Goal: Task Accomplishment & Management: Manage account settings

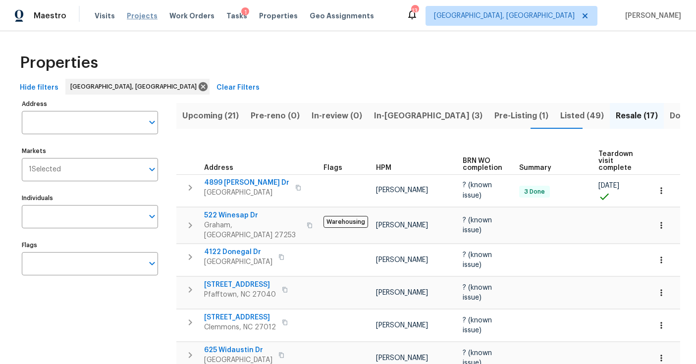
click at [131, 15] on span "Projects" at bounding box center [142, 16] width 31 height 10
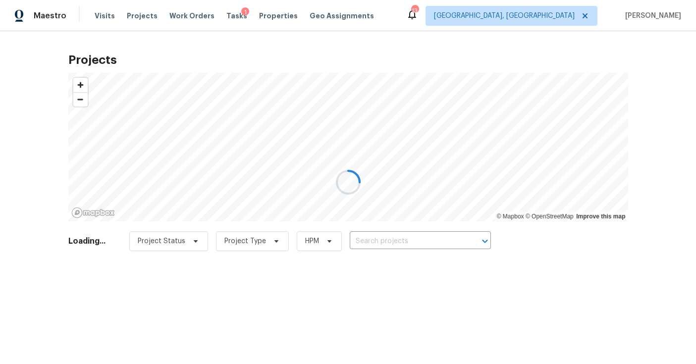
click at [384, 244] on div at bounding box center [348, 182] width 696 height 364
click at [384, 241] on div at bounding box center [348, 182] width 696 height 364
click at [379, 236] on div at bounding box center [348, 182] width 696 height 364
click at [401, 238] on div at bounding box center [348, 182] width 696 height 364
click at [401, 240] on div at bounding box center [348, 182] width 696 height 364
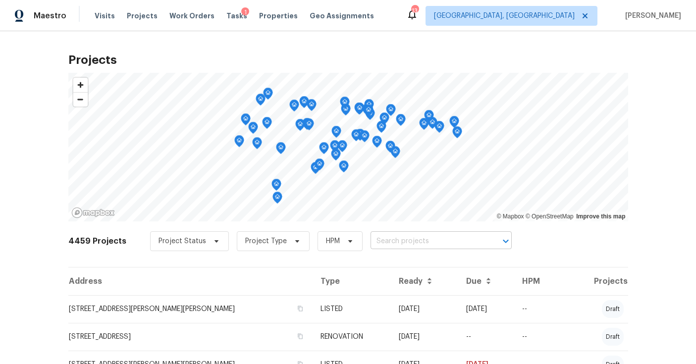
click at [401, 240] on input "text" at bounding box center [428, 241] width 114 height 15
type input "347 bee"
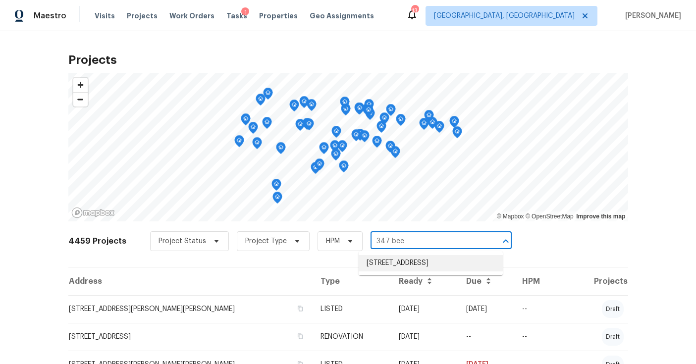
click at [394, 264] on li "347 Beech Ridge Rd, Thomasville, NC 27360" at bounding box center [431, 263] width 144 height 16
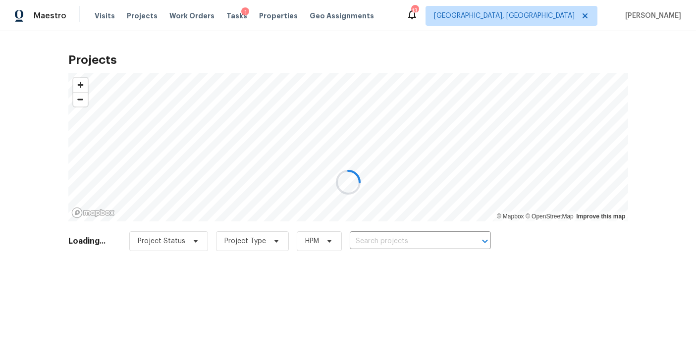
type input "347 Beech Ridge Rd, Thomasville, NC 27360"
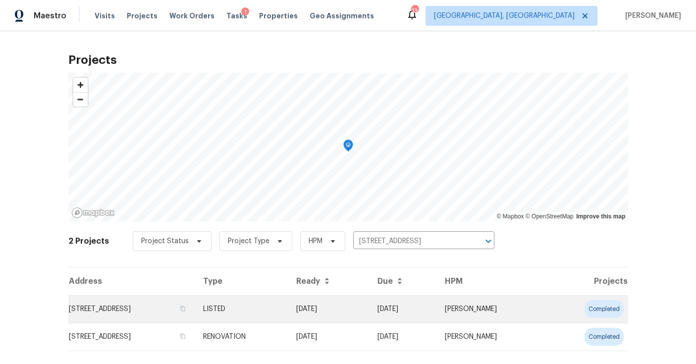
click at [98, 314] on td "347 Beech Ridge Rd, Thomasville, NC 27360" at bounding box center [131, 309] width 127 height 28
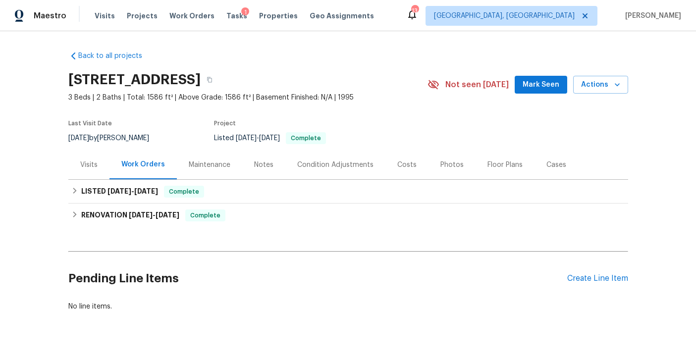
click at [406, 164] on div "Costs" at bounding box center [407, 165] width 19 height 10
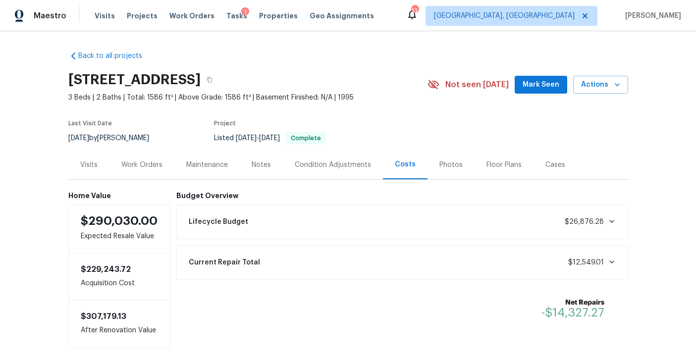
drag, startPoint x: 635, startPoint y: 146, endPoint x: 598, endPoint y: 125, distance: 42.6
click at [635, 146] on div "Back to all projects 347 Beech Ridge Rd, Thomasville, NC 27360 3 Beds | 2 Baths…" at bounding box center [348, 197] width 696 height 333
click at [219, 75] on button "button" at bounding box center [210, 80] width 18 height 18
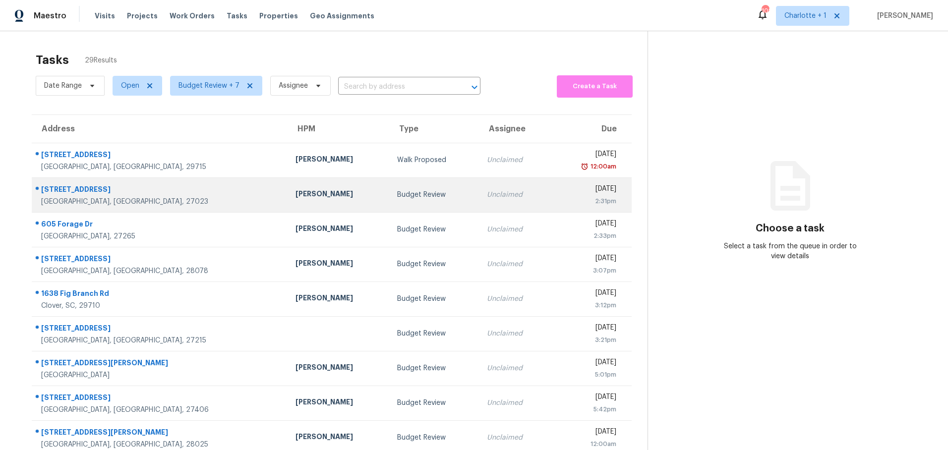
click at [295, 197] on div "[PERSON_NAME]" at bounding box center [338, 195] width 86 height 12
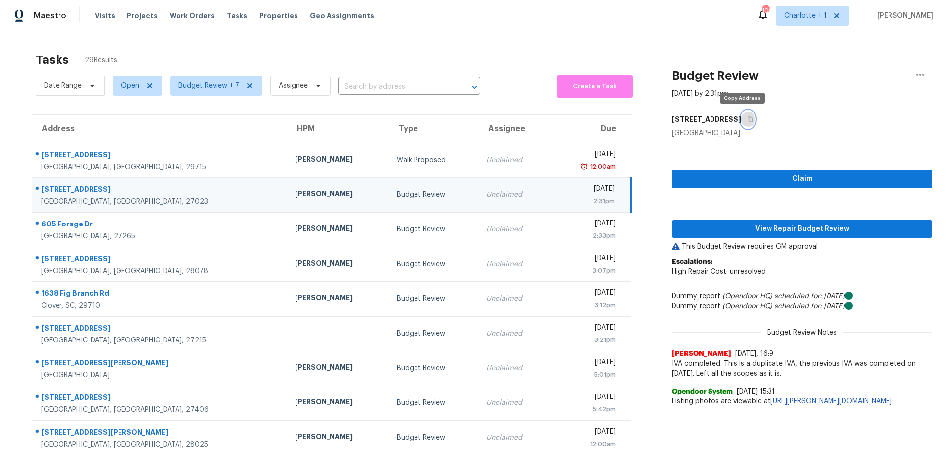
click at [746, 119] on button "button" at bounding box center [747, 120] width 13 height 18
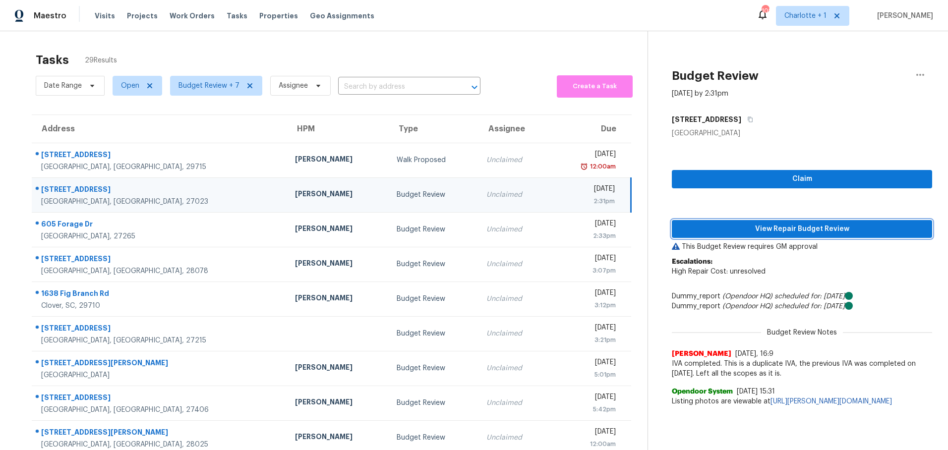
click at [785, 229] on span "View Repair Budget Review" at bounding box center [802, 229] width 244 height 12
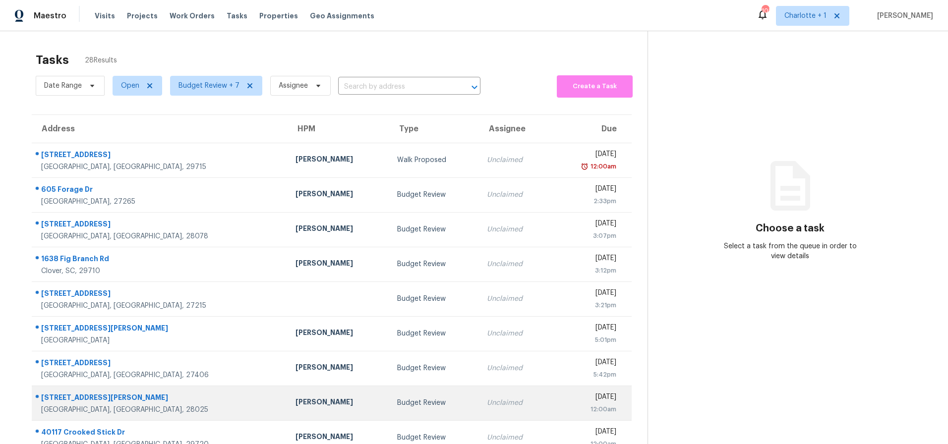
scroll to position [79, 0]
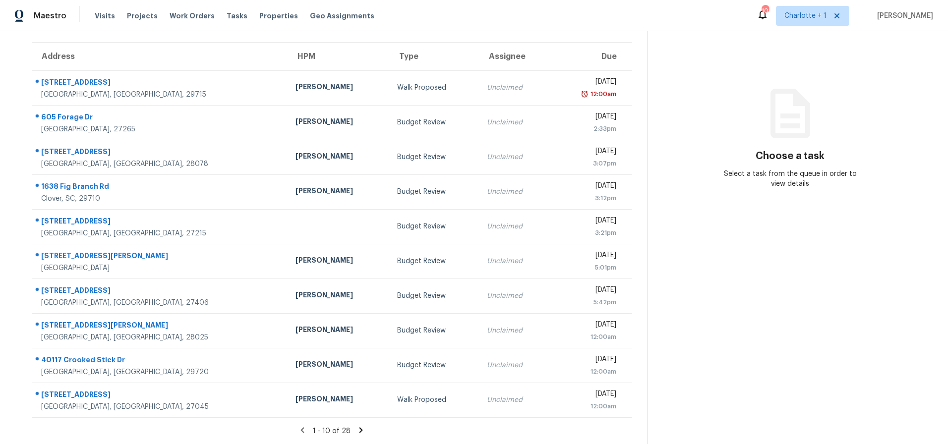
click at [356, 426] on icon at bounding box center [360, 430] width 9 height 9
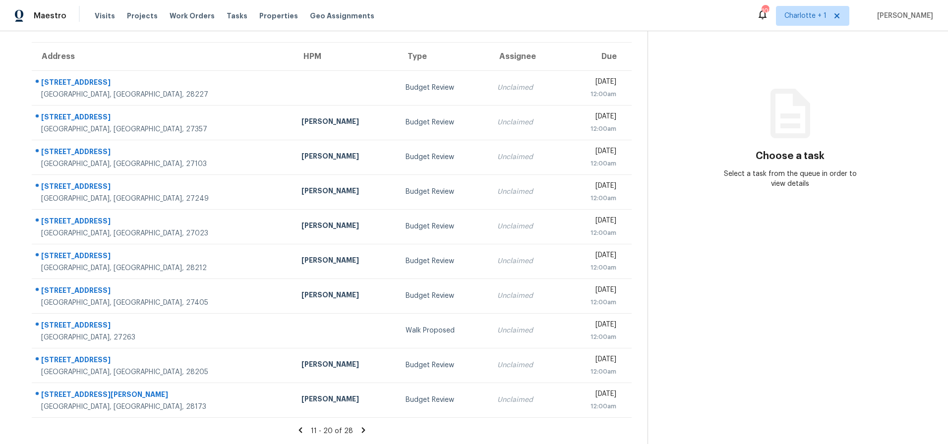
click at [359, 426] on icon at bounding box center [363, 430] width 9 height 9
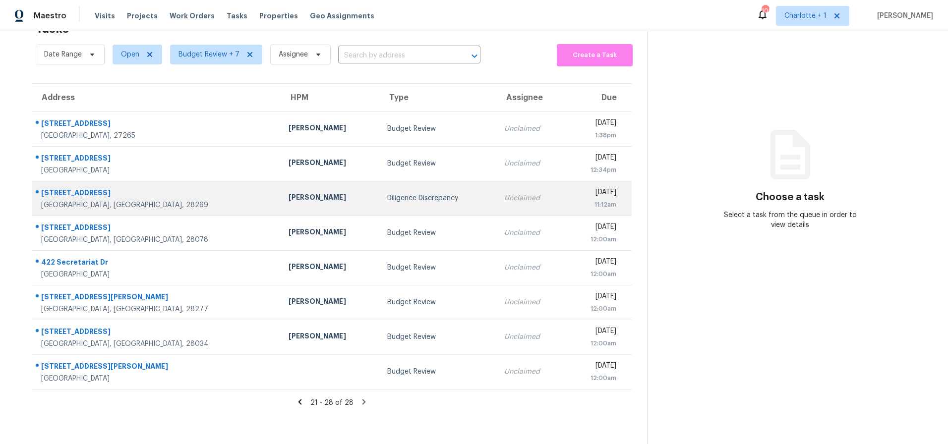
click at [154, 191] on div "[STREET_ADDRESS]" at bounding box center [156, 194] width 231 height 12
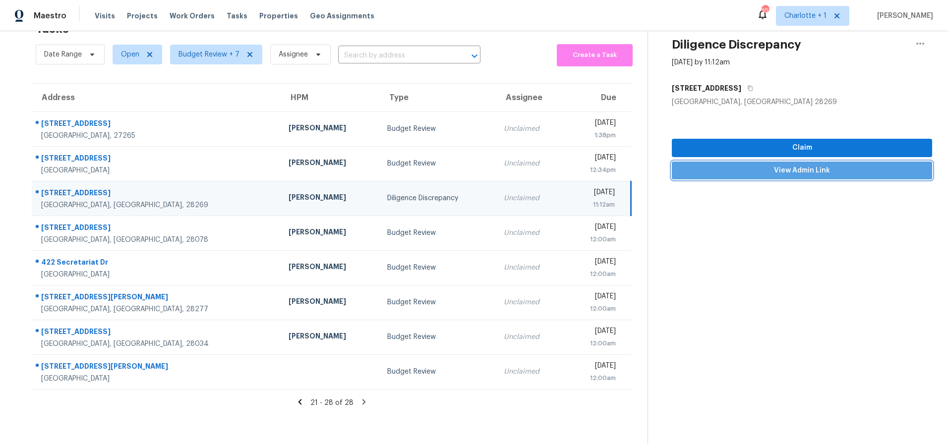
click at [779, 166] on span "View Admin Link" at bounding box center [802, 171] width 244 height 12
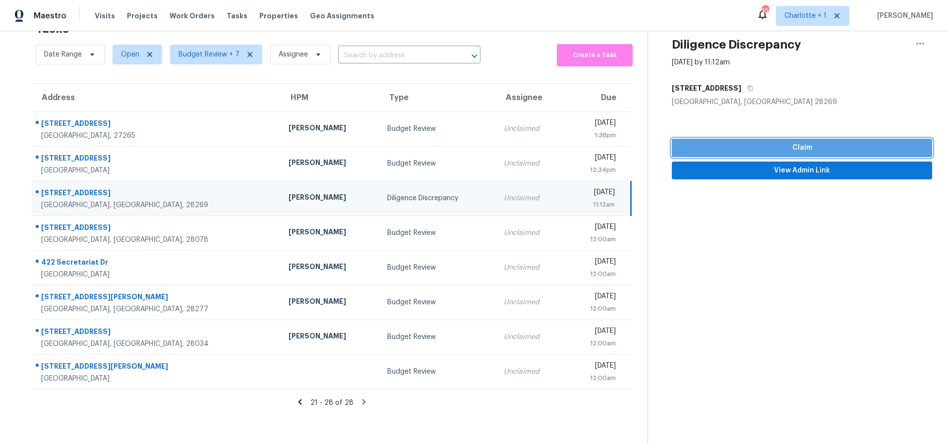
click at [816, 149] on button "Claim" at bounding box center [802, 148] width 260 height 18
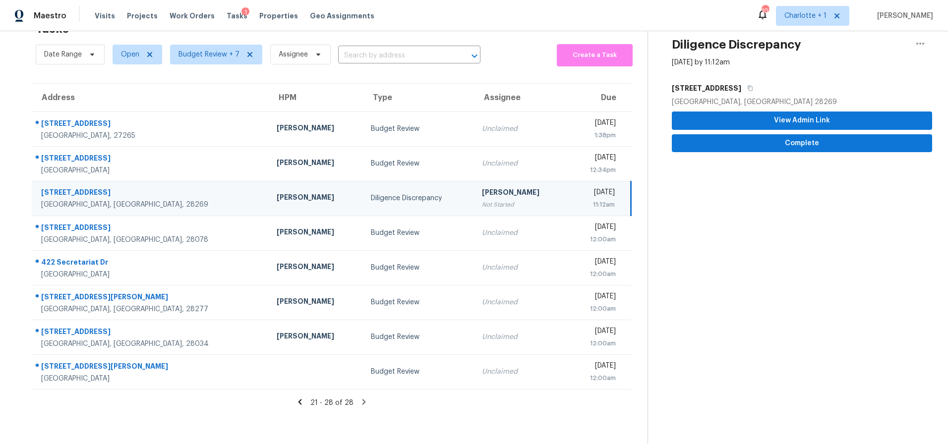
click at [390, 183] on td "Diligence Discrepancy" at bounding box center [418, 198] width 111 height 35
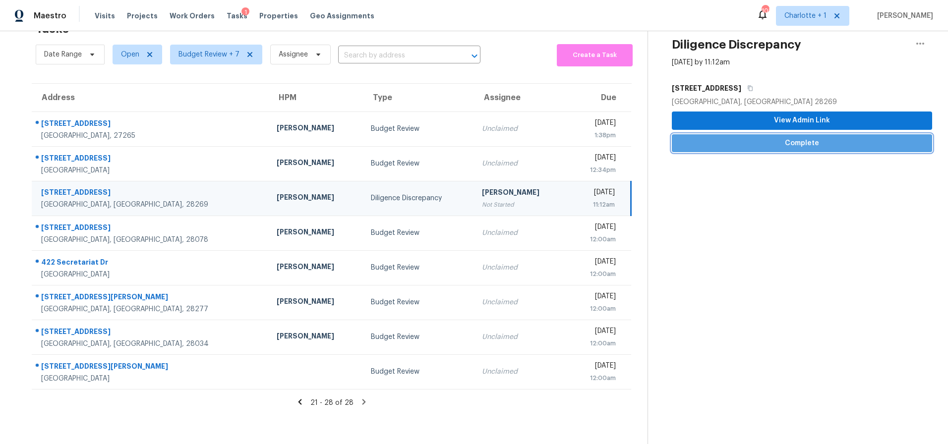
click at [808, 137] on span "Complete" at bounding box center [802, 143] width 244 height 12
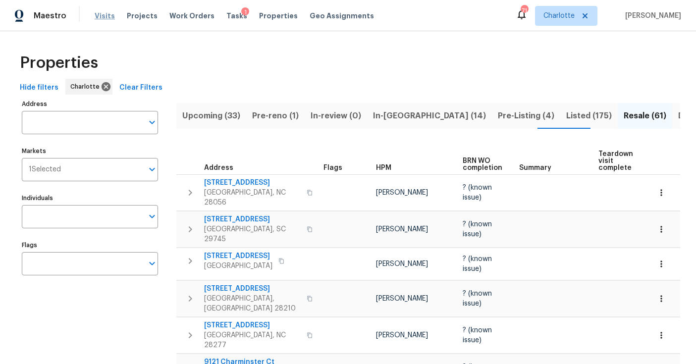
click at [102, 14] on span "Visits" at bounding box center [105, 16] width 20 height 10
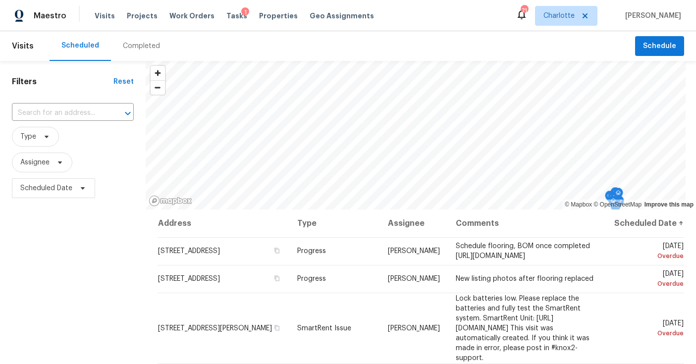
click at [141, 44] on div "Completed" at bounding box center [141, 46] width 37 height 10
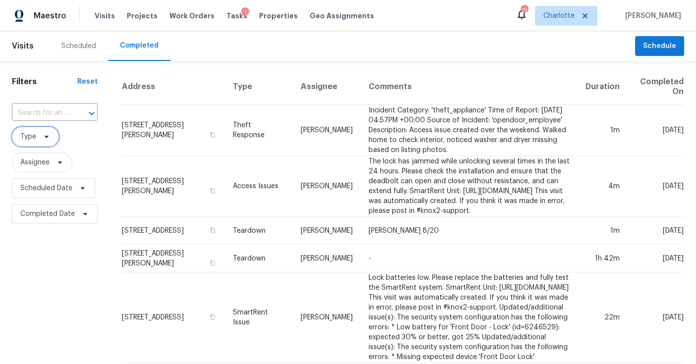
click at [35, 134] on span "Type" at bounding box center [28, 137] width 16 height 10
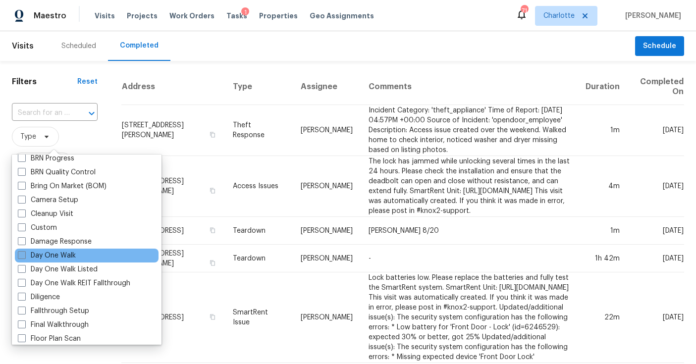
scroll to position [114, 0]
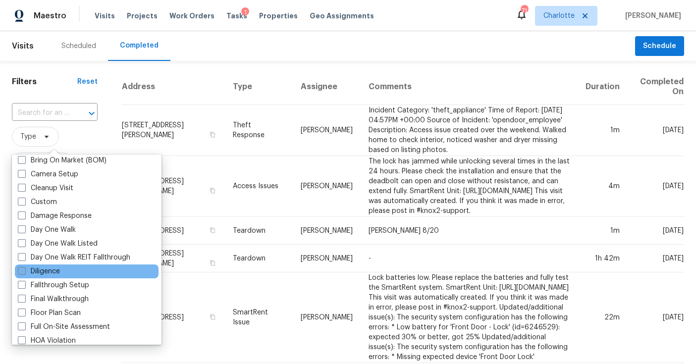
click at [53, 273] on label "Diligence" at bounding box center [39, 272] width 42 height 10
click at [24, 273] on input "Diligence" at bounding box center [21, 270] width 6 height 6
checkbox input "true"
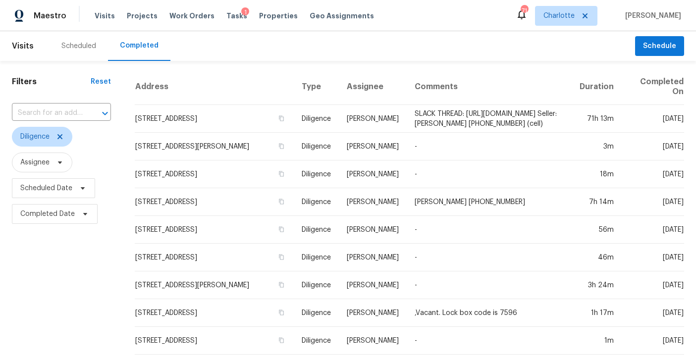
drag, startPoint x: 323, startPoint y: 57, endPoint x: 317, endPoint y: 56, distance: 5.7
click at [323, 57] on div "Scheduled Completed" at bounding box center [343, 46] width 586 height 30
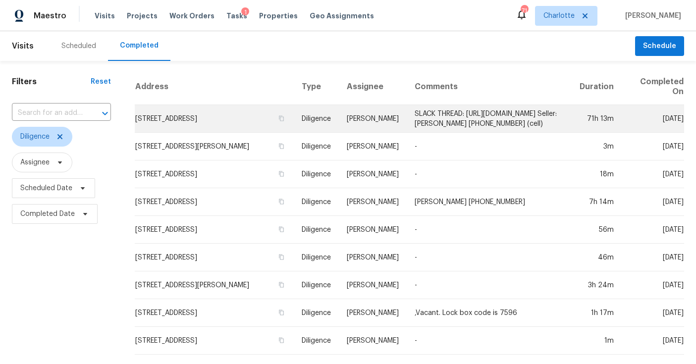
click at [407, 118] on td "SLACK THREAD: https://opendoor.slack.com/archives/C9NLZLUQ0/p1755112899701429 S…" at bounding box center [489, 119] width 165 height 28
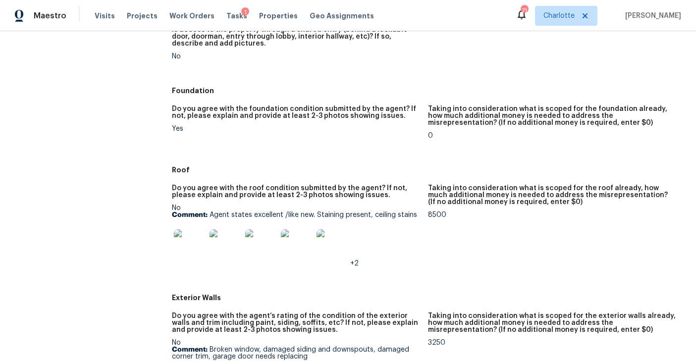
scroll to position [231, 0]
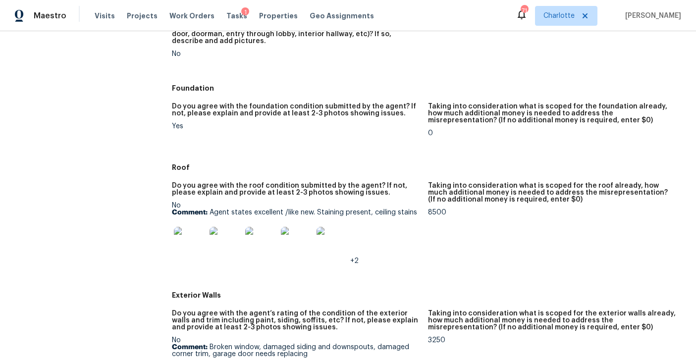
click at [203, 239] on img at bounding box center [190, 243] width 32 height 32
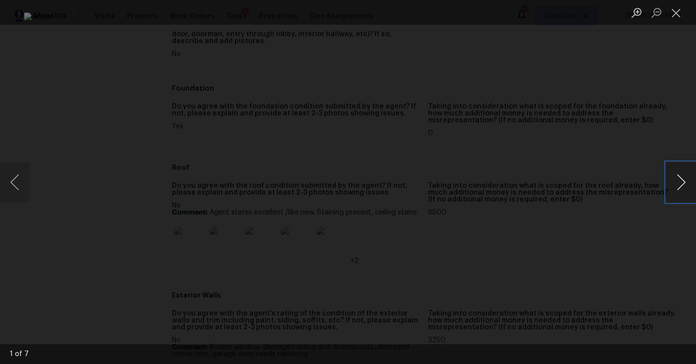
click at [684, 187] on button "Next image" at bounding box center [682, 183] width 30 height 40
click at [683, 187] on button "Next image" at bounding box center [682, 183] width 30 height 40
click at [684, 187] on button "Next image" at bounding box center [682, 183] width 30 height 40
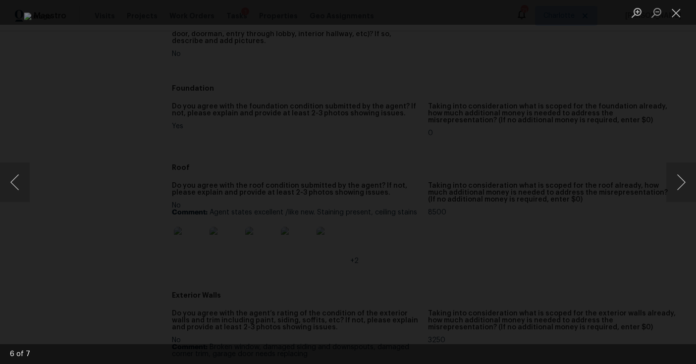
click at [625, 114] on div "Lightbox" at bounding box center [348, 182] width 696 height 364
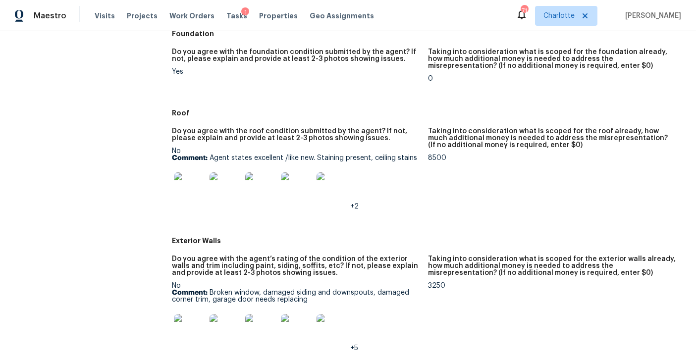
scroll to position [387, 0]
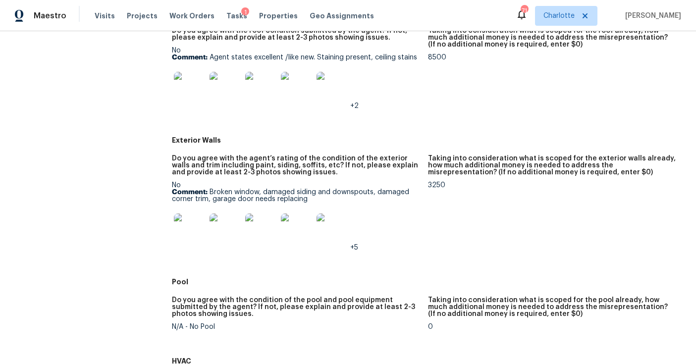
click at [201, 98] on img at bounding box center [190, 88] width 32 height 32
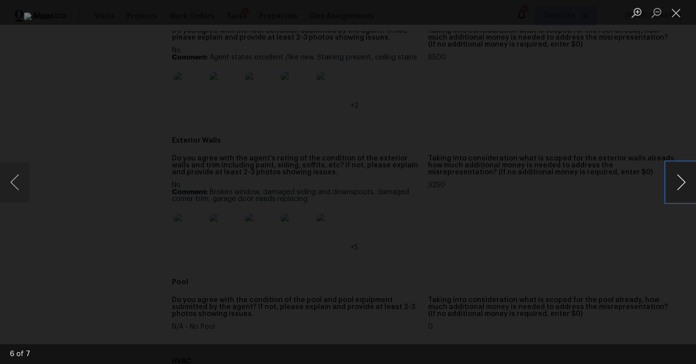
click at [673, 183] on button "Next image" at bounding box center [682, 183] width 30 height 40
click at [600, 94] on div "Lightbox" at bounding box center [348, 182] width 696 height 364
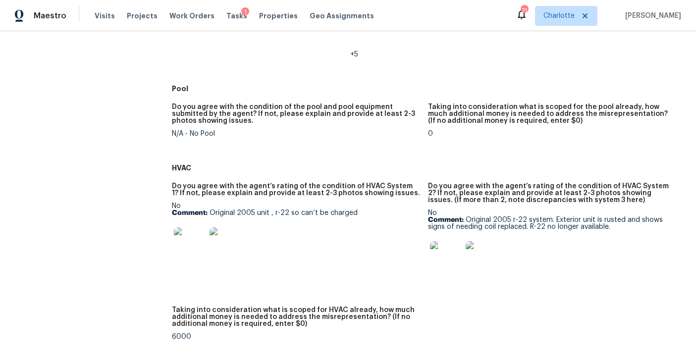
scroll to position [595, 0]
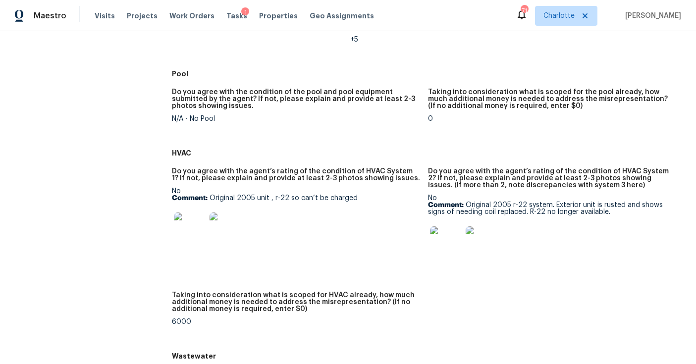
click at [186, 225] on img at bounding box center [190, 229] width 32 height 32
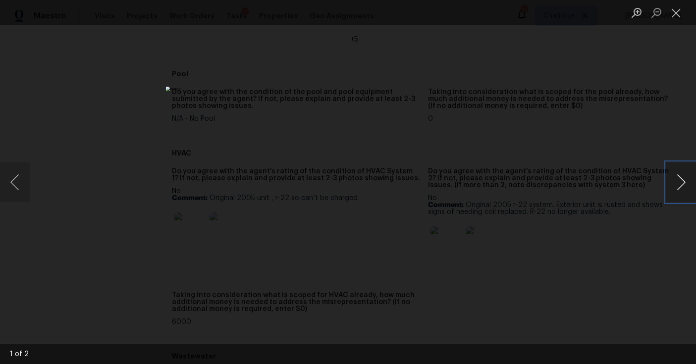
click at [681, 186] on button "Next image" at bounding box center [682, 183] width 30 height 40
click at [638, 129] on div "Lightbox" at bounding box center [348, 182] width 696 height 364
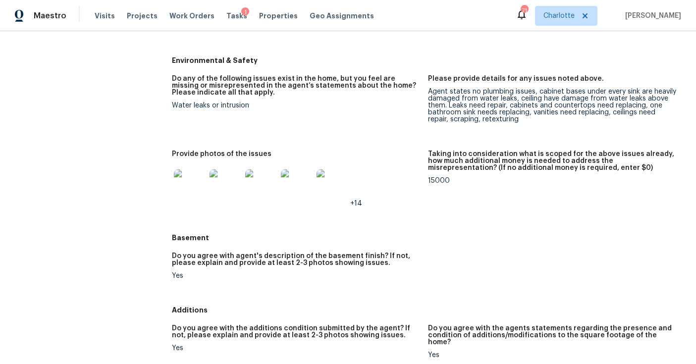
scroll to position [1129, 0]
click at [190, 185] on img at bounding box center [190, 185] width 32 height 32
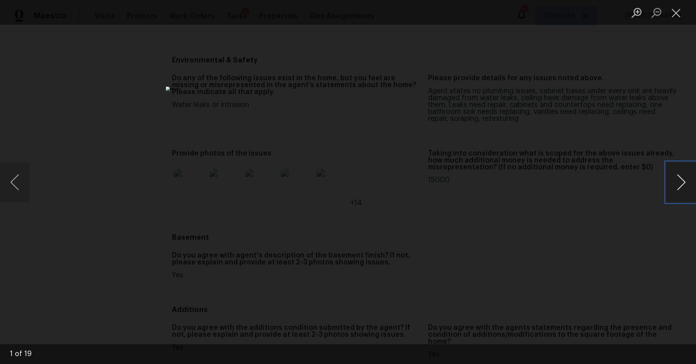
click at [678, 184] on button "Next image" at bounding box center [682, 183] width 30 height 40
click at [676, 184] on button "Next image" at bounding box center [682, 183] width 30 height 40
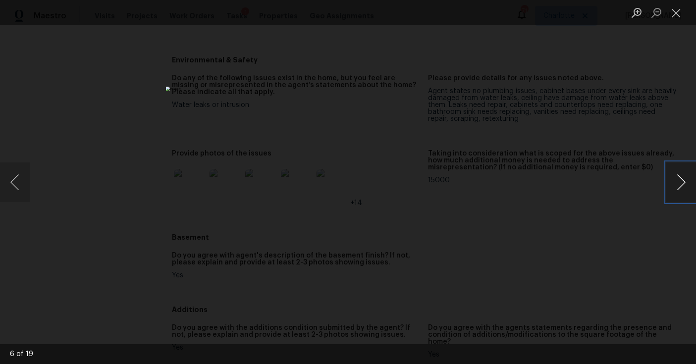
click at [676, 184] on button "Next image" at bounding box center [682, 183] width 30 height 40
click at [565, 220] on div "Lightbox" at bounding box center [348, 182] width 696 height 364
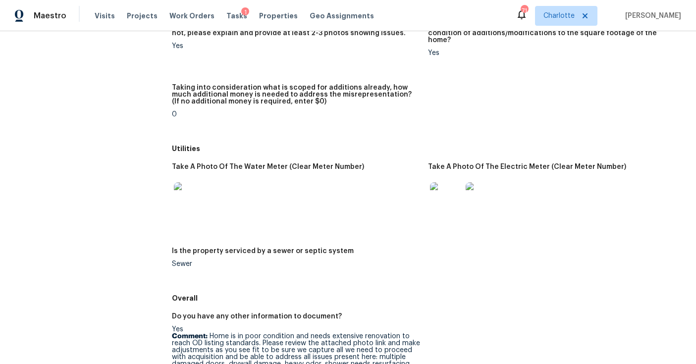
scroll to position [1432, 0]
click at [191, 188] on img at bounding box center [190, 197] width 32 height 32
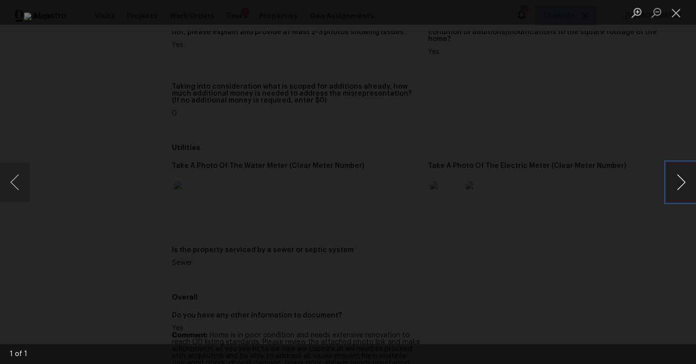
click at [674, 183] on button "Next image" at bounding box center [682, 183] width 30 height 40
drag, startPoint x: 639, startPoint y: 100, endPoint x: 580, endPoint y: 119, distance: 62.1
click at [639, 100] on div "Lightbox" at bounding box center [348, 182] width 696 height 364
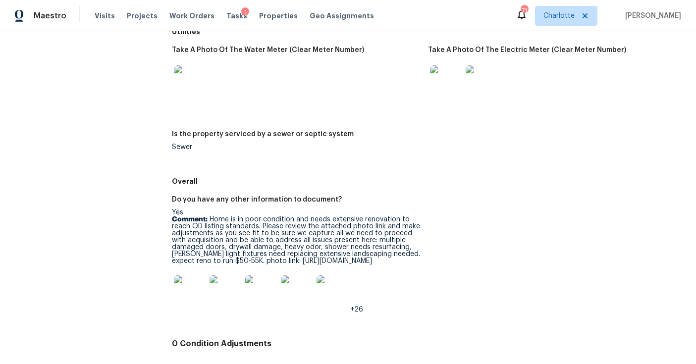
scroll to position [1586, 0]
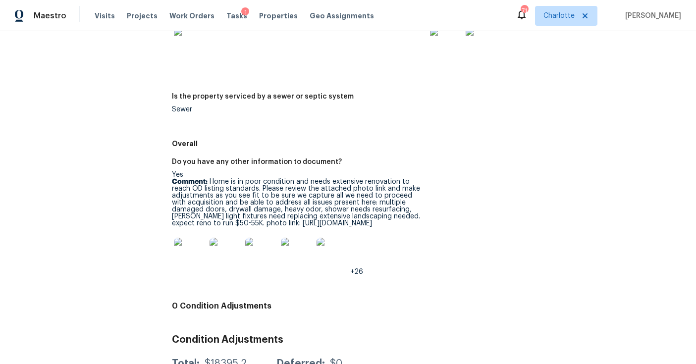
drag, startPoint x: 385, startPoint y: 230, endPoint x: 377, endPoint y: 230, distance: 7.9
click at [383, 230] on div "Yes Comment: Home is in poor condition and needs extensive renovation to reach …" at bounding box center [296, 224] width 248 height 104
drag, startPoint x: 169, startPoint y: 225, endPoint x: 321, endPoint y: 223, distance: 151.7
copy p "https://photos.app.goo.gl/R87ufvrAPsNEUYR76"
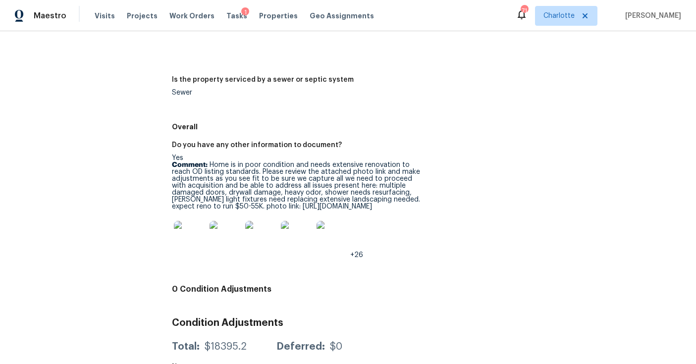
scroll to position [1610, 0]
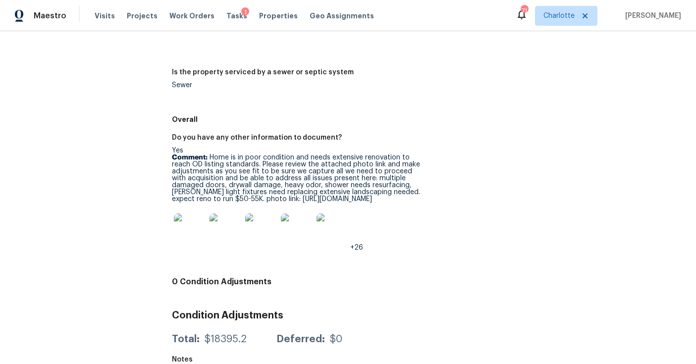
drag, startPoint x: 402, startPoint y: 223, endPoint x: 357, endPoint y: 211, distance: 46.6
click at [401, 223] on div "+26" at bounding box center [296, 230] width 248 height 44
drag, startPoint x: 327, startPoint y: 202, endPoint x: 174, endPoint y: 201, distance: 152.7
click at [172, 201] on p "Comment: Home is in poor condition and needs extensive renovation to reach OD l…" at bounding box center [296, 178] width 248 height 49
copy p "https://photos.app.goo.gl/R87ufvrAPsNEUYR76"
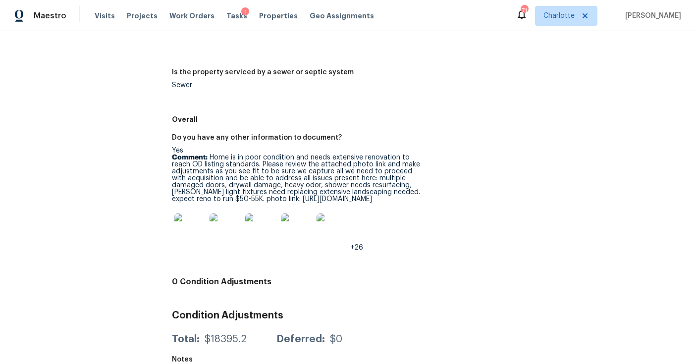
click at [273, 157] on p "Comment: Home is in poor condition and needs extensive renovation to reach OD l…" at bounding box center [296, 178] width 248 height 49
drag, startPoint x: 215, startPoint y: 196, endPoint x: 208, endPoint y: 196, distance: 6.4
click at [214, 196] on p "Comment: Home is in poor condition and needs extensive renovation to reach OD l…" at bounding box center [296, 178] width 248 height 49
drag, startPoint x: 172, startPoint y: 201, endPoint x: 320, endPoint y: 200, distance: 147.7
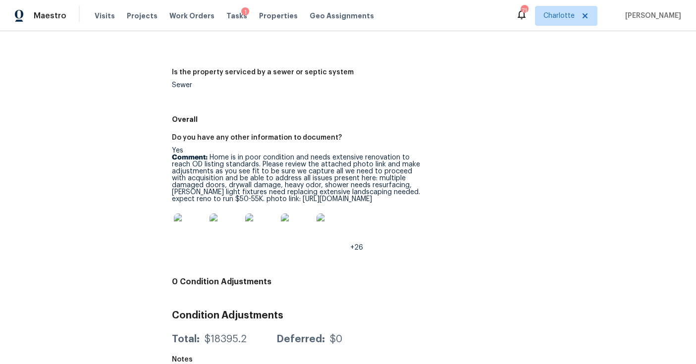
copy p "https://photos.app.goo.gl/R87ufvrAPsNEUYR76"
click at [344, 180] on p "Comment: Home is in poor condition and needs extensive renovation to reach OD l…" at bounding box center [296, 178] width 248 height 49
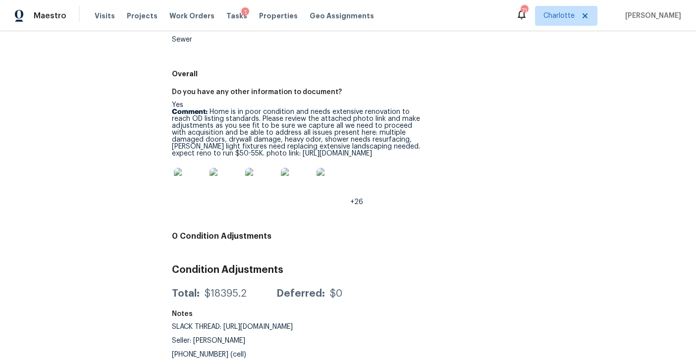
click at [202, 178] on img at bounding box center [190, 184] width 32 height 32
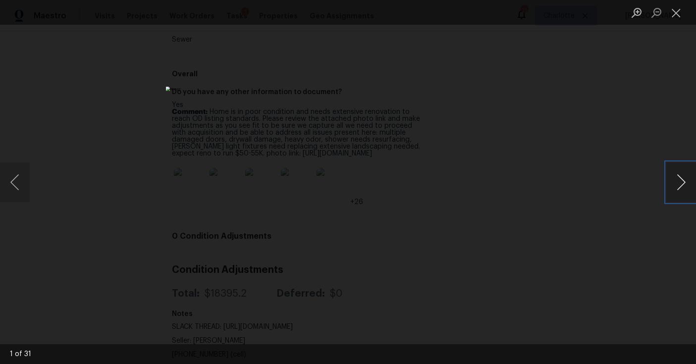
click at [683, 185] on button "Next image" at bounding box center [682, 183] width 30 height 40
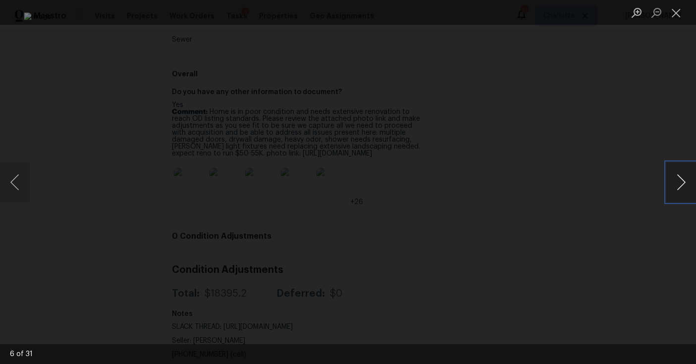
click at [683, 185] on button "Next image" at bounding box center [682, 183] width 30 height 40
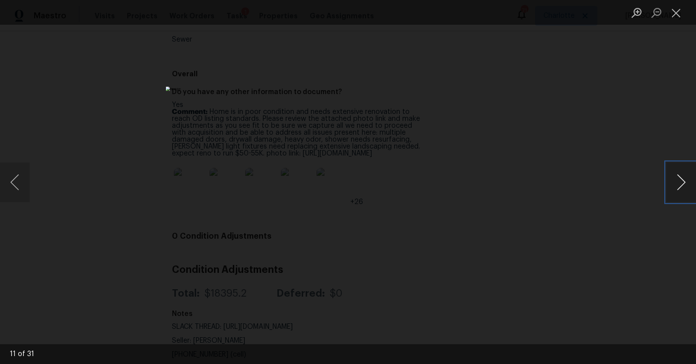
click at [683, 185] on button "Next image" at bounding box center [682, 183] width 30 height 40
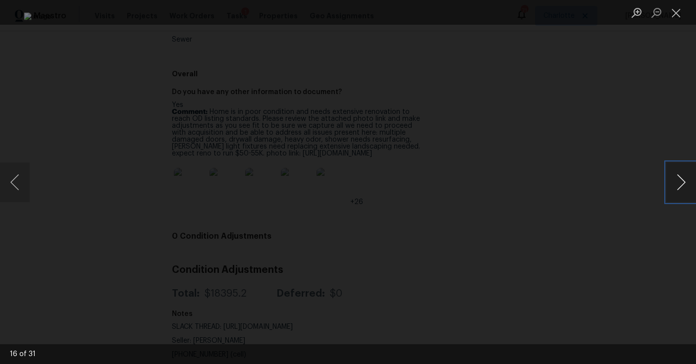
click at [683, 185] on button "Next image" at bounding box center [682, 183] width 30 height 40
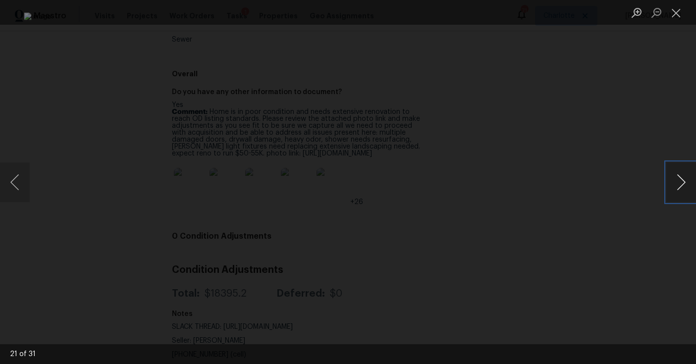
click at [683, 185] on button "Next image" at bounding box center [682, 183] width 30 height 40
click at [680, 183] on button "Next image" at bounding box center [682, 183] width 30 height 40
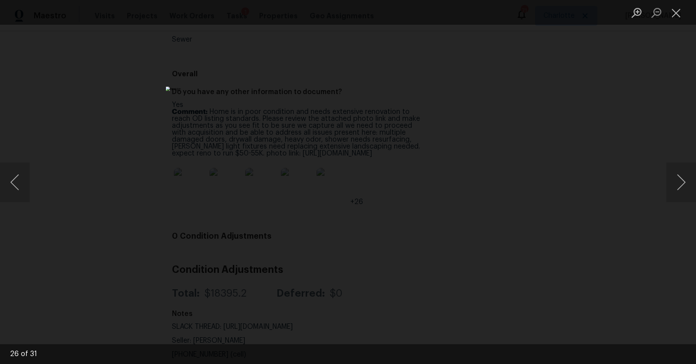
drag, startPoint x: 609, startPoint y: 55, endPoint x: 618, endPoint y: 37, distance: 20.2
click at [676, 12] on button "Close lightbox" at bounding box center [677, 12] width 20 height 17
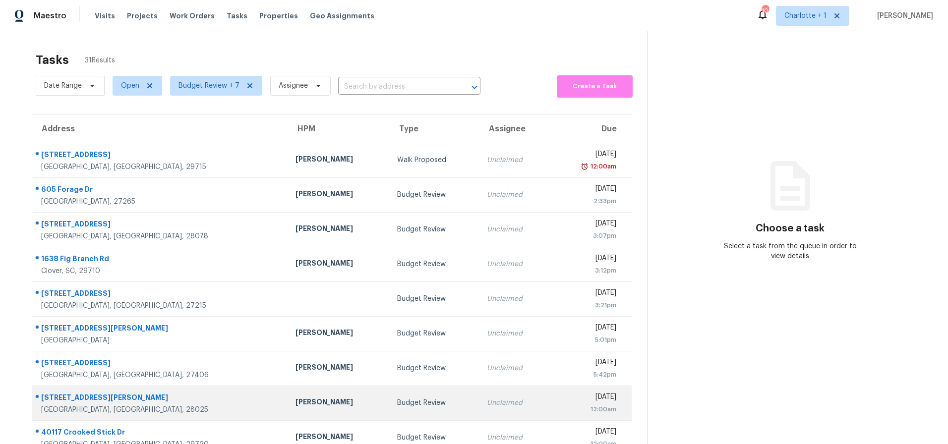
scroll to position [79, 0]
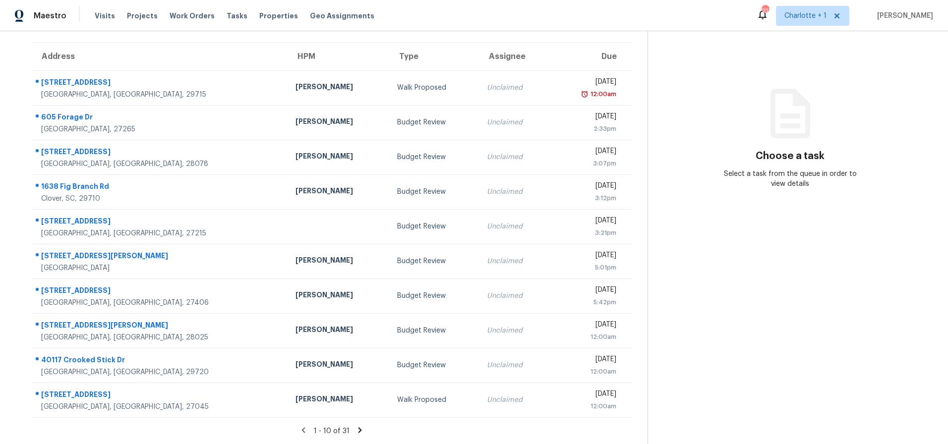
click at [356, 426] on icon at bounding box center [359, 430] width 9 height 9
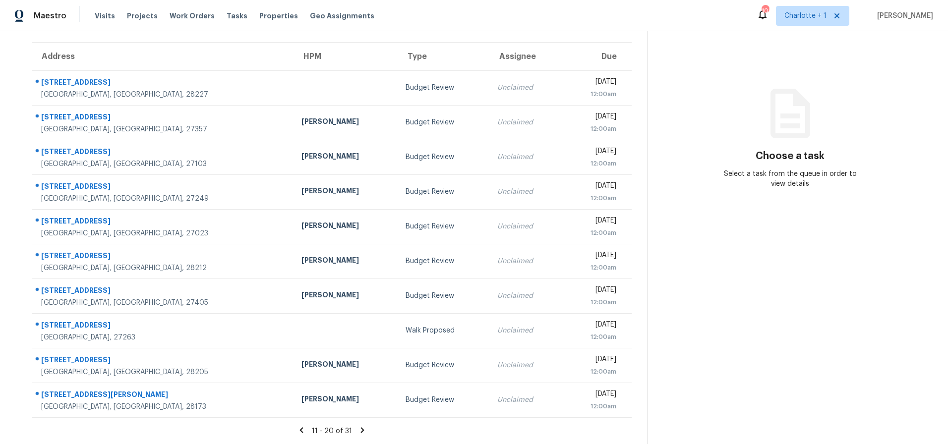
click at [363, 426] on div "11 - 20 of 31" at bounding box center [331, 431] width 631 height 10
click at [361, 426] on icon at bounding box center [362, 430] width 9 height 9
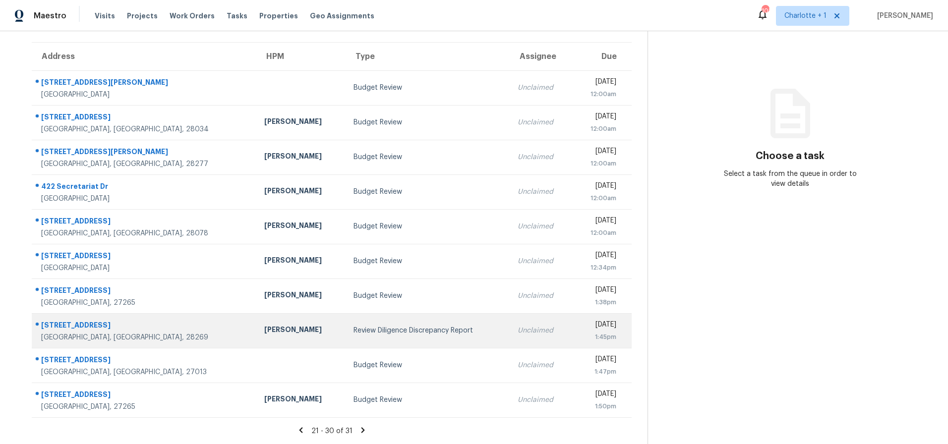
click at [345, 314] on td "Review Diligence Discrepancy Report" at bounding box center [427, 330] width 164 height 35
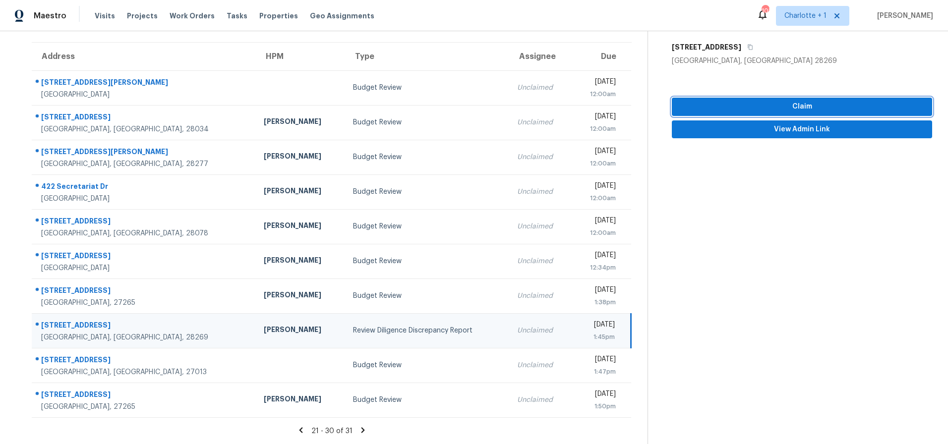
click at [791, 101] on span "Claim" at bounding box center [802, 107] width 244 height 12
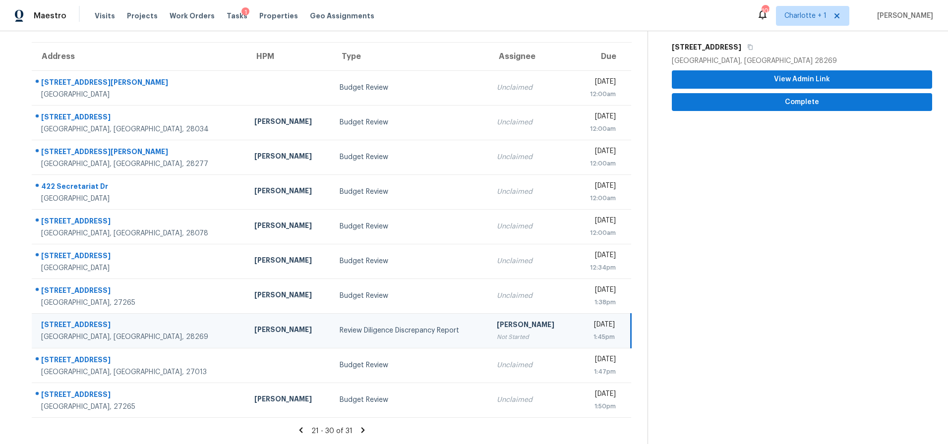
click at [375, 326] on div "Review Diligence Discrepancy Report" at bounding box center [410, 331] width 141 height 10
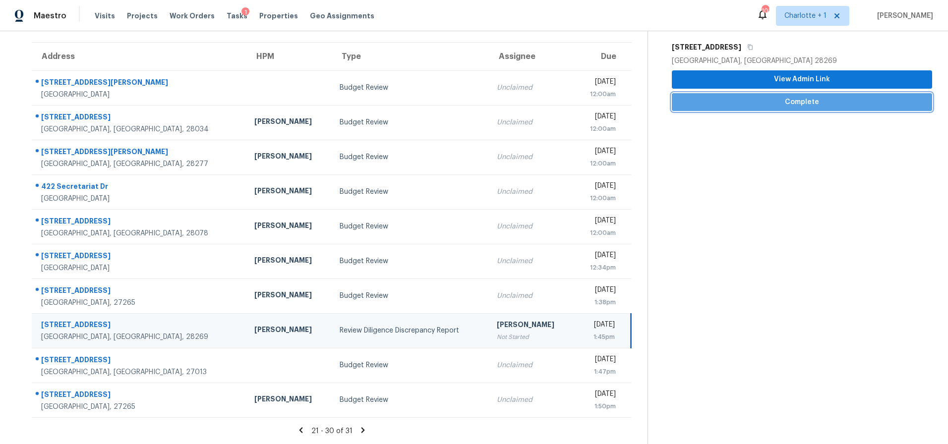
click at [833, 101] on button "Complete" at bounding box center [802, 102] width 260 height 18
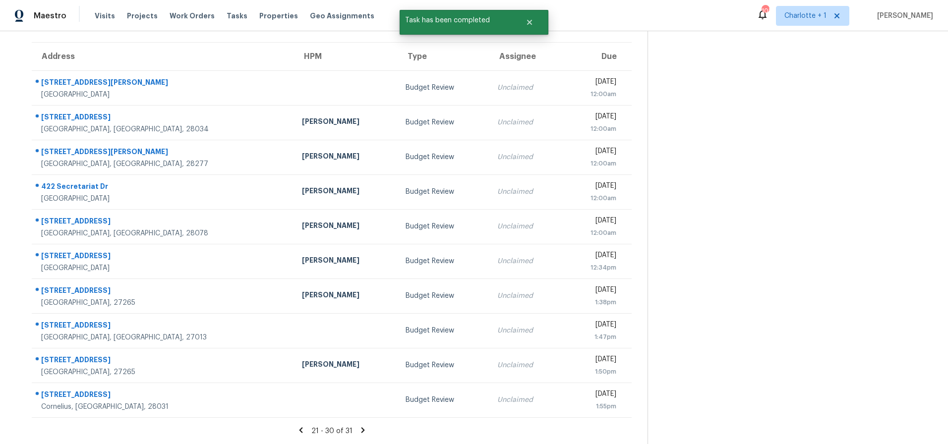
click at [358, 426] on icon at bounding box center [362, 430] width 9 height 9
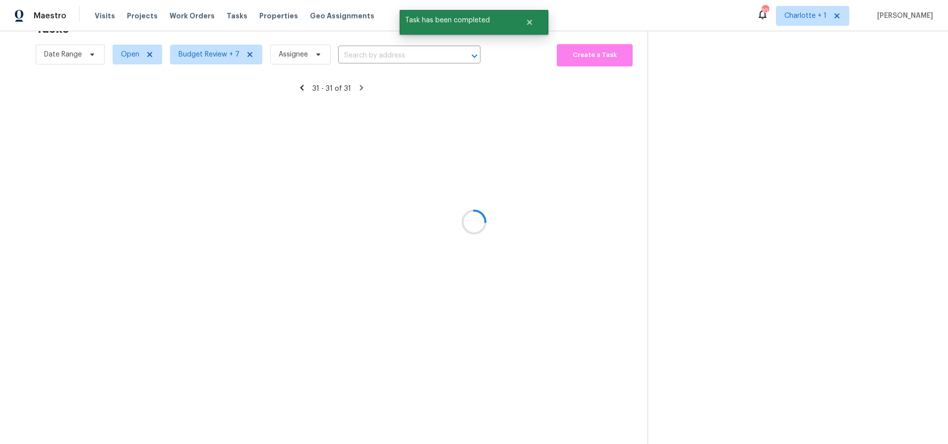
scroll to position [39, 0]
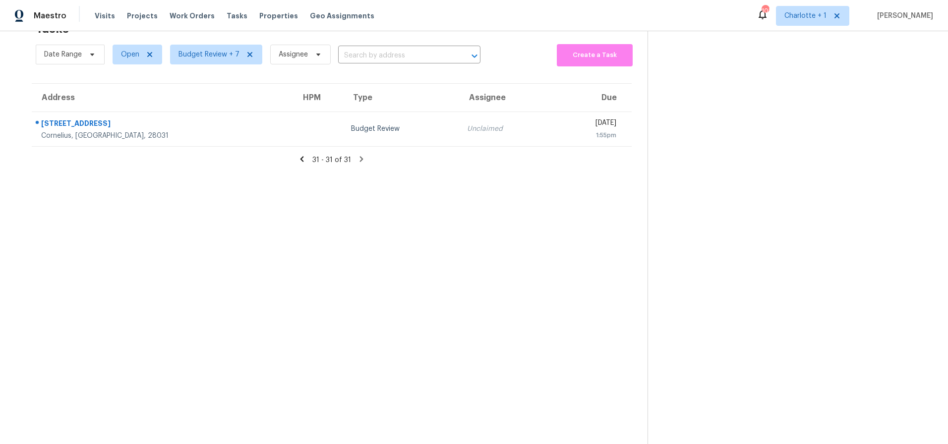
click at [306, 155] on div "31 - 31 of 31" at bounding box center [331, 160] width 631 height 10
click at [302, 155] on icon at bounding box center [301, 159] width 9 height 9
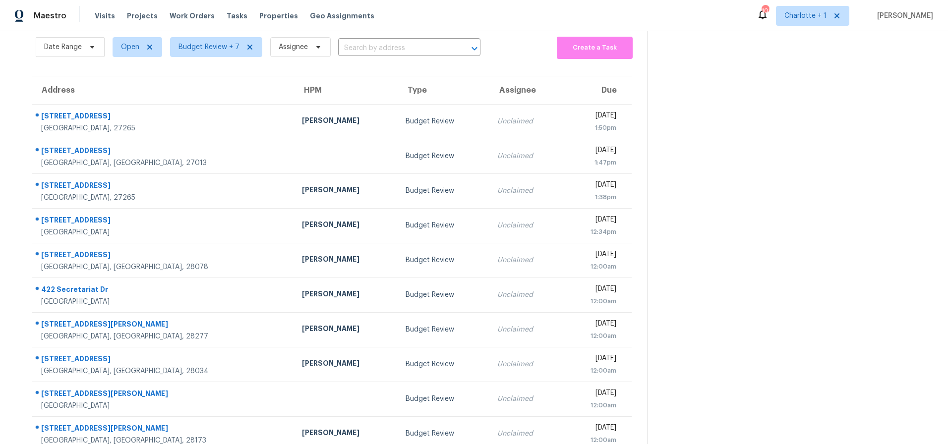
scroll to position [79, 0]
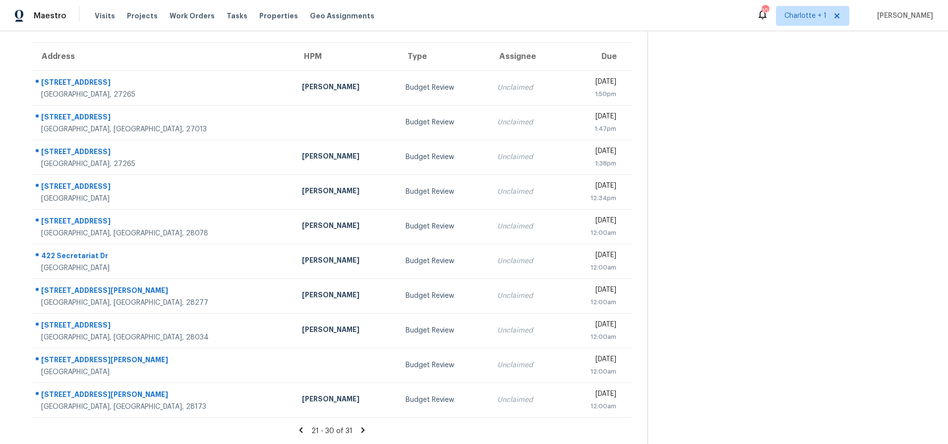
click at [305, 426] on div "21 - 30 of 31" at bounding box center [331, 431] width 631 height 10
click at [296, 426] on icon at bounding box center [300, 430] width 9 height 9
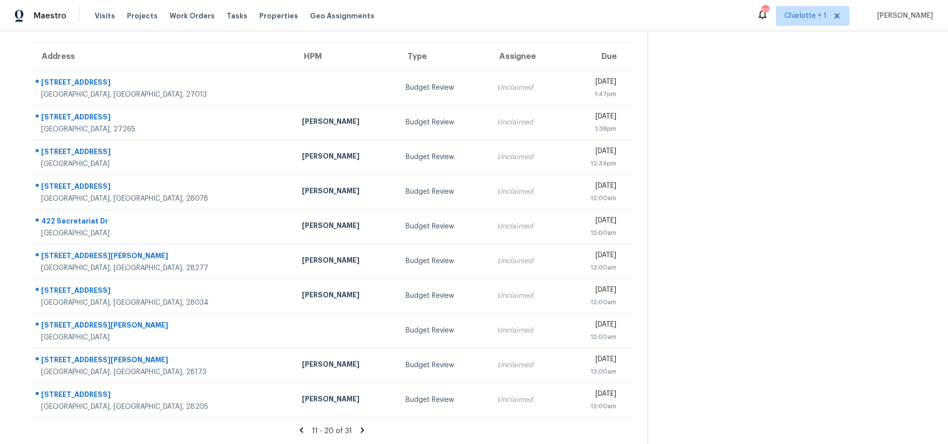
click at [297, 426] on icon at bounding box center [301, 430] width 9 height 9
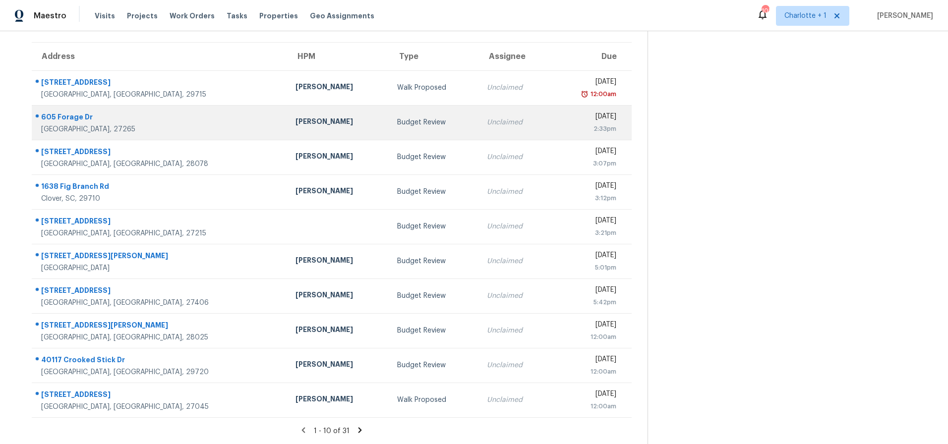
click at [287, 125] on td "[PERSON_NAME]" at bounding box center [338, 122] width 102 height 35
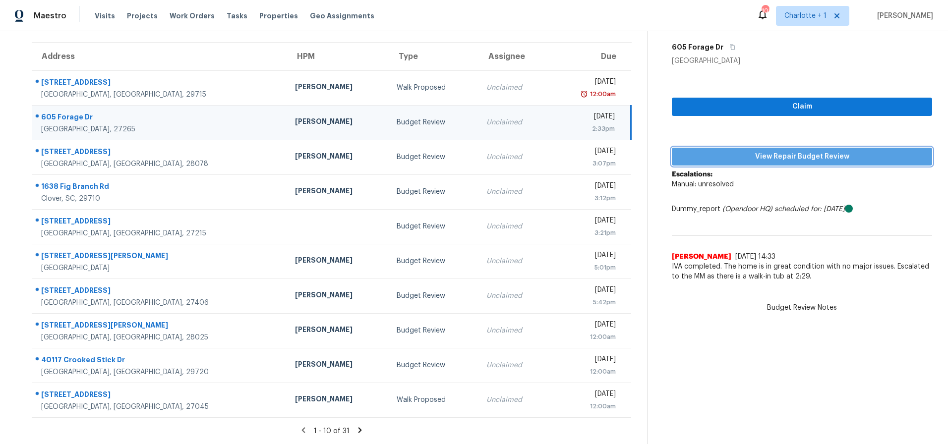
click at [709, 151] on span "View Repair Budget Review" at bounding box center [802, 157] width 244 height 12
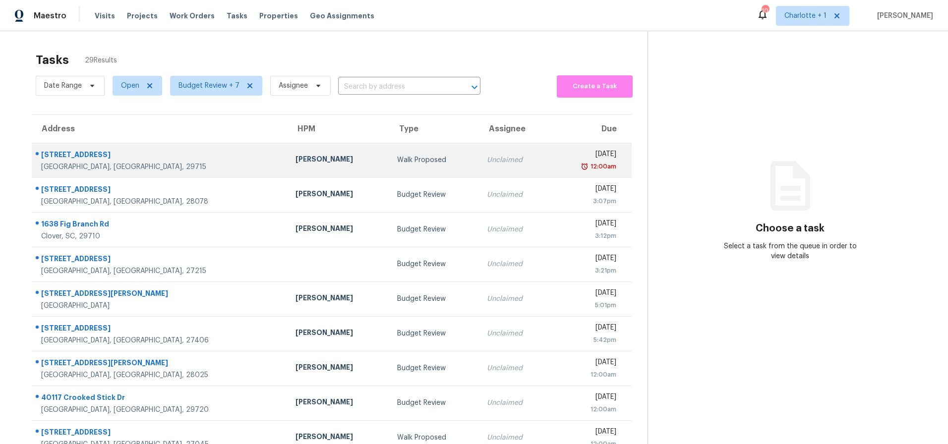
scroll to position [0, 0]
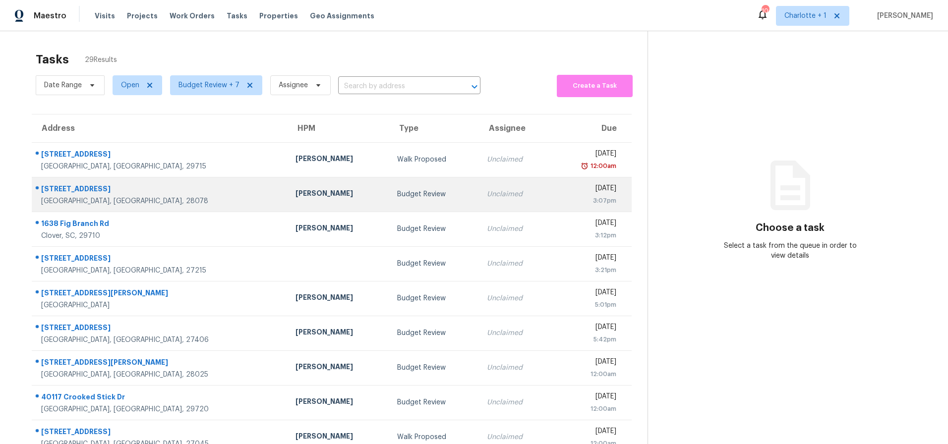
click at [295, 196] on div "Dan Baquero" at bounding box center [338, 194] width 86 height 12
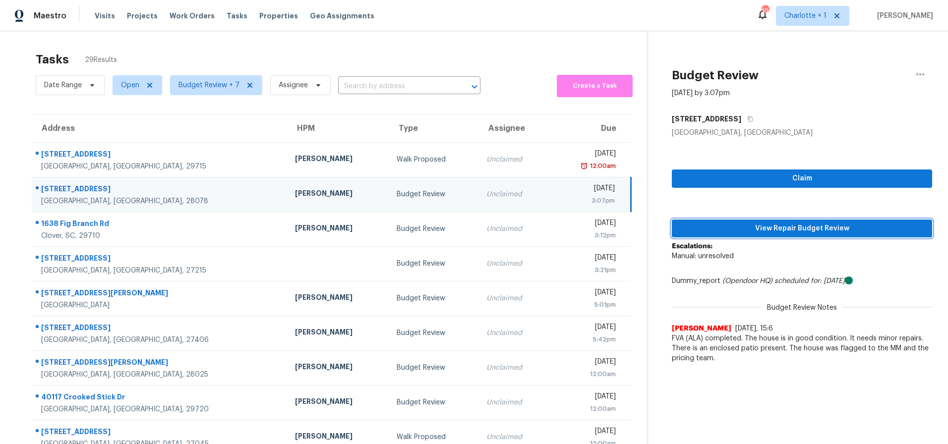
click at [707, 227] on span "View Repair Budget Review" at bounding box center [802, 229] width 244 height 12
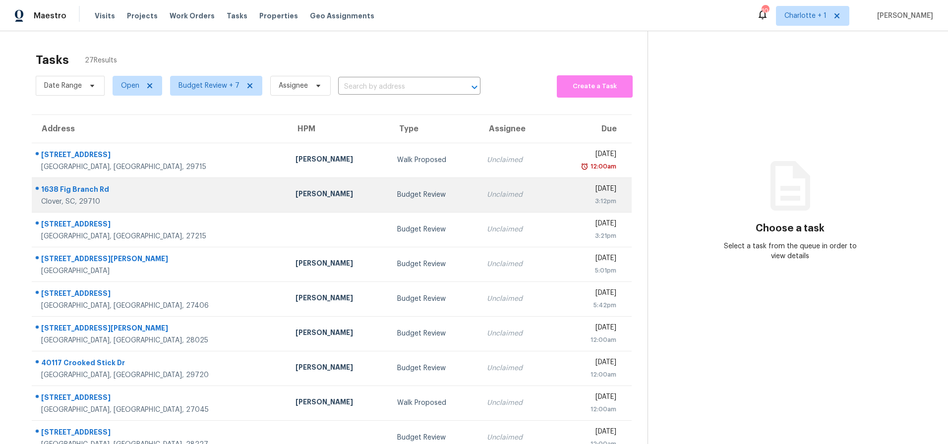
click at [295, 194] on div "[PERSON_NAME]" at bounding box center [338, 195] width 86 height 12
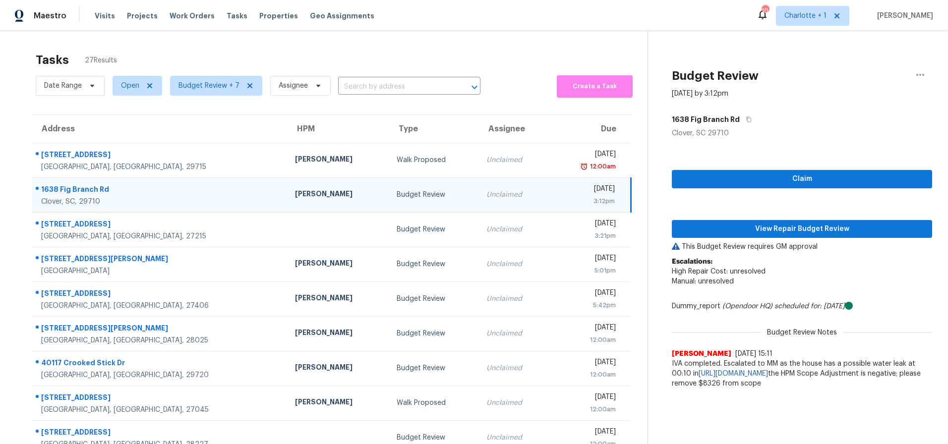
click at [129, 192] on div "1638 Fig Branch Rd" at bounding box center [160, 190] width 238 height 12
click at [751, 233] on span "View Repair Budget Review" at bounding box center [802, 229] width 244 height 12
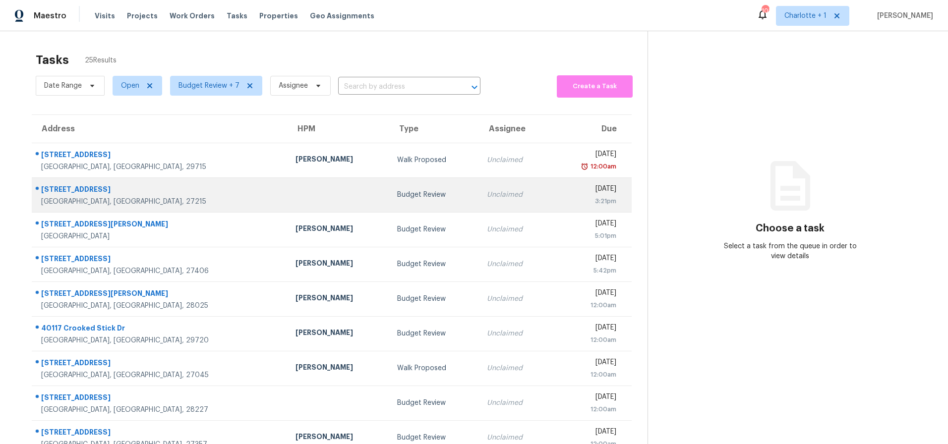
click at [287, 196] on td at bounding box center [338, 194] width 102 height 35
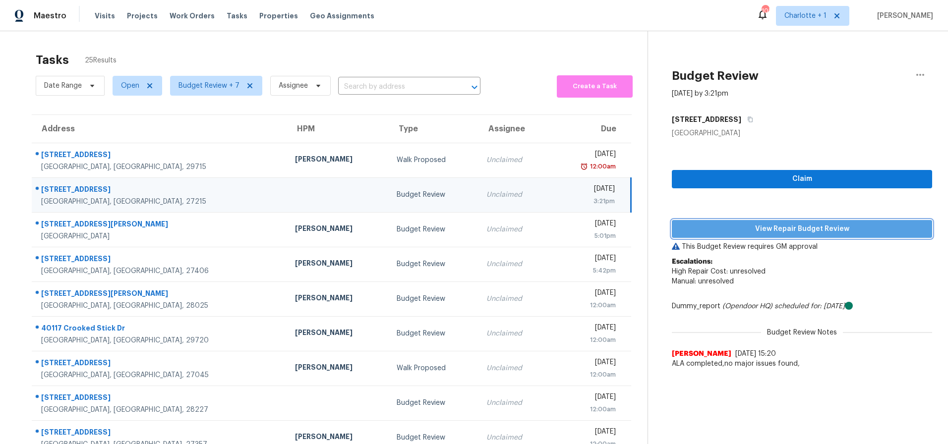
click at [797, 231] on span "View Repair Budget Review" at bounding box center [802, 229] width 244 height 12
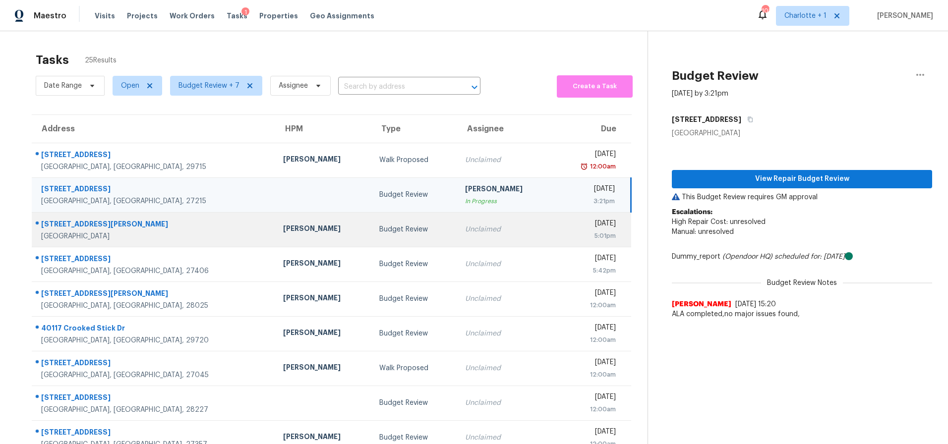
scroll to position [79, 0]
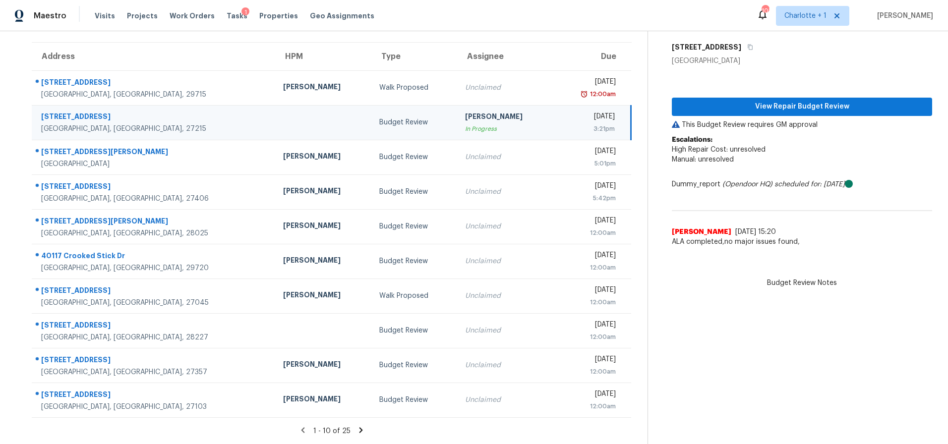
click at [371, 117] on td "Budget Review" at bounding box center [413, 122] width 85 height 35
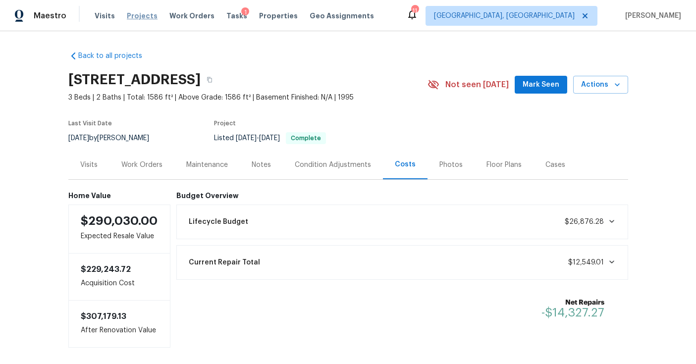
click at [131, 16] on span "Projects" at bounding box center [142, 16] width 31 height 10
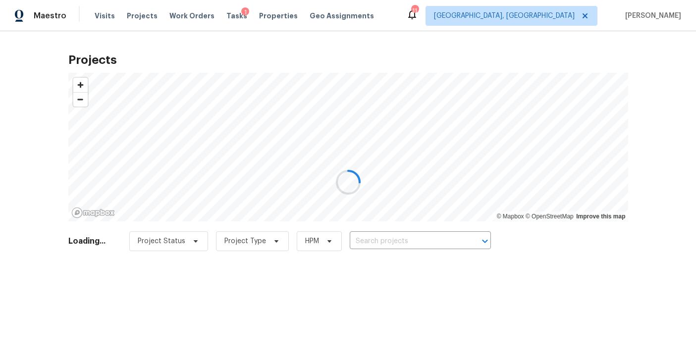
click at [411, 242] on div at bounding box center [348, 182] width 696 height 364
click at [652, 161] on div at bounding box center [348, 182] width 696 height 364
click at [404, 238] on div at bounding box center [348, 182] width 696 height 364
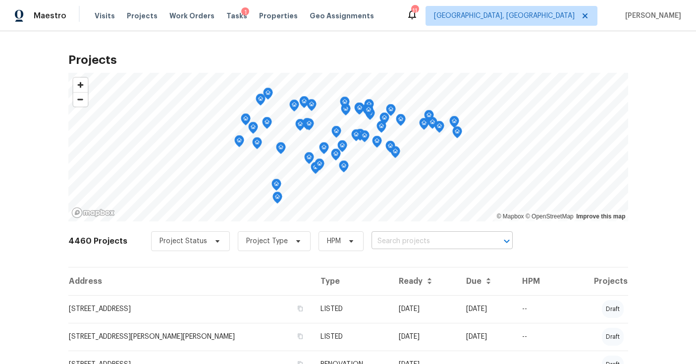
click at [389, 241] on input "text" at bounding box center [429, 241] width 114 height 15
type input "12 silver"
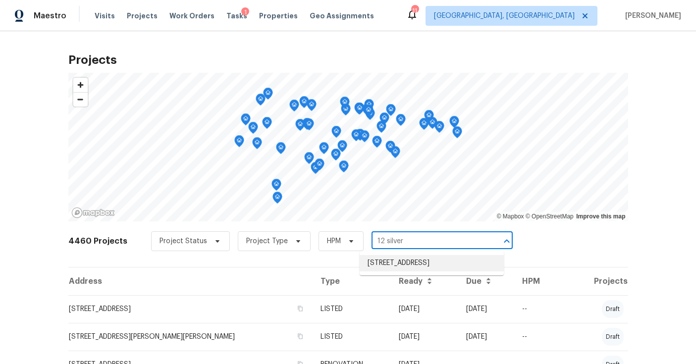
click at [384, 272] on li "12 Silverbrook Ct, Mc Leansville, NC 27301" at bounding box center [432, 263] width 144 height 16
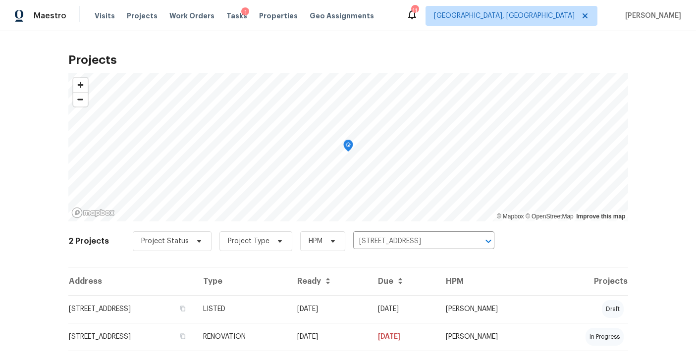
click at [165, 306] on td "12 Silverbrook Ct, Mc Leansville, NC 27301" at bounding box center [131, 309] width 127 height 28
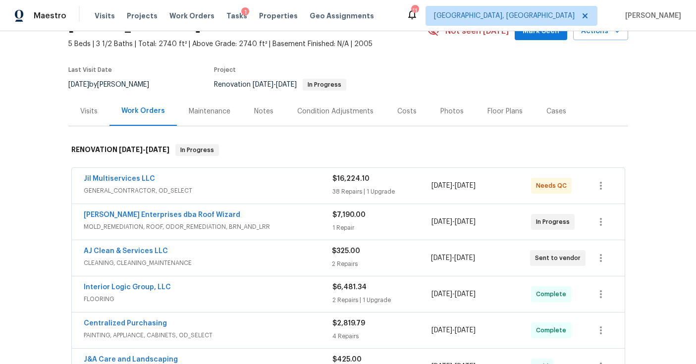
scroll to position [56, 0]
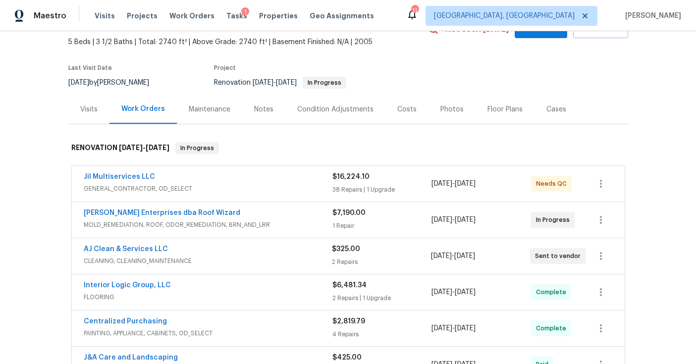
click at [245, 185] on span "GENERAL_CONTRACTOR, OD_SELECT" at bounding box center [208, 189] width 249 height 10
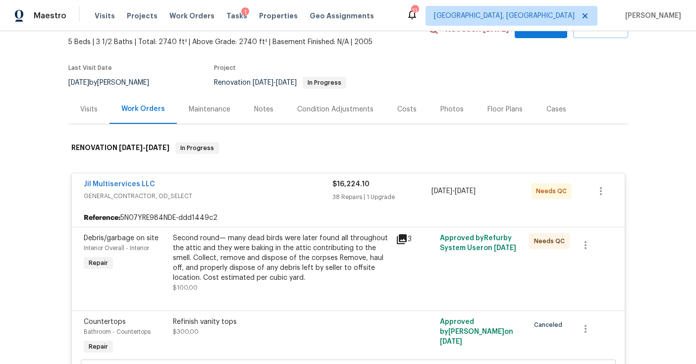
click at [401, 113] on div "Costs" at bounding box center [407, 110] width 19 height 10
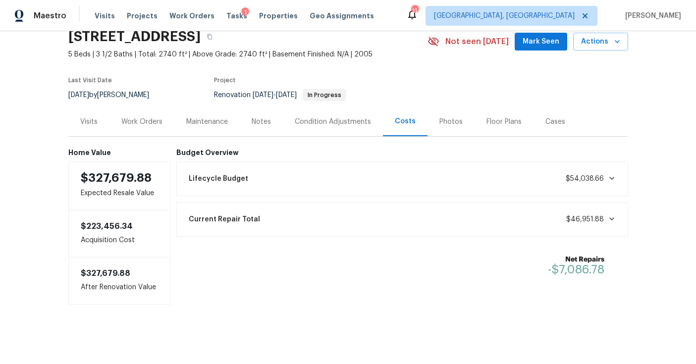
click at [139, 117] on div "Work Orders" at bounding box center [141, 122] width 41 height 10
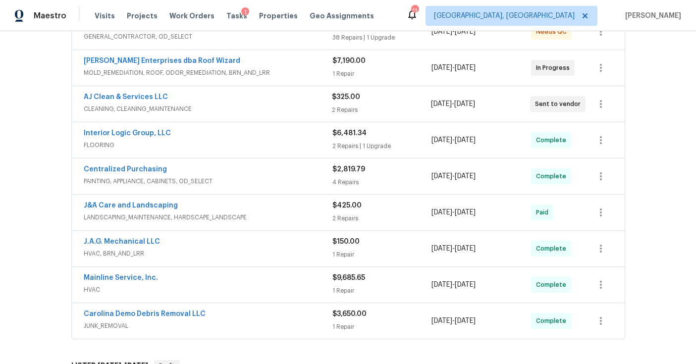
scroll to position [209, 0]
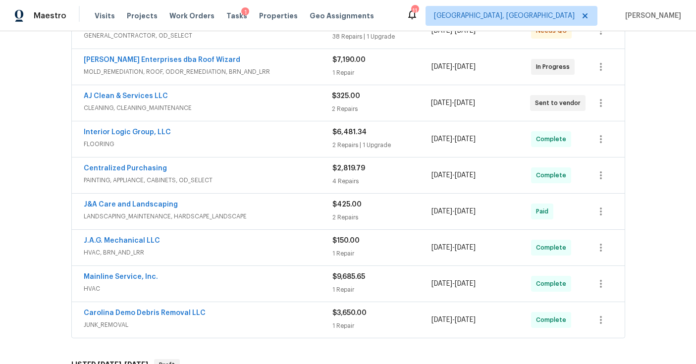
click at [236, 287] on span "HVAC" at bounding box center [208, 289] width 249 height 10
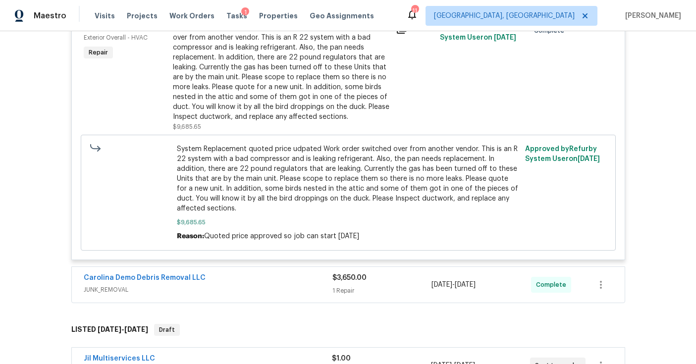
scroll to position [523, 0]
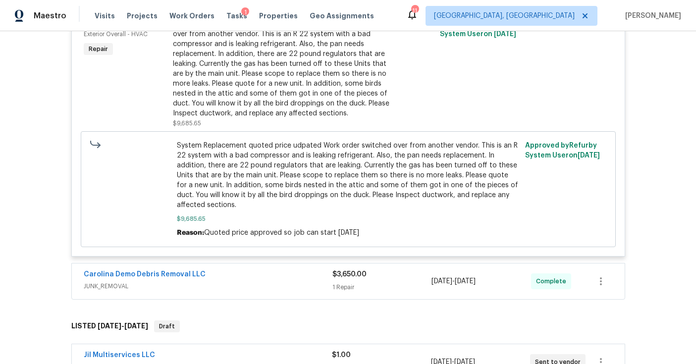
click at [268, 102] on div "System Replacement quoted price udpated Work order switched over from another v…" at bounding box center [281, 68] width 217 height 99
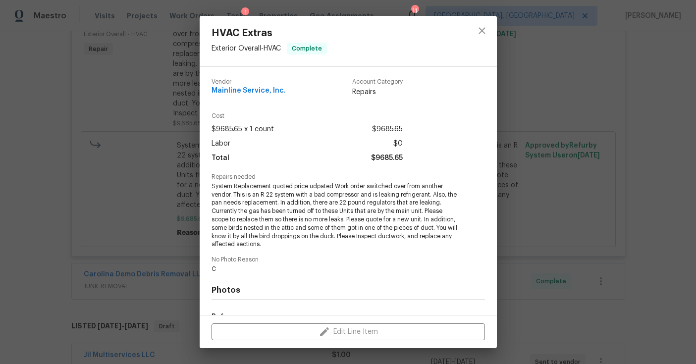
scroll to position [125, 0]
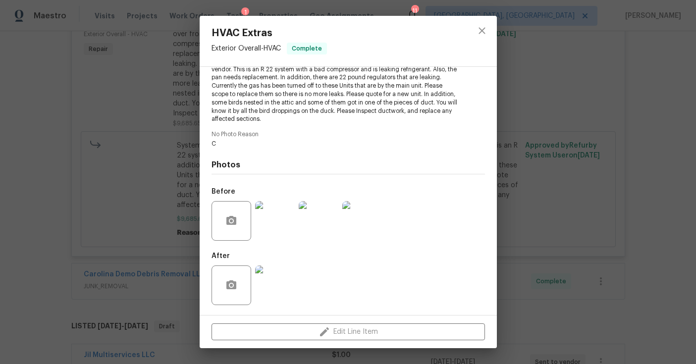
click at [277, 236] on img at bounding box center [275, 221] width 40 height 40
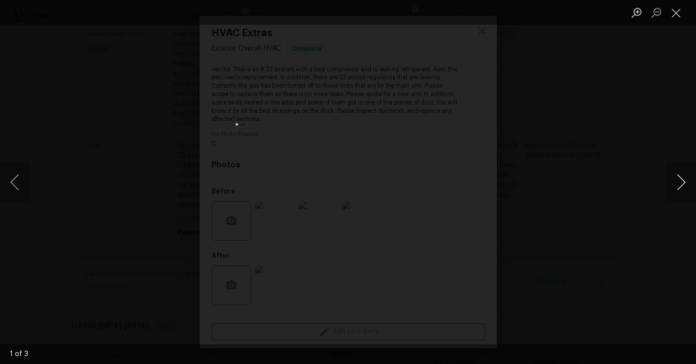
click at [681, 184] on button "Next image" at bounding box center [682, 183] width 30 height 40
click at [651, 128] on div "Lightbox" at bounding box center [348, 182] width 696 height 364
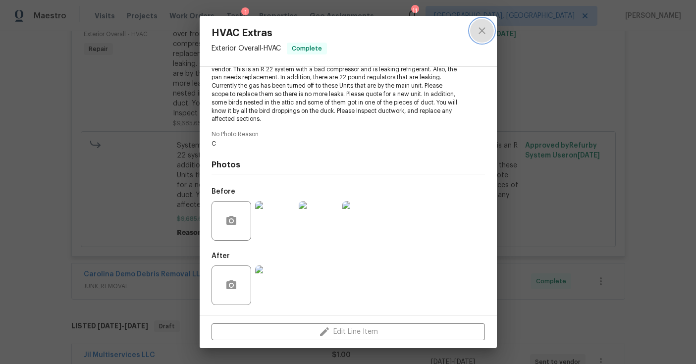
click at [480, 34] on icon "close" at bounding box center [482, 31] width 12 height 12
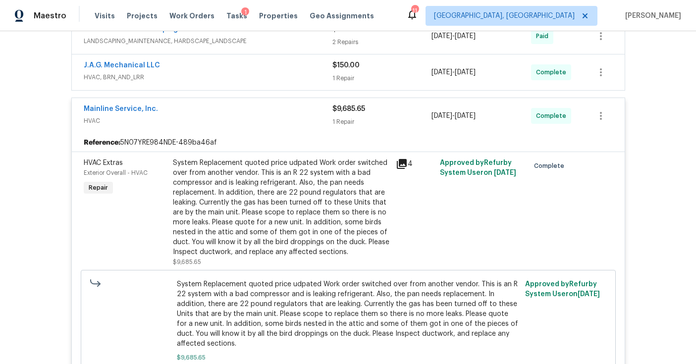
scroll to position [336, 0]
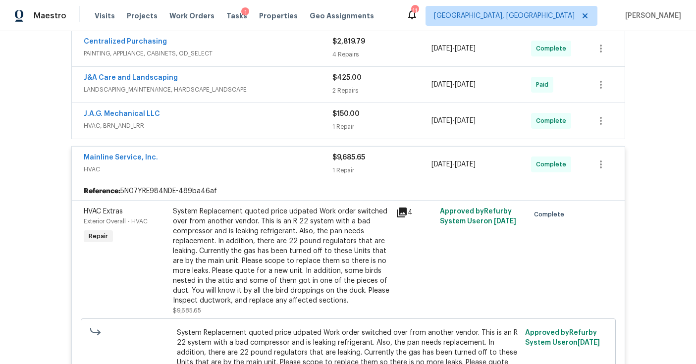
click at [282, 172] on span "HVAC" at bounding box center [208, 170] width 249 height 10
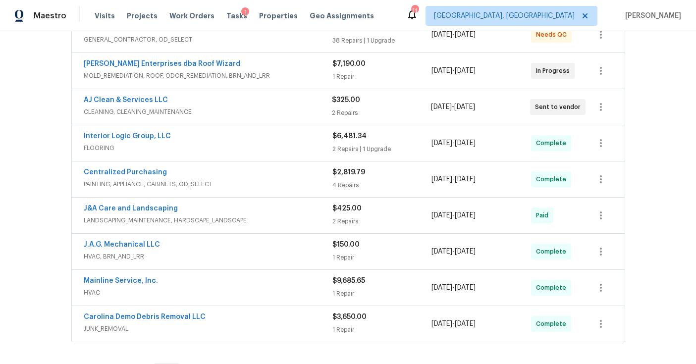
scroll to position [168, 0]
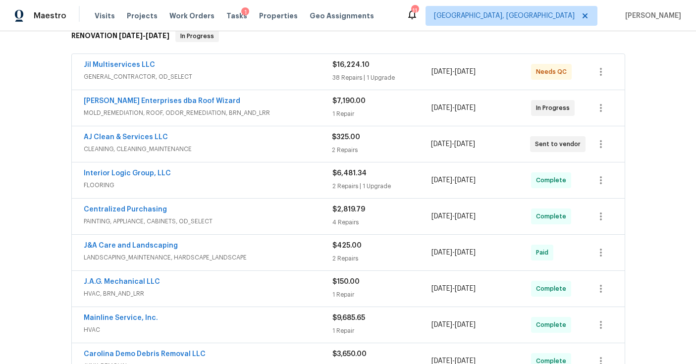
click at [282, 101] on div "Nordman Enterprises dba Roof Wizard" at bounding box center [208, 102] width 249 height 12
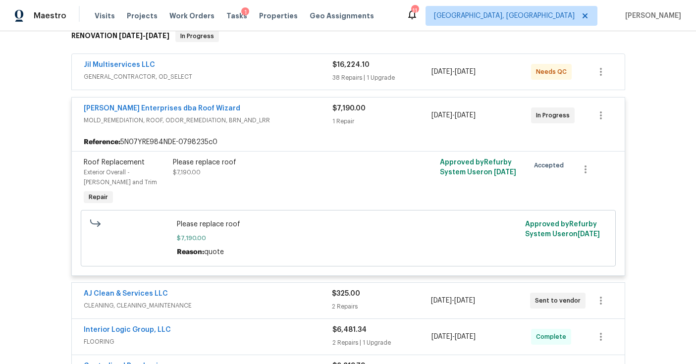
click at [280, 107] on div "Nordman Enterprises dba Roof Wizard" at bounding box center [208, 110] width 249 height 12
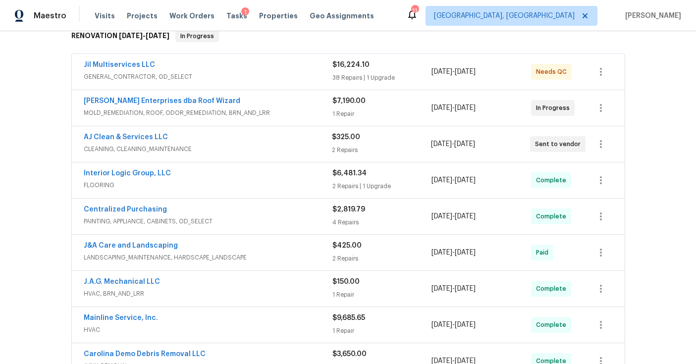
click at [261, 146] on span "CLEANING, CLEANING_MAINTENANCE" at bounding box center [208, 149] width 248 height 10
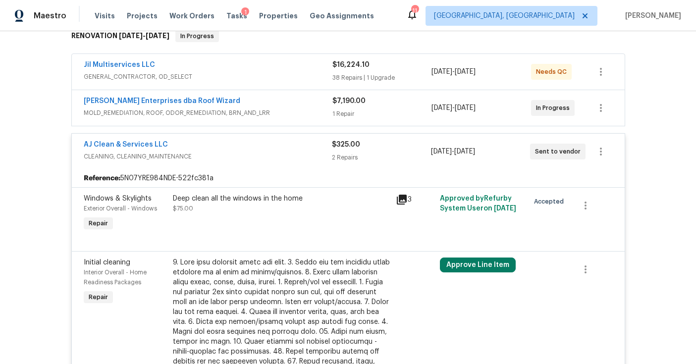
click at [126, 141] on span "AJ Clean & Services LLC" at bounding box center [126, 145] width 84 height 10
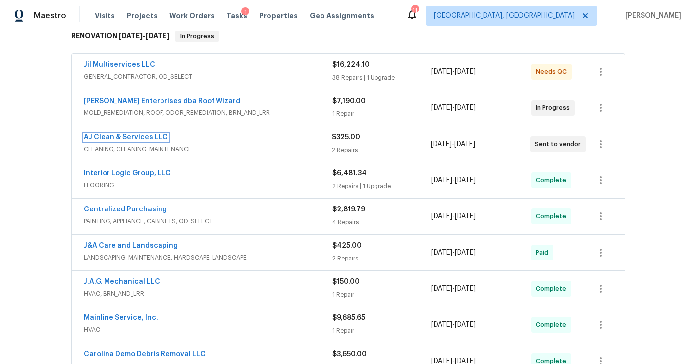
click at [133, 138] on link "AJ Clean & Services LLC" at bounding box center [126, 137] width 84 height 7
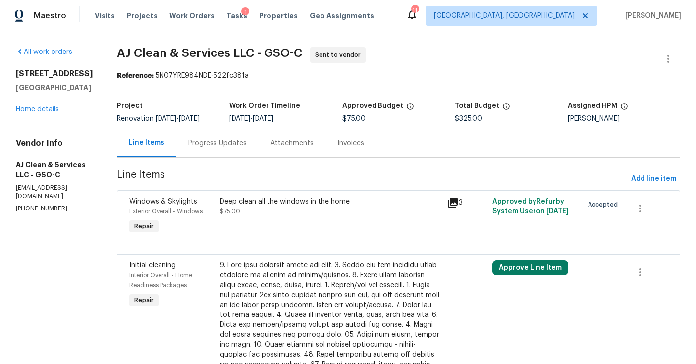
click at [226, 143] on div "Progress Updates" at bounding box center [217, 143] width 58 height 10
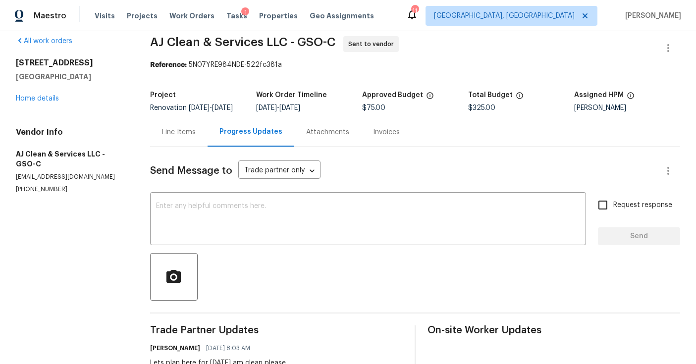
scroll to position [4, 0]
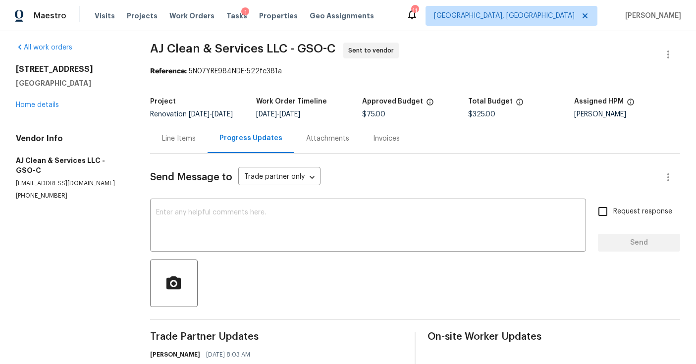
click at [51, 110] on div "12 Silverbrook Ct Mc Leansville, NC 27301 Home details" at bounding box center [71, 87] width 111 height 46
click at [44, 102] on link "Home details" at bounding box center [37, 105] width 43 height 7
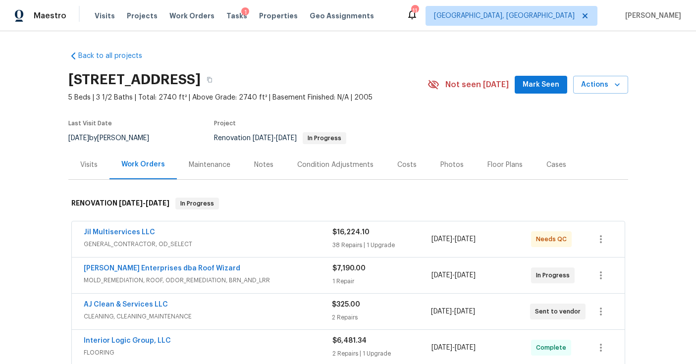
click at [398, 163] on div "Costs" at bounding box center [407, 165] width 19 height 10
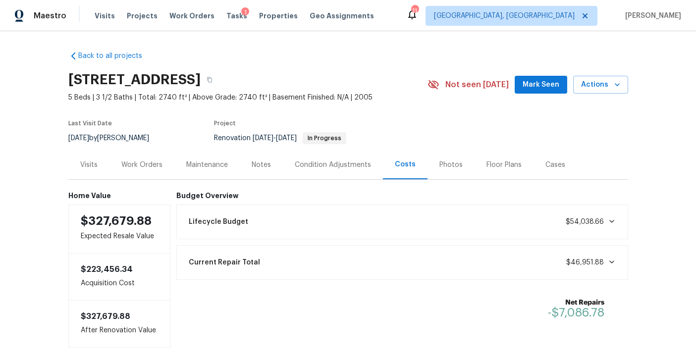
click at [660, 126] on div "Back to all projects 12 Silverbrook Ct, Mc Leansville, NC 27301 5 Beds | 3 1/2 …" at bounding box center [348, 197] width 696 height 333
click at [14, 159] on div "Back to all projects 12 Silverbrook Ct, Mc Leansville, NC 27301 5 Beds | 3 1/2 …" at bounding box center [348, 197] width 696 height 333
click at [659, 75] on div "Back to all projects 12 Silverbrook Ct, Mc Leansville, NC 27301 5 Beds | 3 1/2 …" at bounding box center [348, 197] width 696 height 333
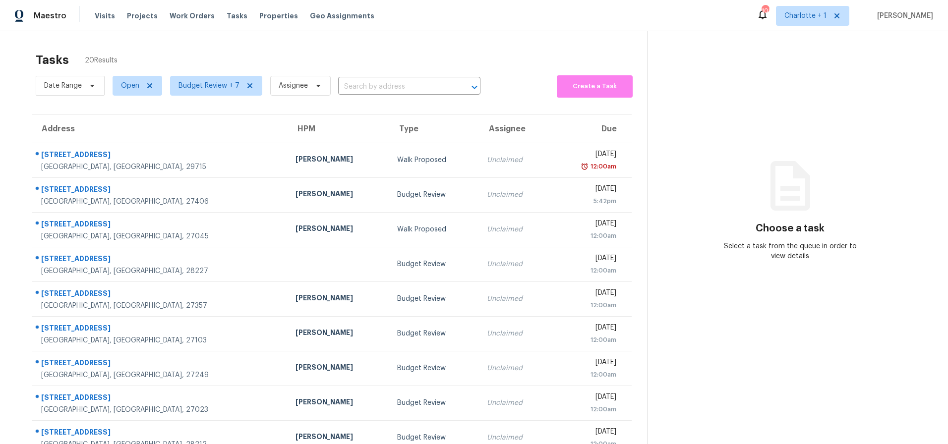
click at [733, 72] on section "Choose a task Select a task from the queue in order to view details" at bounding box center [789, 273] width 285 height 485
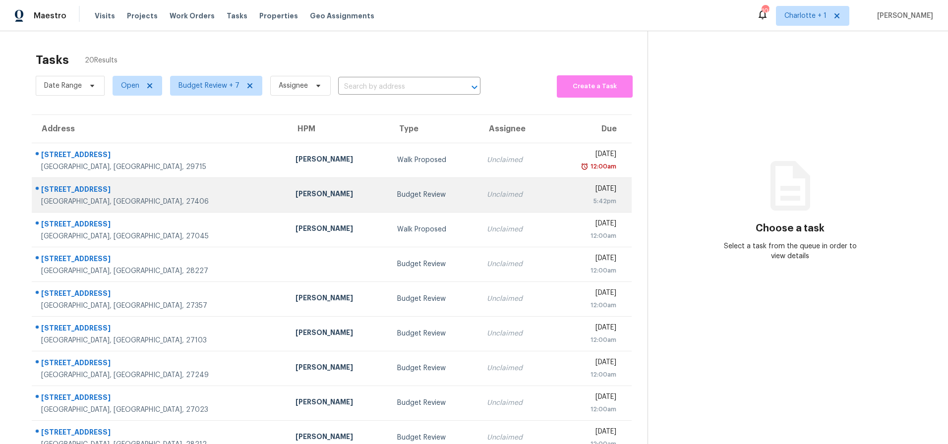
click at [165, 195] on div "[STREET_ADDRESS]" at bounding box center [160, 190] width 238 height 12
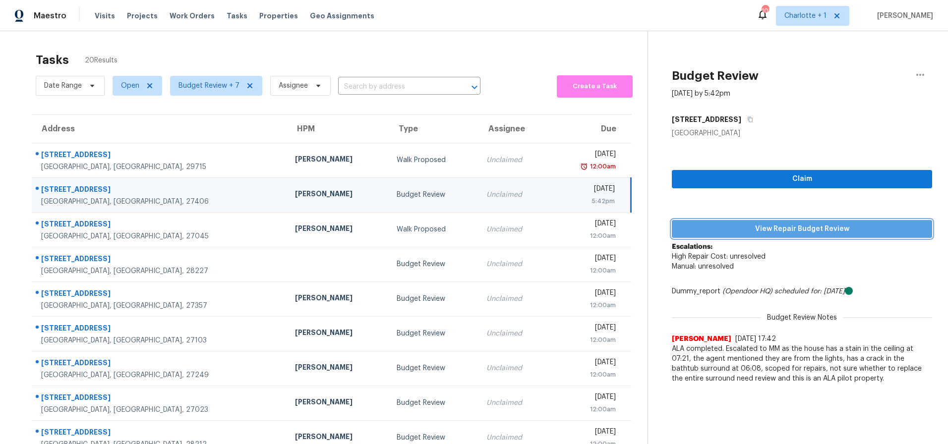
click at [726, 230] on span "View Repair Budget Review" at bounding box center [802, 229] width 244 height 12
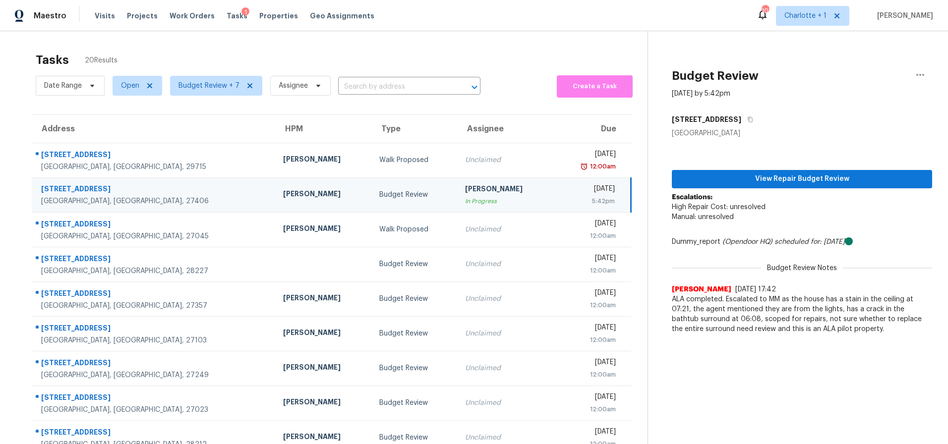
click at [275, 178] on td "[PERSON_NAME]" at bounding box center [323, 194] width 97 height 35
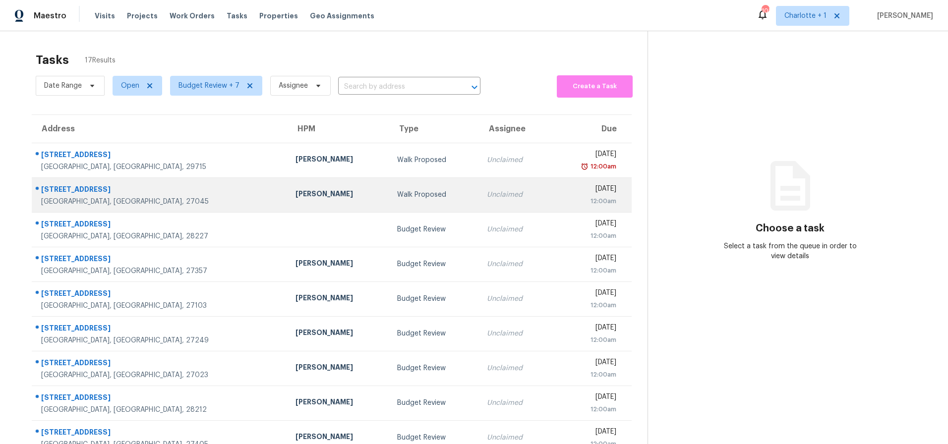
click at [287, 204] on td "[PERSON_NAME]" at bounding box center [338, 194] width 102 height 35
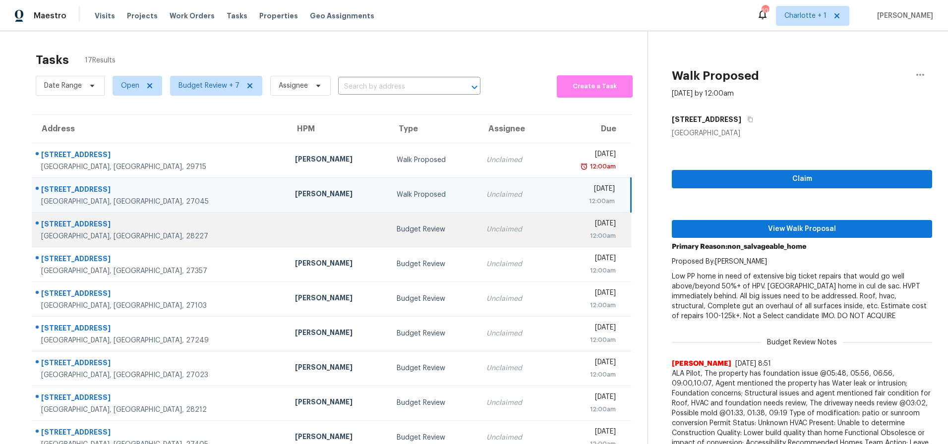
click at [287, 233] on td at bounding box center [337, 229] width 101 height 35
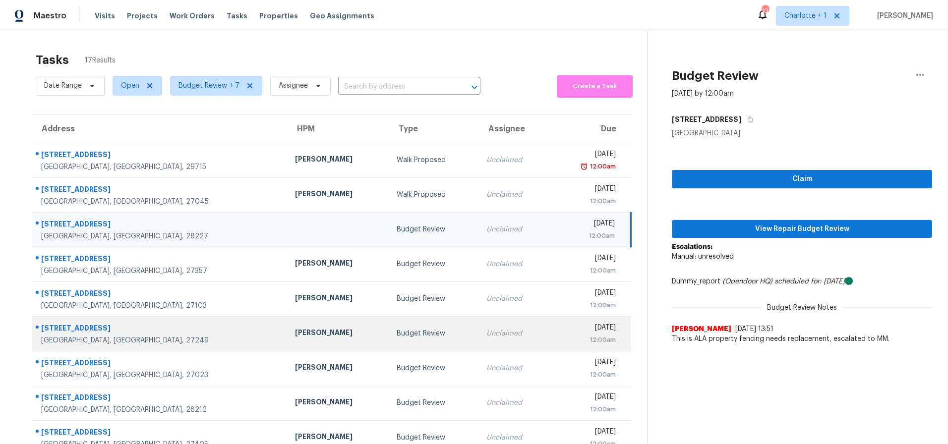
scroll to position [79, 0]
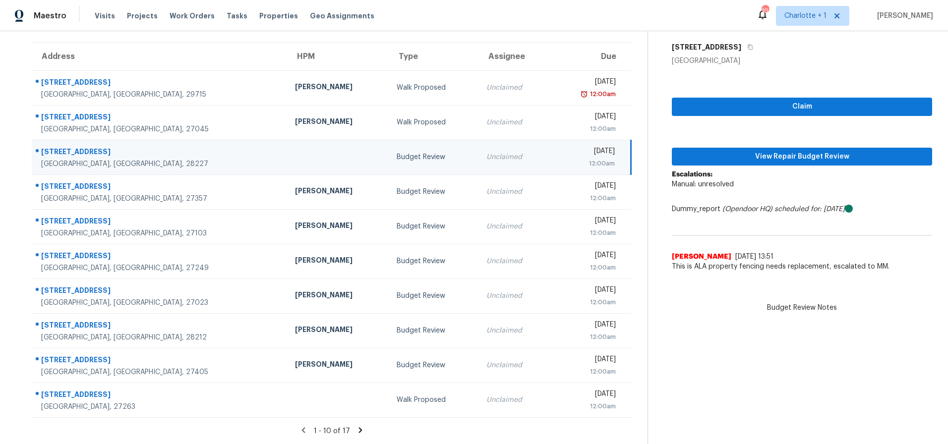
click at [349, 426] on div "1 - 10 of 17" at bounding box center [331, 431] width 631 height 10
click at [356, 426] on icon at bounding box center [360, 430] width 9 height 9
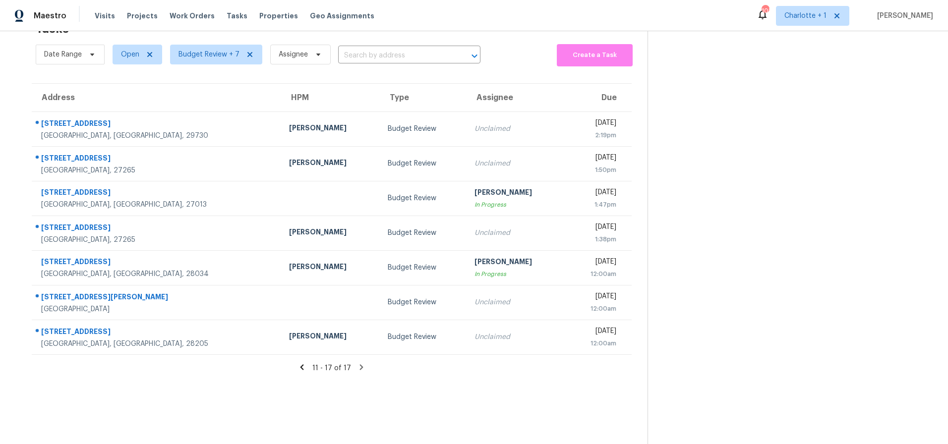
click at [357, 363] on icon at bounding box center [361, 367] width 9 height 9
click at [360, 364] on icon at bounding box center [361, 366] width 3 height 5
drag, startPoint x: 339, startPoint y: 386, endPoint x: 318, endPoint y: 375, distance: 23.1
click at [339, 386] on section "Tasks 17 Results Date Range Open Budget Review + 7 Assignee ​ Create a Task Add…" at bounding box center [331, 230] width 631 height 428
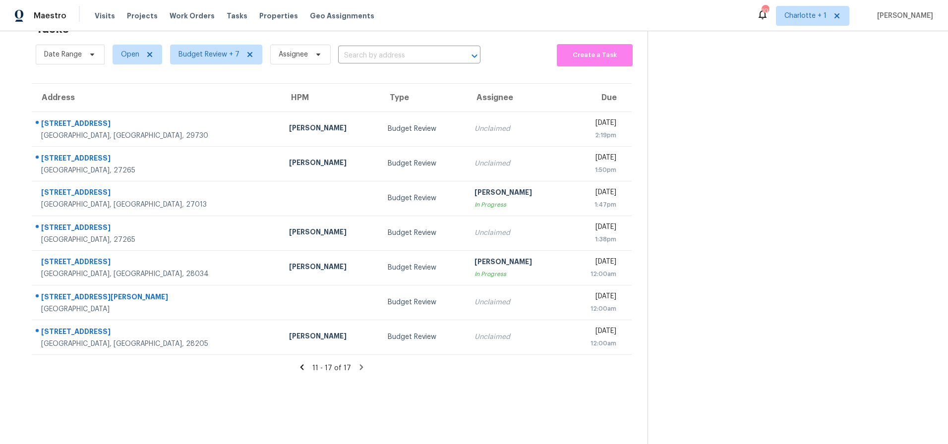
click at [300, 363] on icon at bounding box center [301, 367] width 9 height 9
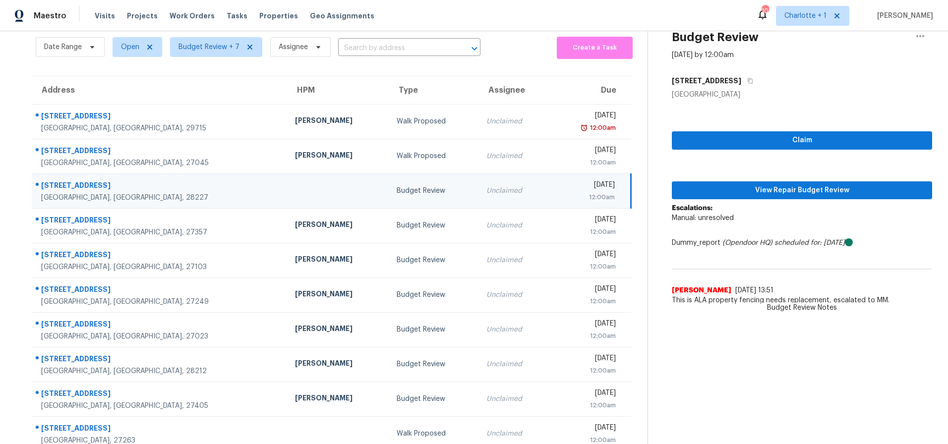
scroll to position [79, 0]
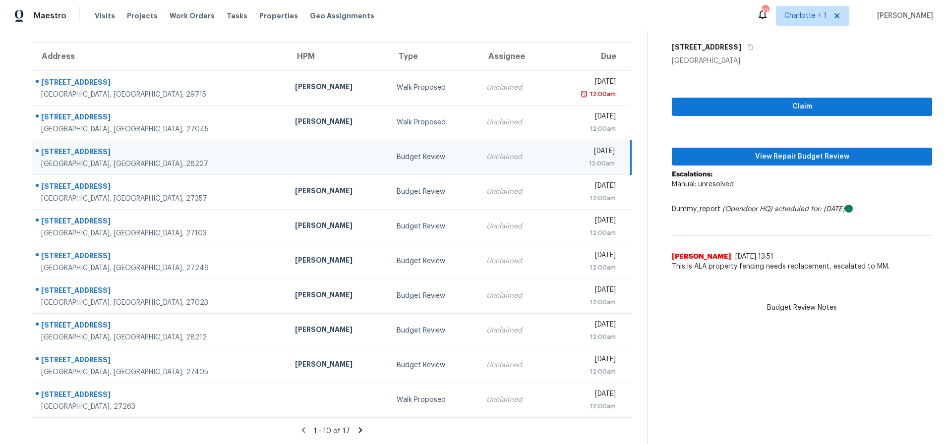
click at [389, 150] on td "Budget Review" at bounding box center [434, 157] width 90 height 35
click at [705, 151] on span "View Repair Budget Review" at bounding box center [802, 157] width 244 height 12
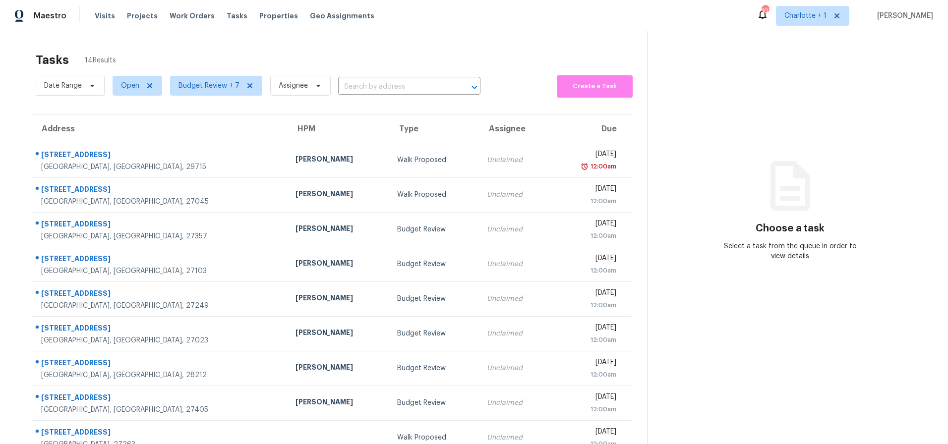
click at [223, 35] on div "Tasks 14 Results Date Range Open Budget Review + 7 Assignee ​ Create a Task Add…" at bounding box center [474, 273] width 948 height 485
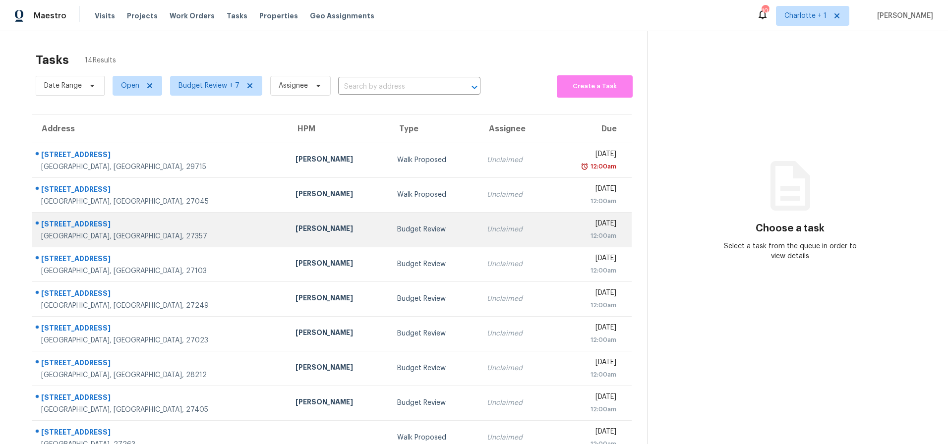
click at [161, 234] on div "[GEOGRAPHIC_DATA], [GEOGRAPHIC_DATA], 27357" at bounding box center [160, 236] width 238 height 10
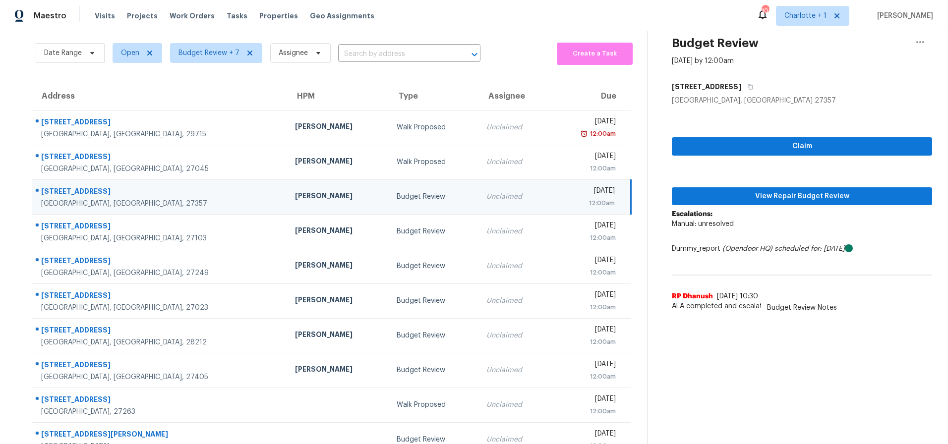
scroll to position [33, 0]
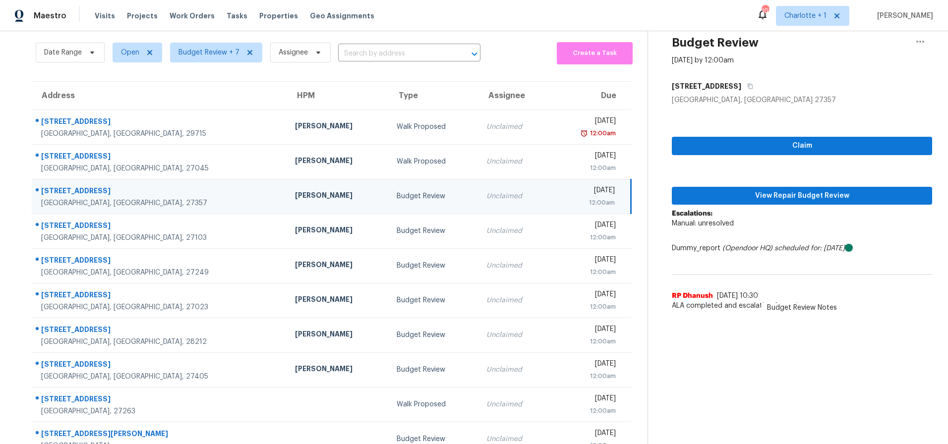
click at [153, 191] on div "[STREET_ADDRESS]" at bounding box center [160, 192] width 238 height 12
click at [798, 190] on span "View Repair Budget Review" at bounding box center [802, 196] width 244 height 12
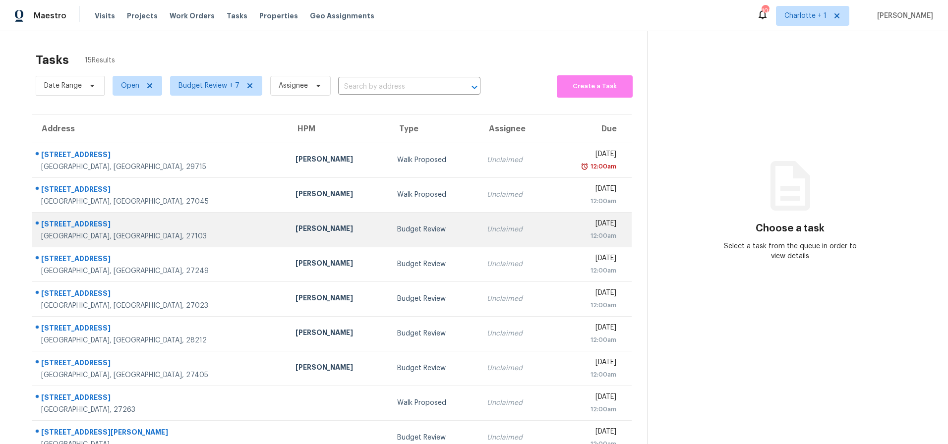
click at [193, 236] on td "421 Rivertree Ln Winston Salem, NC, 27103" at bounding box center [160, 229] width 256 height 35
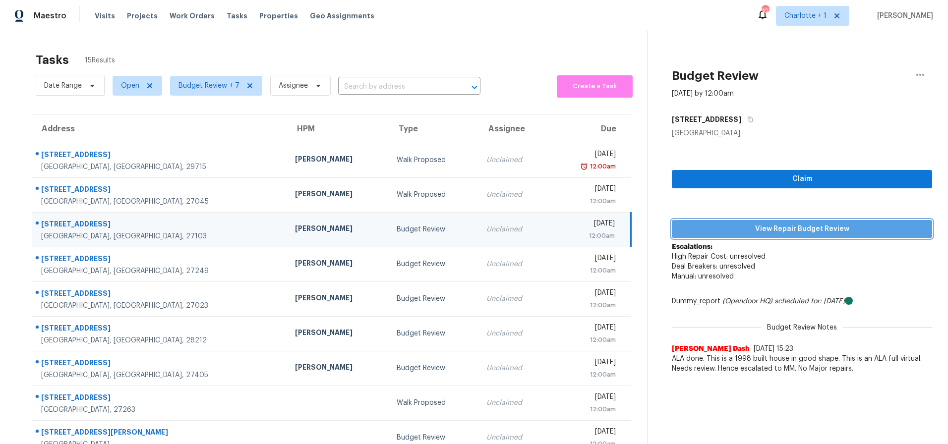
click at [772, 229] on span "View Repair Budget Review" at bounding box center [802, 229] width 244 height 12
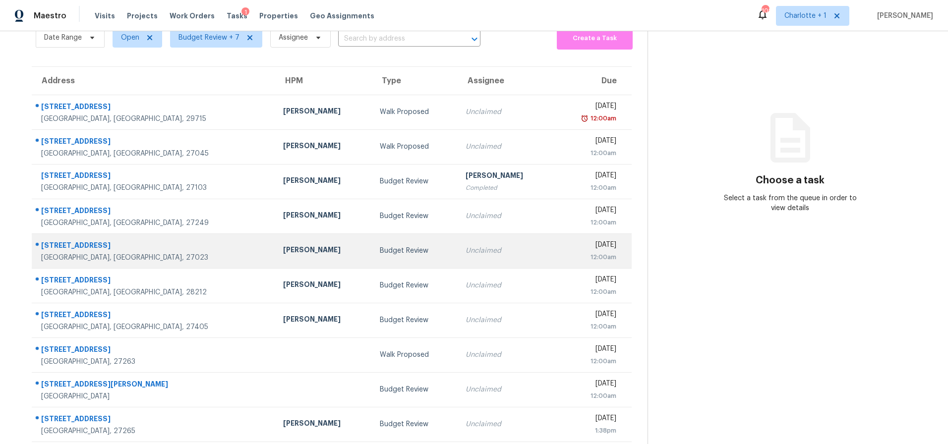
scroll to position [49, 0]
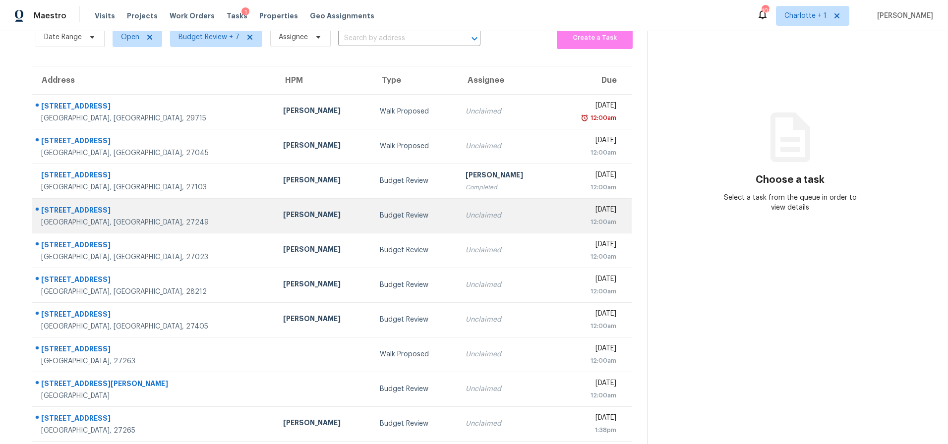
click at [187, 219] on div "[GEOGRAPHIC_DATA], [GEOGRAPHIC_DATA], 27249" at bounding box center [154, 223] width 226 height 10
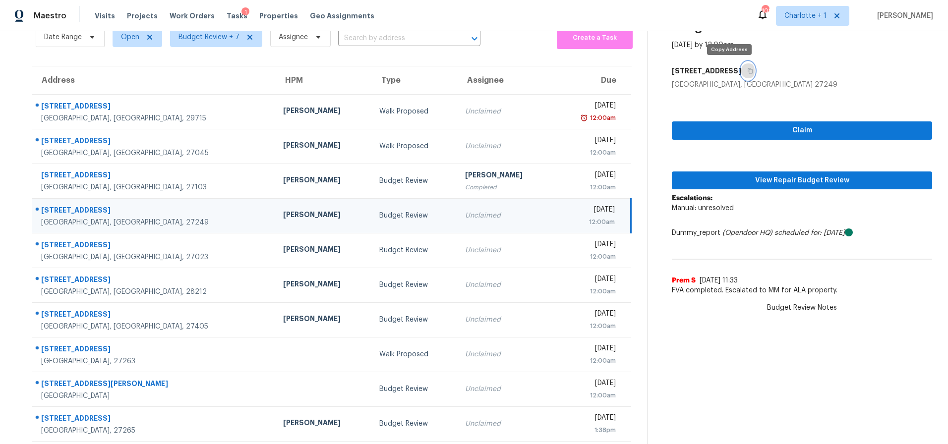
click at [747, 69] on icon "button" at bounding box center [750, 71] width 6 height 6
drag, startPoint x: 159, startPoint y: 212, endPoint x: 193, endPoint y: 212, distance: 33.7
click at [159, 211] on div "[STREET_ADDRESS]" at bounding box center [154, 211] width 226 height 12
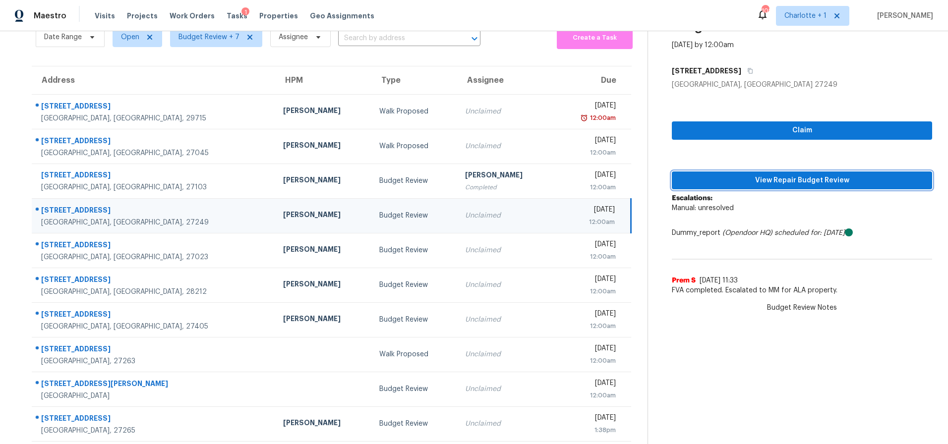
click at [708, 179] on span "View Repair Budget Review" at bounding box center [802, 180] width 244 height 12
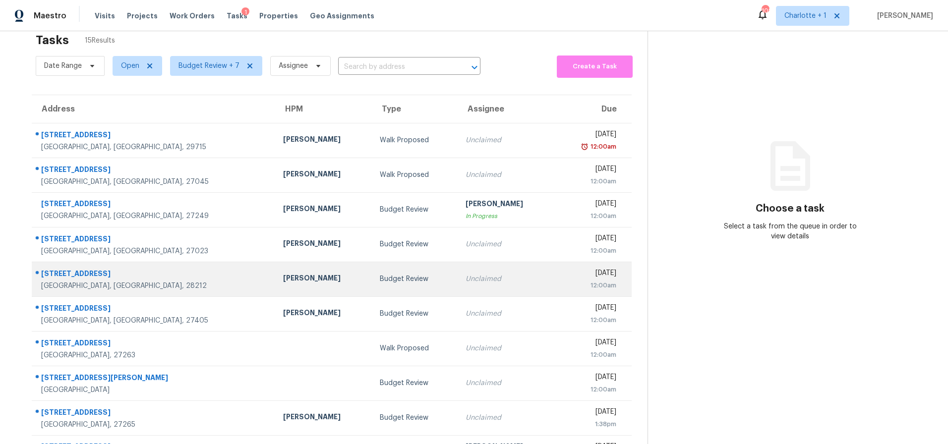
scroll to position [21, 0]
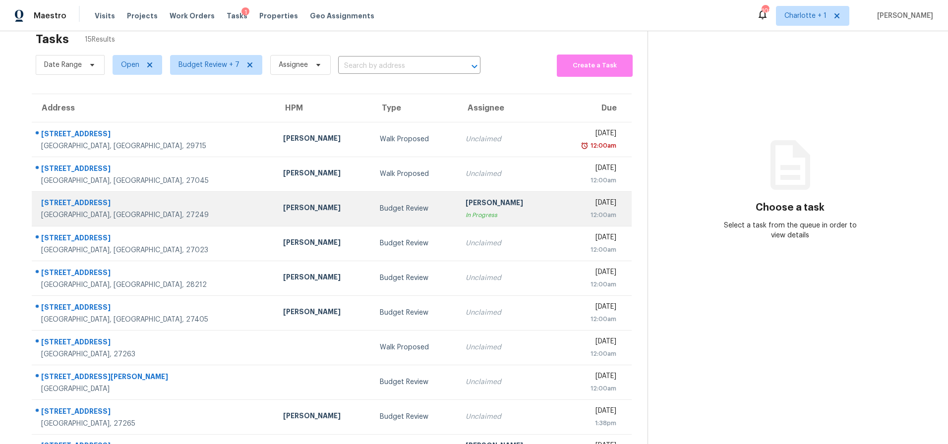
click at [380, 207] on div "Budget Review" at bounding box center [415, 209] width 70 height 10
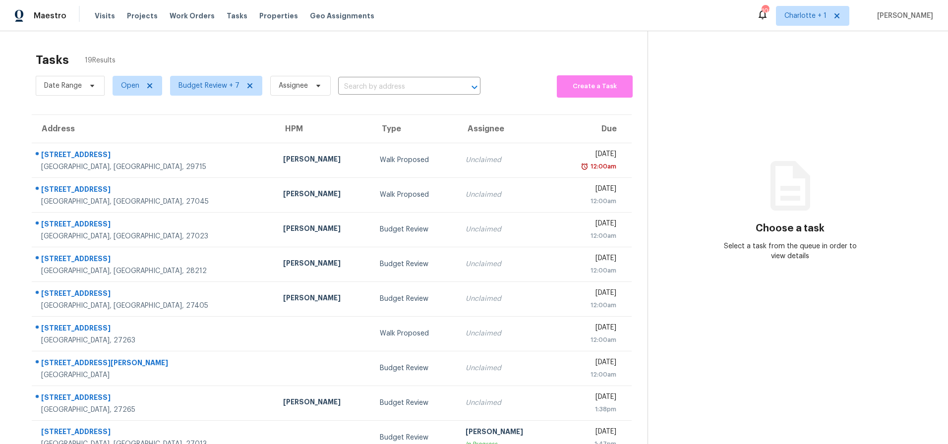
click at [22, 119] on div "Address HPM Type Assignee Due 105 Redcoat Dr Fort Mill, SC, 29715 Billy Towle W…" at bounding box center [331, 303] width 631 height 376
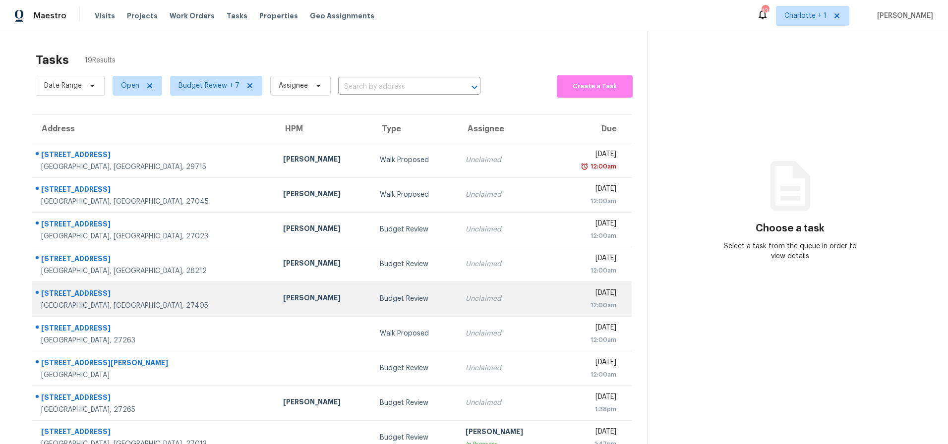
scroll to position [79, 0]
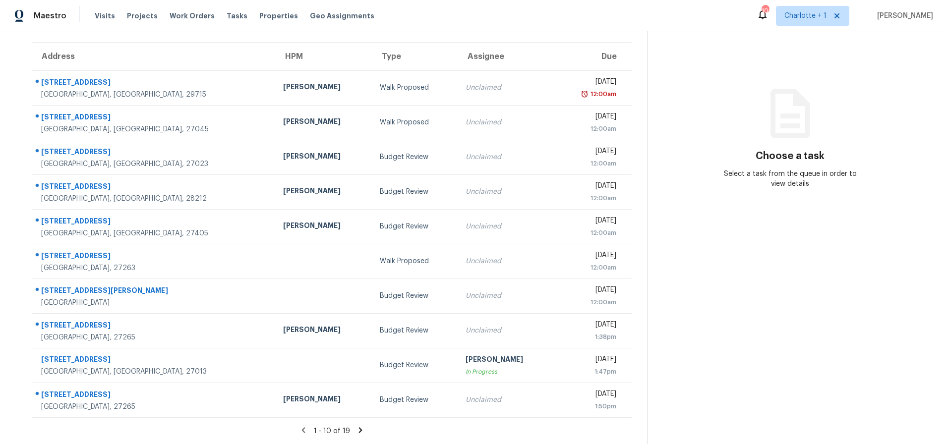
click at [358, 427] on icon at bounding box center [359, 429] width 3 height 5
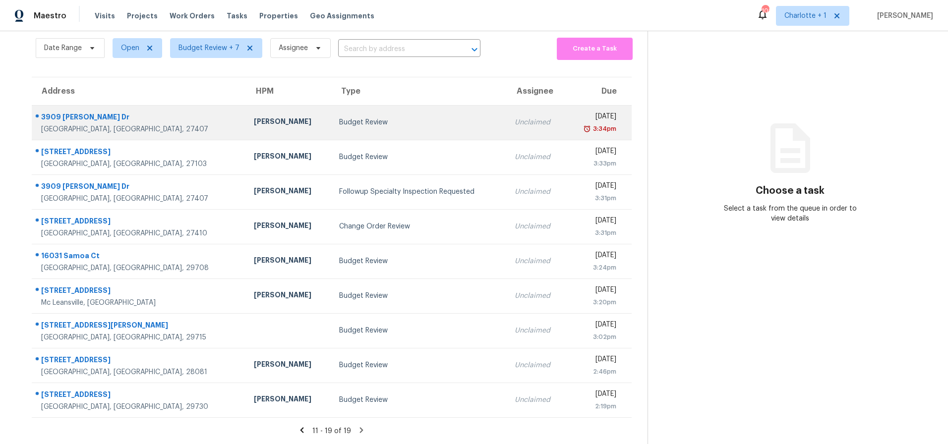
scroll to position [45, 0]
click at [254, 117] on div "[PERSON_NAME]" at bounding box center [288, 122] width 69 height 12
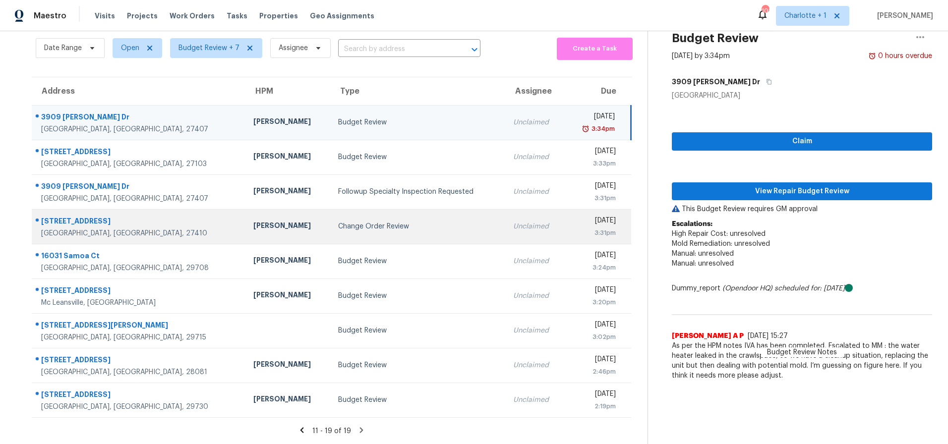
click at [253, 221] on div "[PERSON_NAME]" at bounding box center [287, 227] width 69 height 12
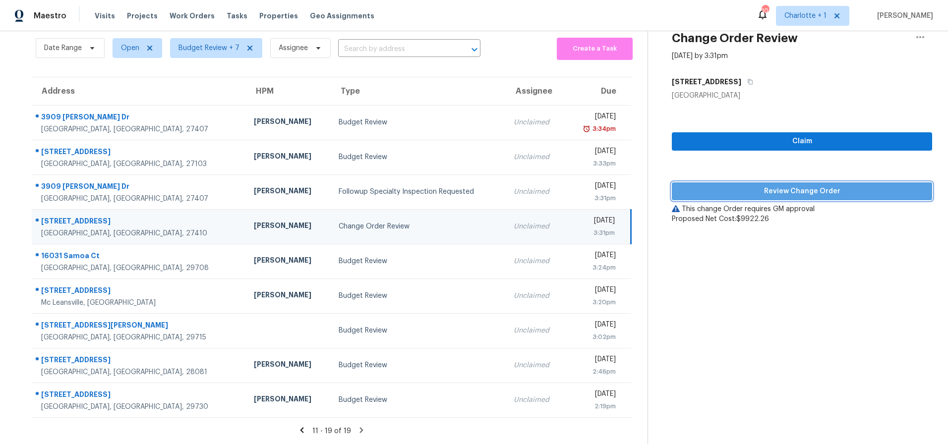
click at [804, 186] on span "Review Change Order" at bounding box center [802, 191] width 244 height 12
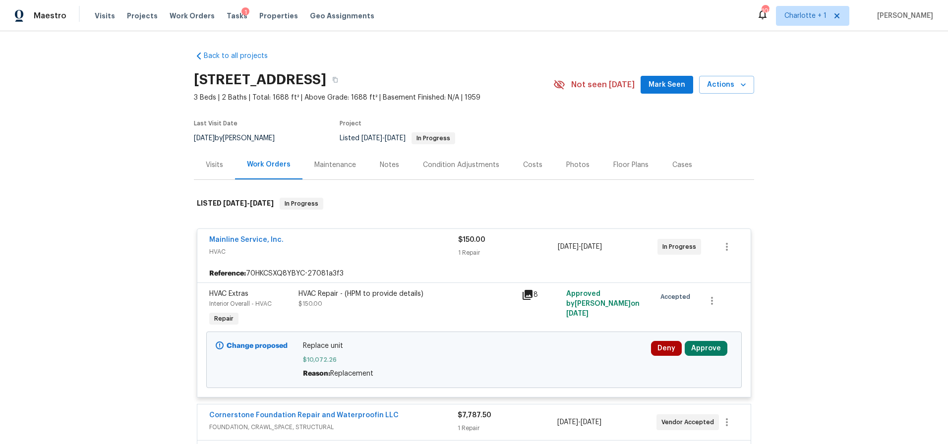
click at [525, 294] on icon at bounding box center [527, 295] width 10 height 10
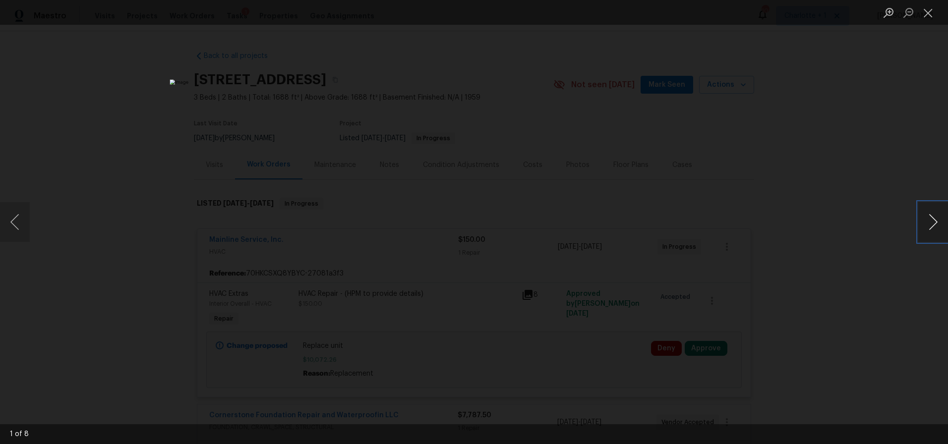
click at [940, 222] on button "Next image" at bounding box center [933, 222] width 30 height 40
click at [17, 233] on button "Previous image" at bounding box center [15, 222] width 30 height 40
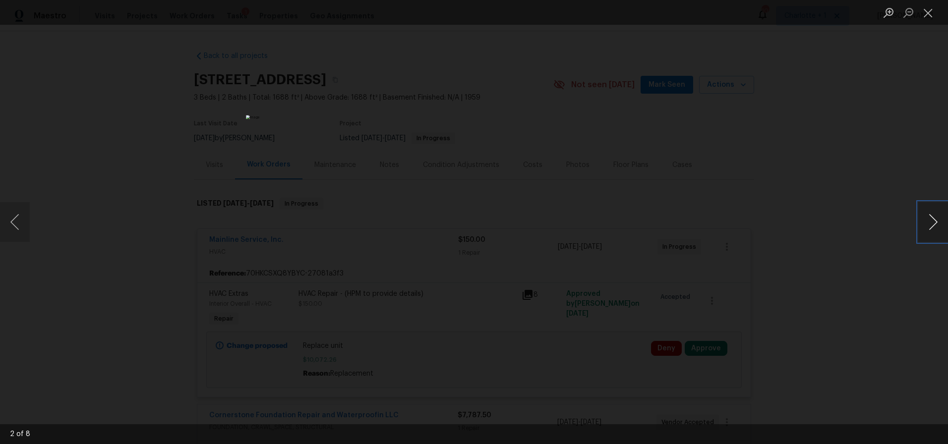
click at [930, 223] on button "Next image" at bounding box center [933, 222] width 30 height 40
drag, startPoint x: 930, startPoint y: 223, endPoint x: 878, endPoint y: 213, distance: 53.6
click at [930, 223] on button "Next image" at bounding box center [933, 222] width 30 height 40
click at [925, 219] on button "Next image" at bounding box center [933, 222] width 30 height 40
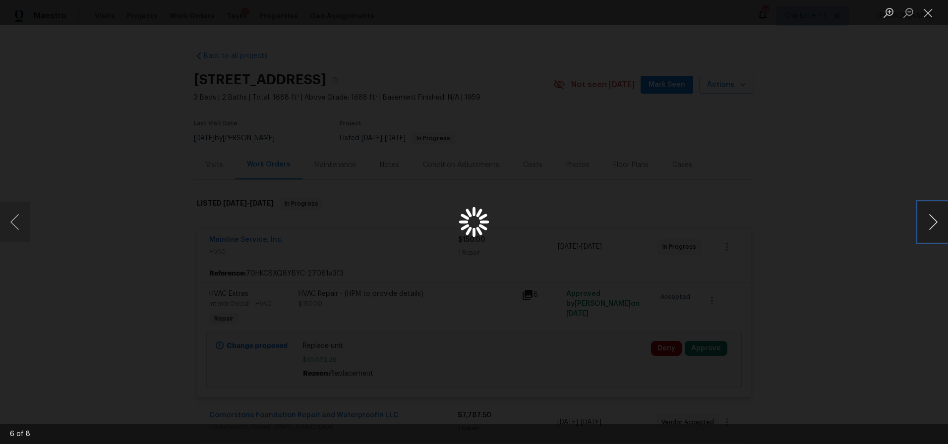
click at [924, 219] on button "Next image" at bounding box center [933, 222] width 30 height 40
click at [838, 195] on div "Lightbox" at bounding box center [474, 222] width 948 height 444
click at [859, 206] on div "Lightbox" at bounding box center [474, 222] width 948 height 444
click at [922, 22] on li "Lightbox" at bounding box center [928, 12] width 20 height 25
click at [926, 15] on button "Close lightbox" at bounding box center [928, 12] width 20 height 17
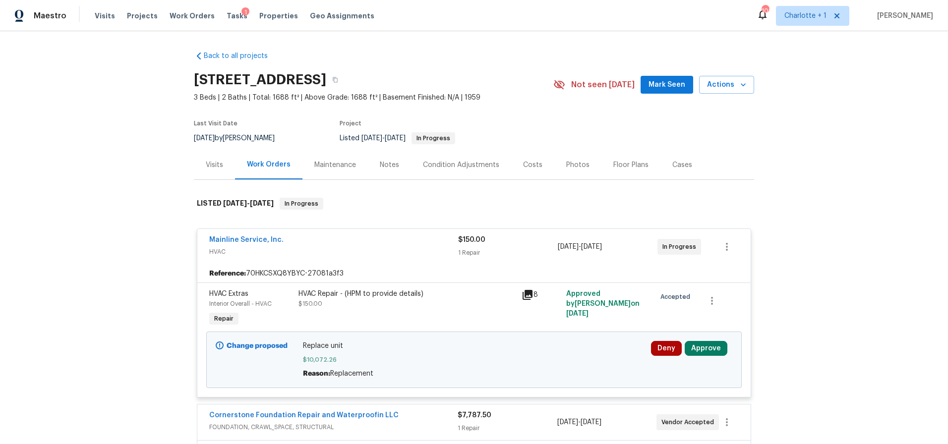
click at [523, 165] on div "Costs" at bounding box center [532, 165] width 19 height 10
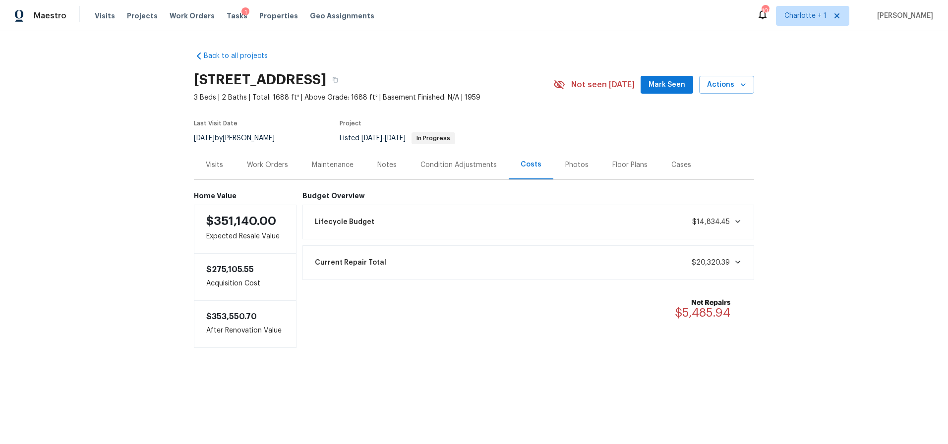
click at [272, 158] on div "Work Orders" at bounding box center [267, 164] width 65 height 29
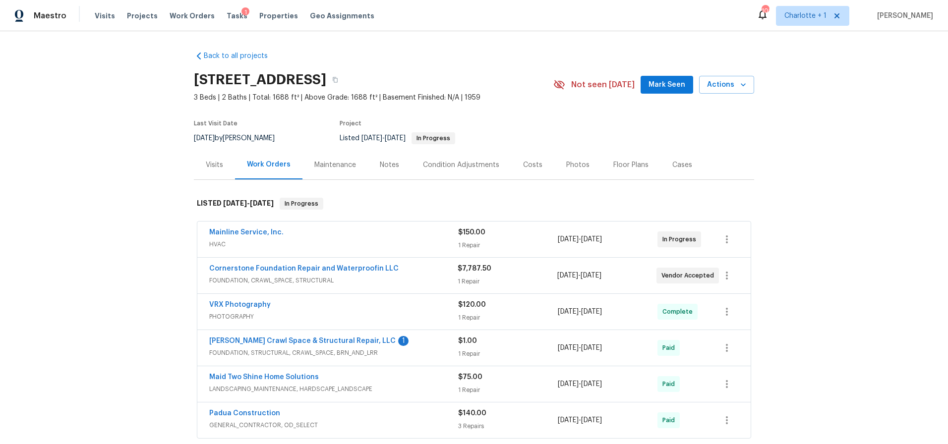
click at [401, 228] on div "Mainline Service, Inc." at bounding box center [333, 234] width 249 height 12
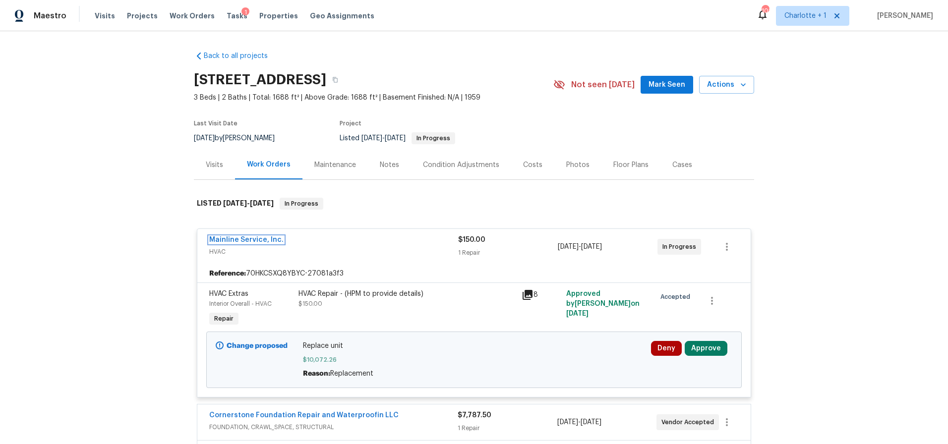
click at [249, 238] on link "Mainline Service, Inc." at bounding box center [246, 239] width 74 height 7
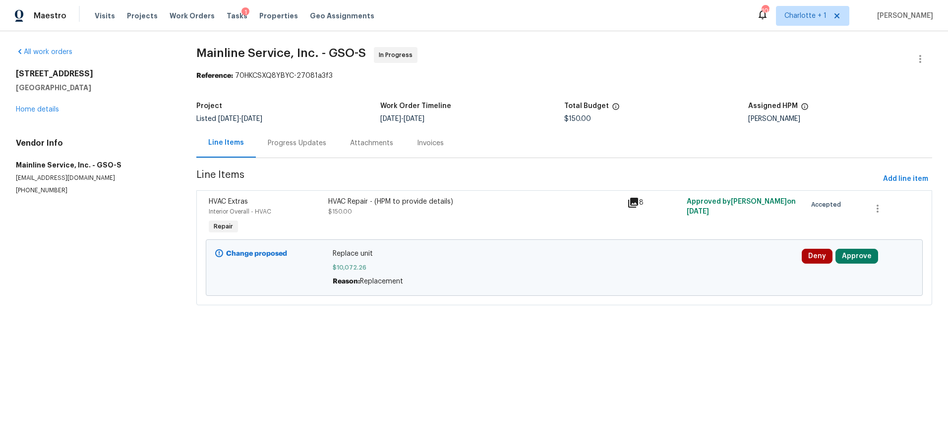
click at [282, 137] on div "Progress Updates" at bounding box center [297, 142] width 82 height 29
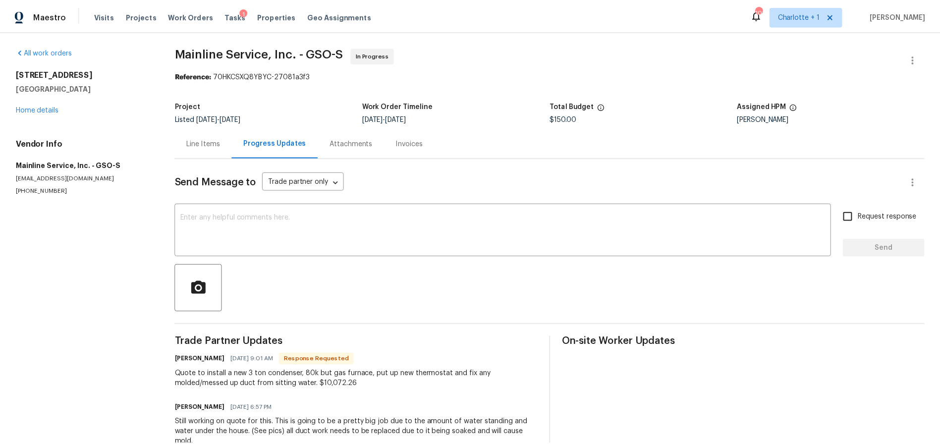
scroll to position [39, 0]
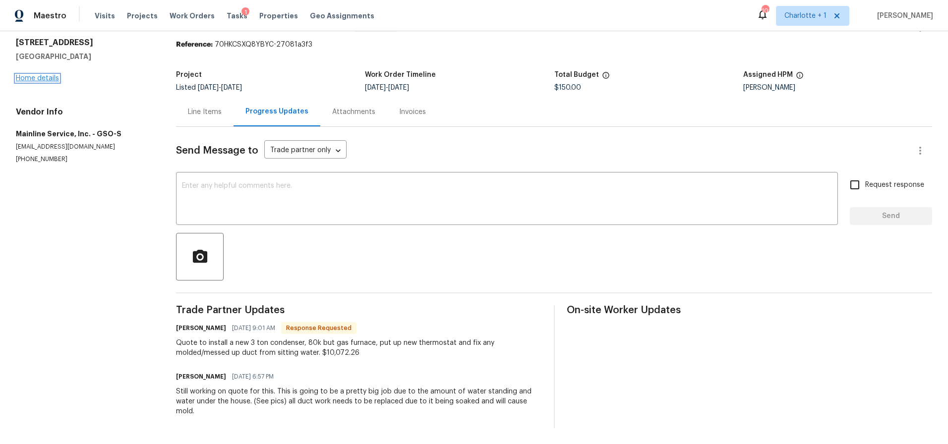
click at [41, 75] on link "Home details" at bounding box center [37, 78] width 43 height 7
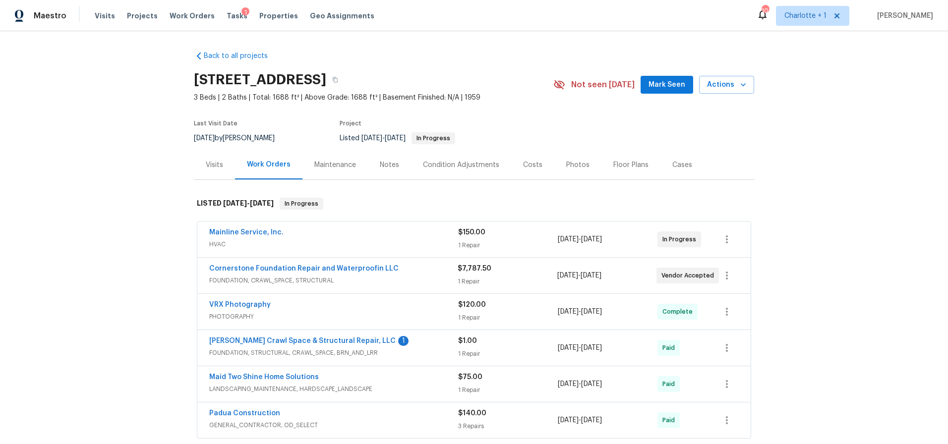
click at [413, 244] on span "HVAC" at bounding box center [333, 244] width 249 height 10
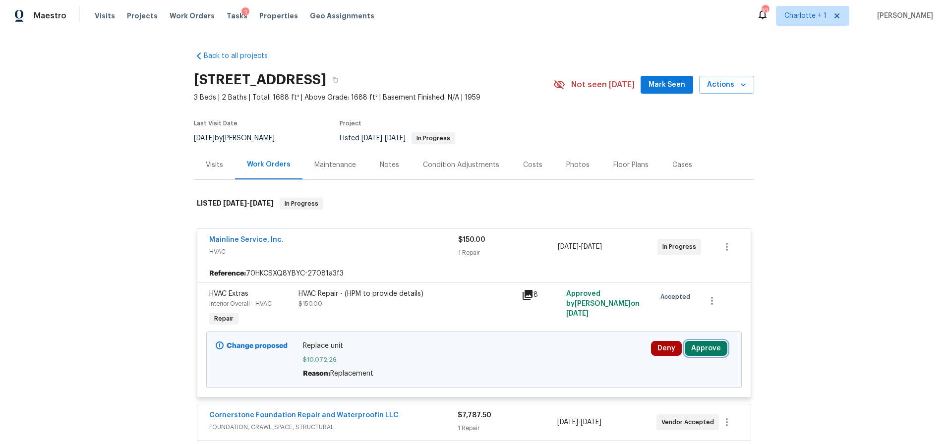
click at [713, 344] on button "Approve" at bounding box center [706, 348] width 43 height 15
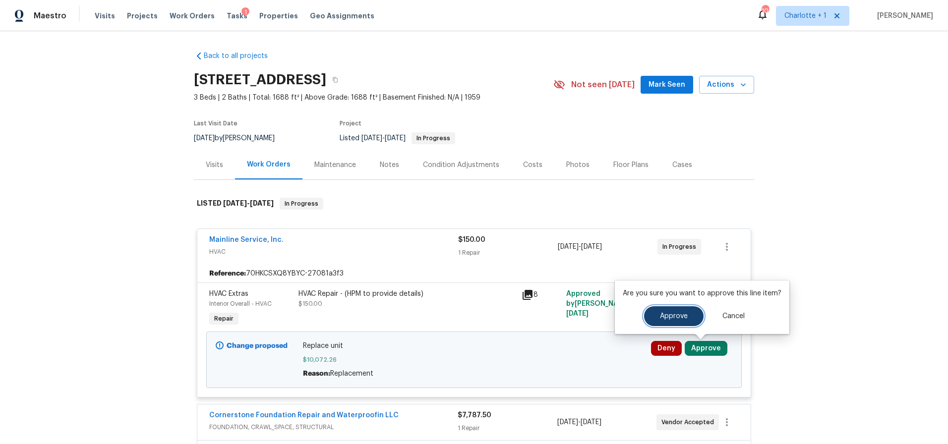
click at [680, 316] on span "Approve" at bounding box center [674, 316] width 28 height 7
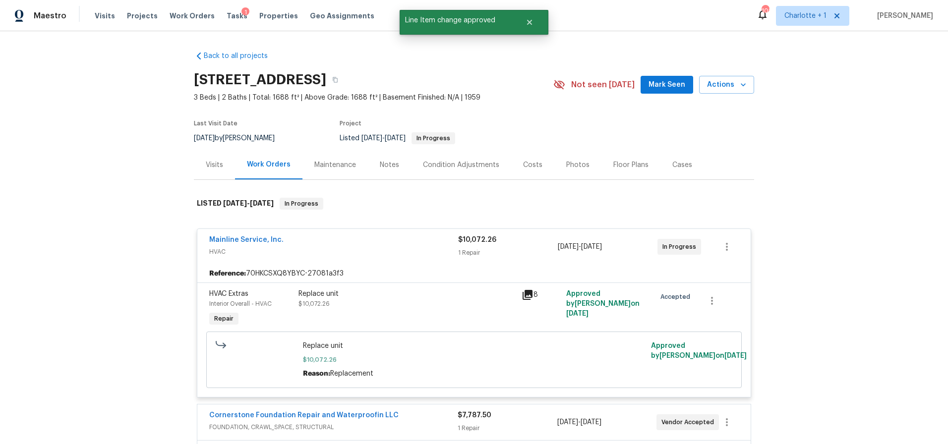
click at [531, 168] on div "Costs" at bounding box center [532, 165] width 19 height 10
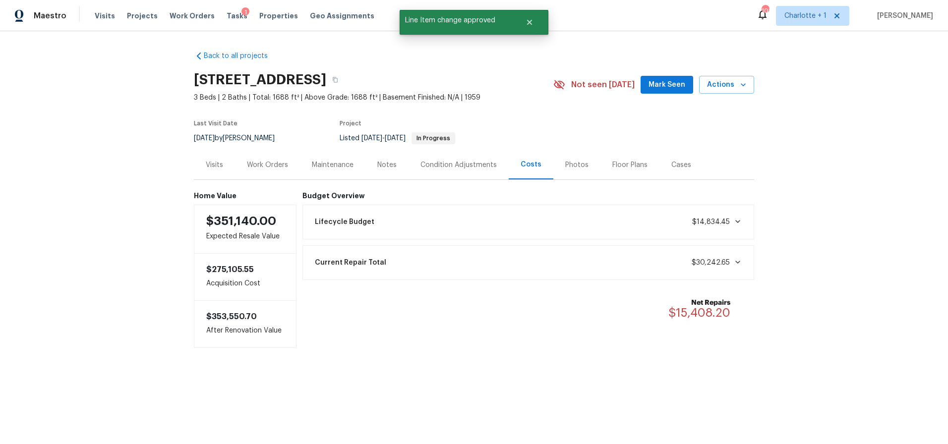
click at [794, 171] on div "Back to all projects 806 Larkwood Dr, Greensboro, NC 27410 3 Beds | 2 Baths | T…" at bounding box center [474, 219] width 948 height 376
click at [359, 167] on div "Maintenance" at bounding box center [332, 164] width 65 height 29
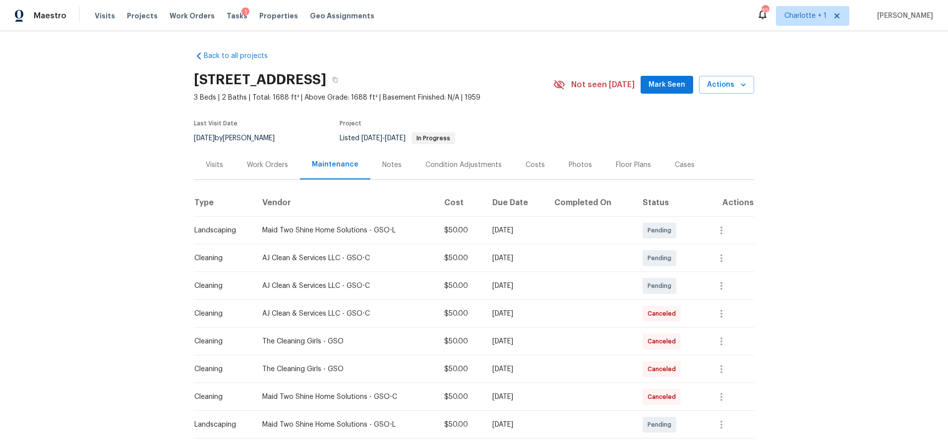
click at [370, 166] on div "Notes" at bounding box center [391, 164] width 43 height 29
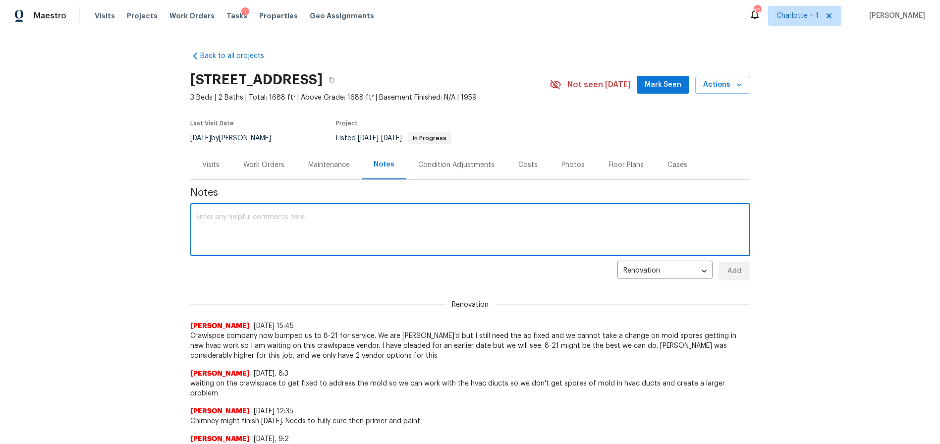
click at [290, 226] on textarea at bounding box center [470, 231] width 548 height 35
type textarea "HVAC change order approved. Need water removal/remediation from crawlspace asap"
click at [727, 269] on span "Add" at bounding box center [735, 271] width 16 height 12
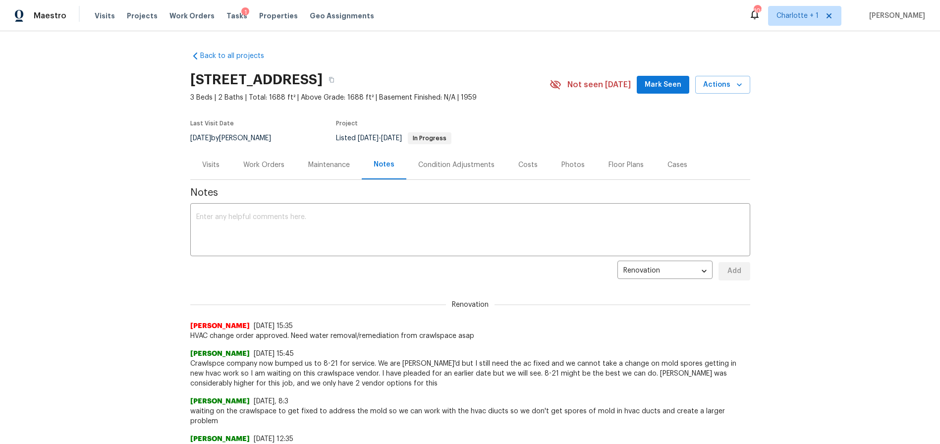
click at [54, 181] on div "Back to all projects 806 Larkwood Dr, Greensboro, NC 27410 3 Beds | 2 Baths | T…" at bounding box center [470, 237] width 940 height 413
drag, startPoint x: 839, startPoint y: 142, endPoint x: 831, endPoint y: 142, distance: 7.9
click at [839, 142] on div "Back to all projects 806 Larkwood Dr, Greensboro, NC 27410 3 Beds | 2 Baths | T…" at bounding box center [470, 237] width 940 height 413
click at [68, 156] on div "Back to all projects 806 Larkwood Dr, Greensboro, NC 27410 3 Beds | 2 Baths | T…" at bounding box center [470, 237] width 940 height 413
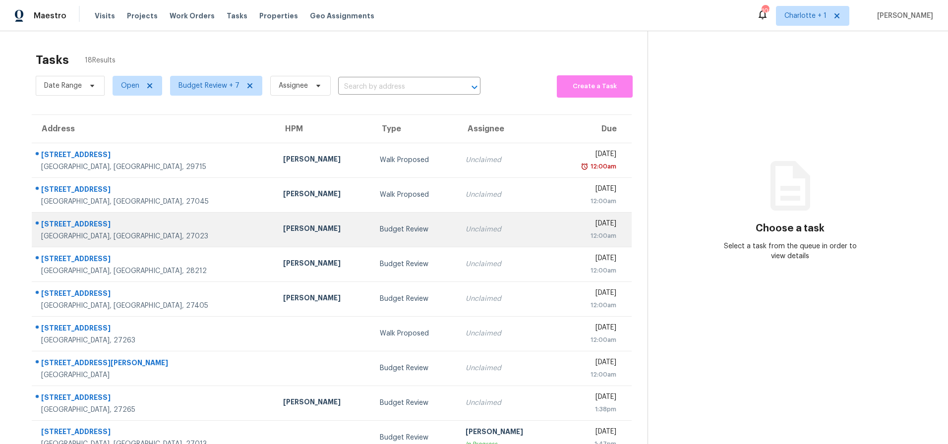
scroll to position [79, 0]
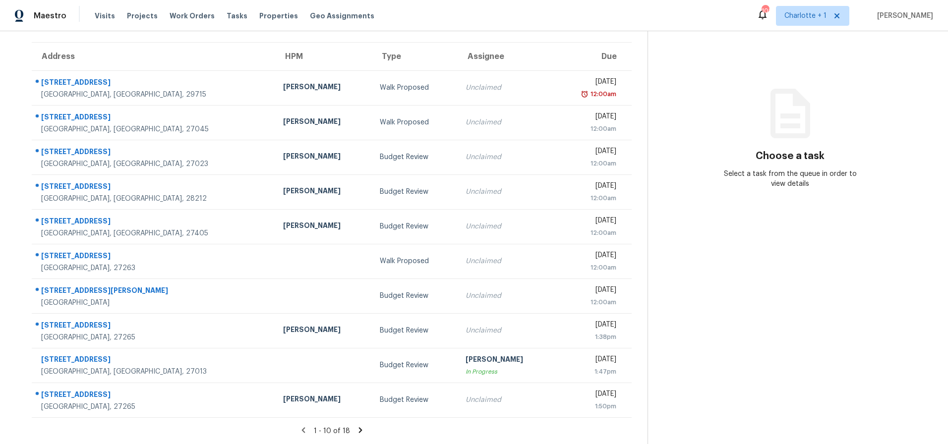
click at [355, 417] on section "Tasks 18 Results Date Range Open Budget Review + 7 Assignee ​ Create a Task Add…" at bounding box center [331, 209] width 631 height 469
click at [358, 427] on icon at bounding box center [359, 429] width 3 height 5
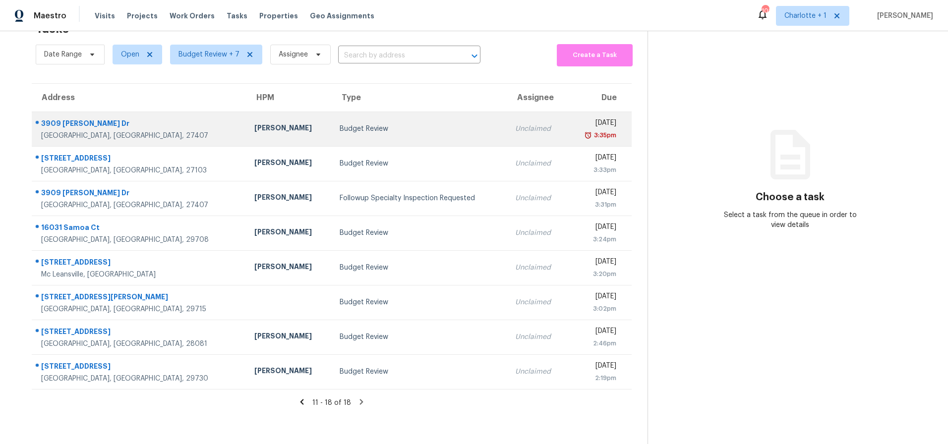
click at [246, 131] on td "[PERSON_NAME]" at bounding box center [288, 129] width 85 height 35
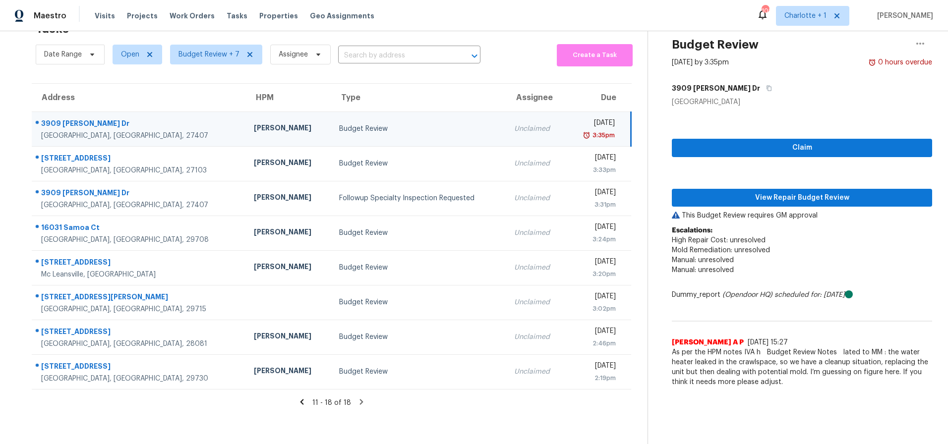
click at [254, 123] on div "[PERSON_NAME]" at bounding box center [288, 129] width 69 height 12
click at [762, 196] on button "View Repair Budget Review" at bounding box center [802, 198] width 260 height 18
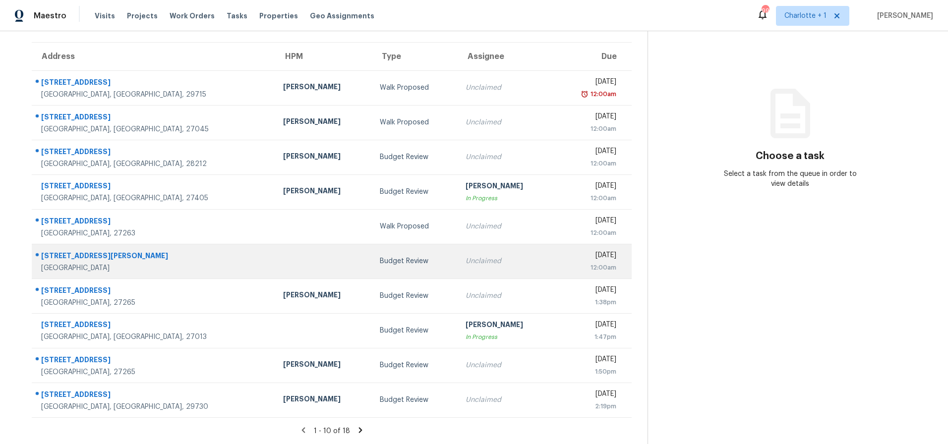
scroll to position [79, 0]
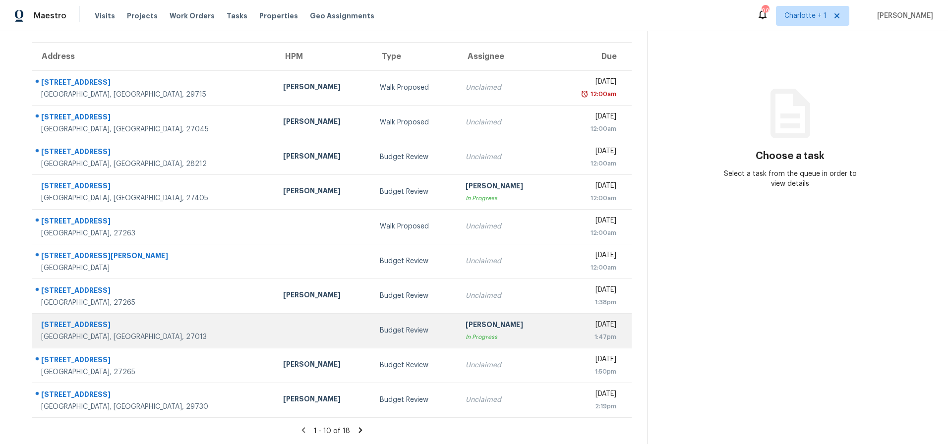
click at [175, 320] on div "[STREET_ADDRESS]" at bounding box center [154, 326] width 226 height 12
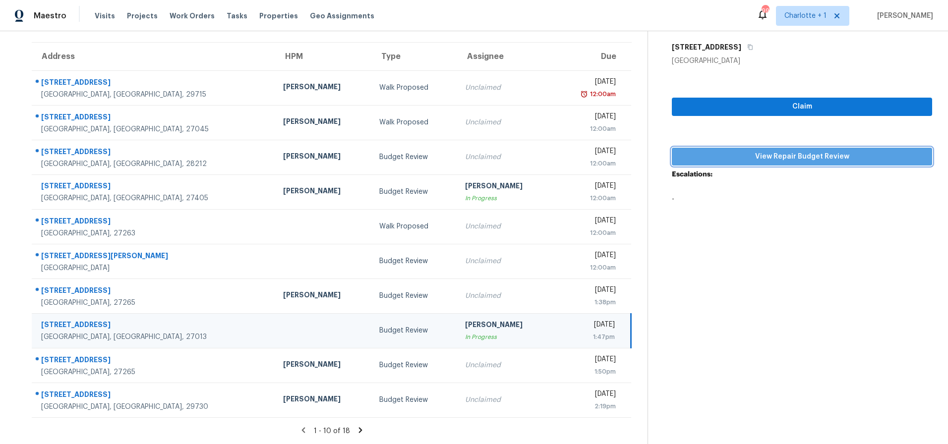
click at [786, 151] on span "View Repair Budget Review" at bounding box center [802, 157] width 244 height 12
click at [722, 151] on span "View Repair Budget Review" at bounding box center [802, 157] width 244 height 12
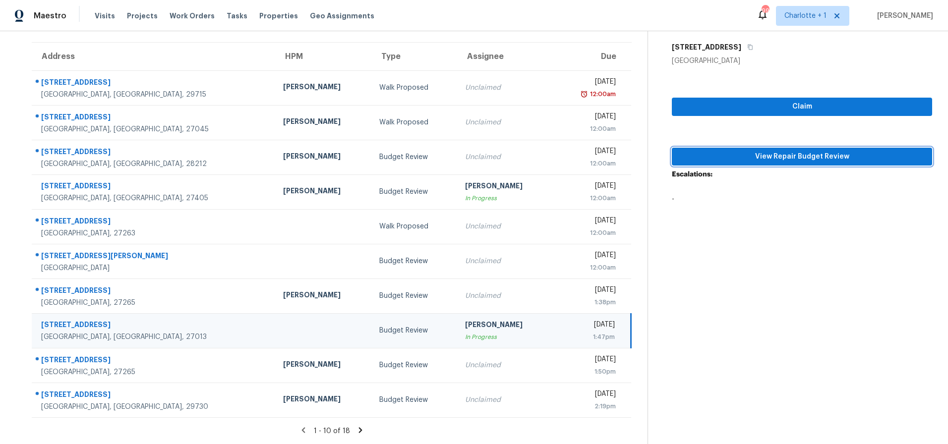
scroll to position [0, 0]
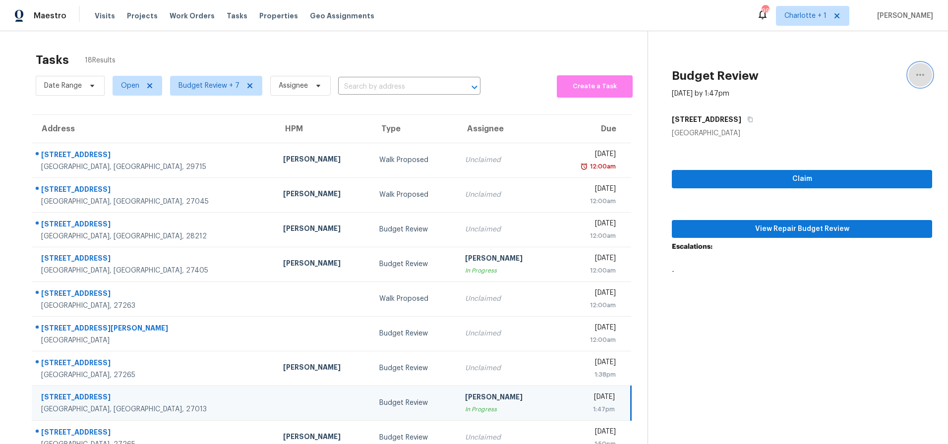
click at [914, 71] on icon "button" at bounding box center [920, 75] width 12 height 12
click at [868, 73] on div "Cancel this task" at bounding box center [855, 77] width 77 height 10
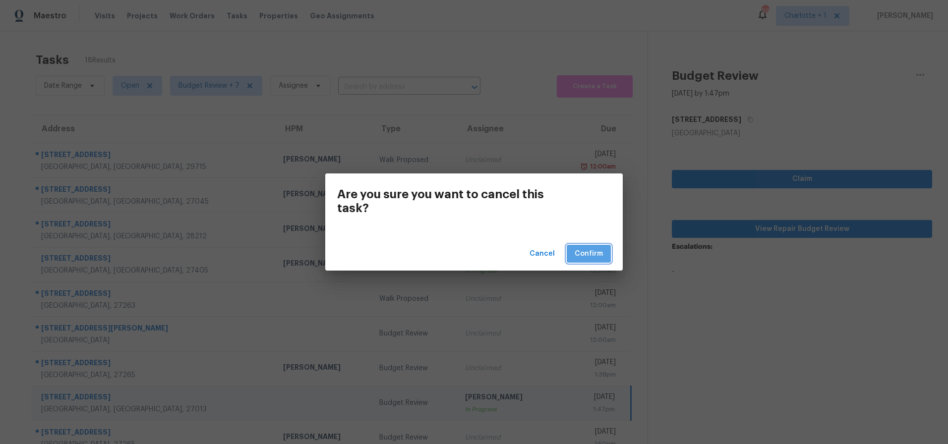
click at [602, 255] on span "Confirm" at bounding box center [588, 254] width 28 height 12
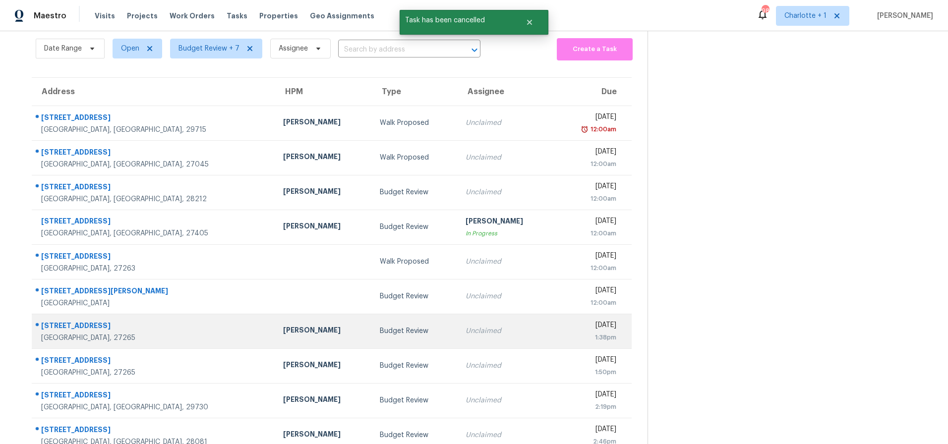
scroll to position [79, 0]
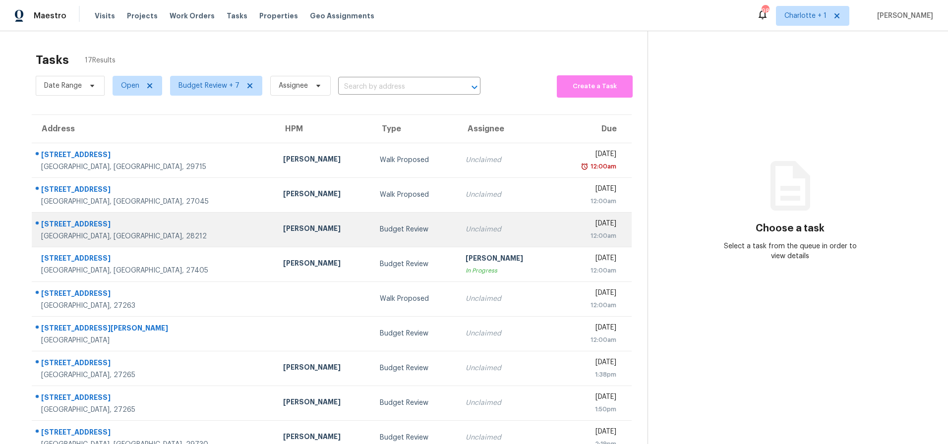
click at [155, 233] on div "[GEOGRAPHIC_DATA], [GEOGRAPHIC_DATA], 28212" at bounding box center [154, 236] width 226 height 10
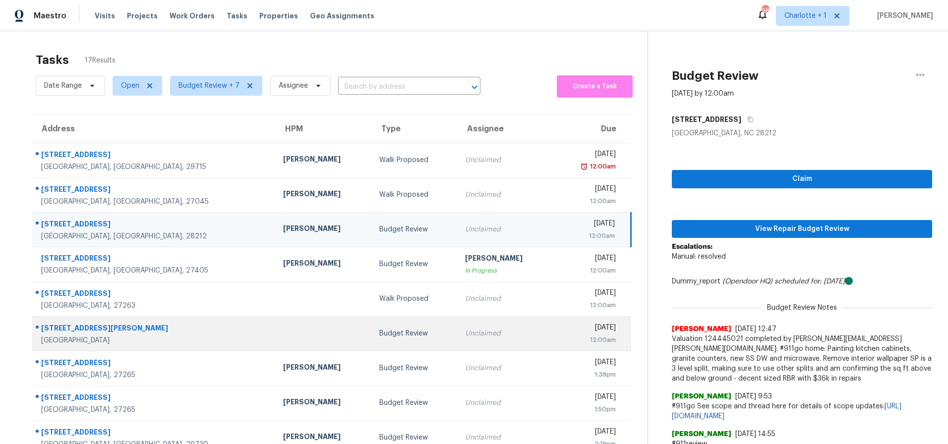
click at [275, 331] on td at bounding box center [323, 333] width 97 height 35
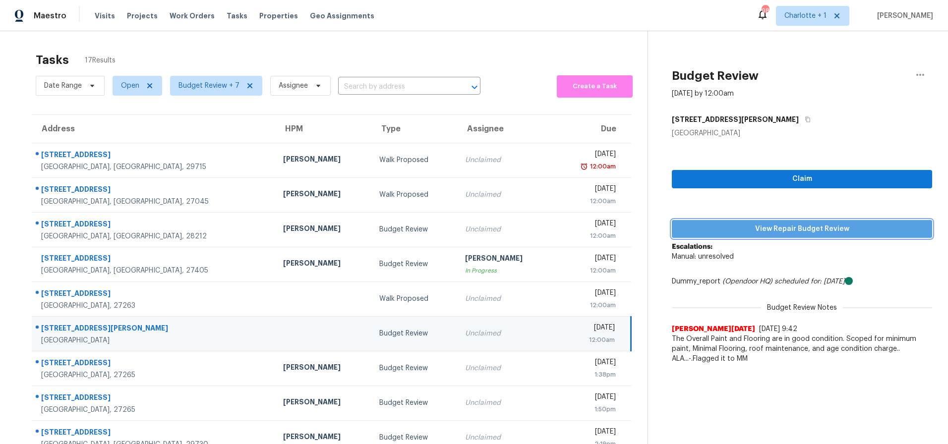
click at [716, 232] on span "View Repair Budget Review" at bounding box center [802, 229] width 244 height 12
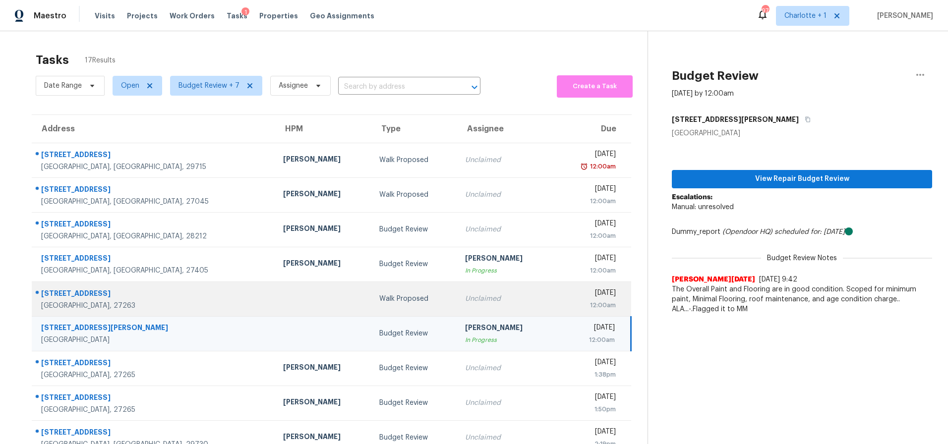
click at [136, 302] on div "[GEOGRAPHIC_DATA], 27263" at bounding box center [154, 306] width 226 height 10
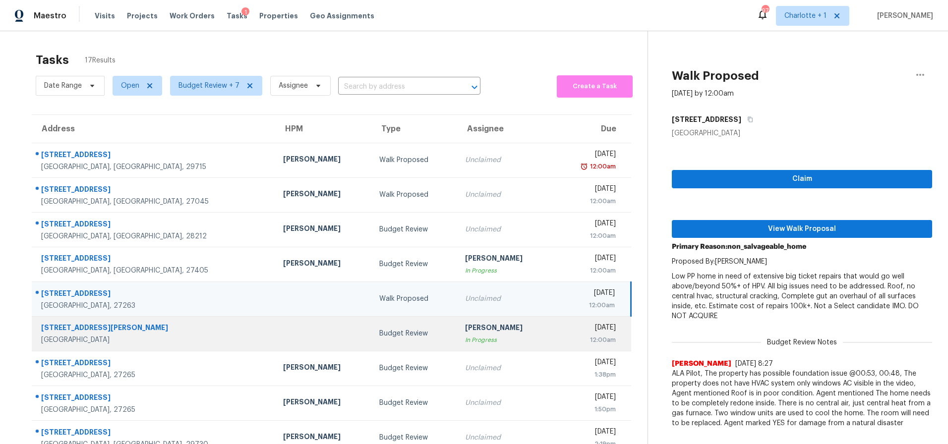
click at [275, 334] on td at bounding box center [323, 333] width 97 height 35
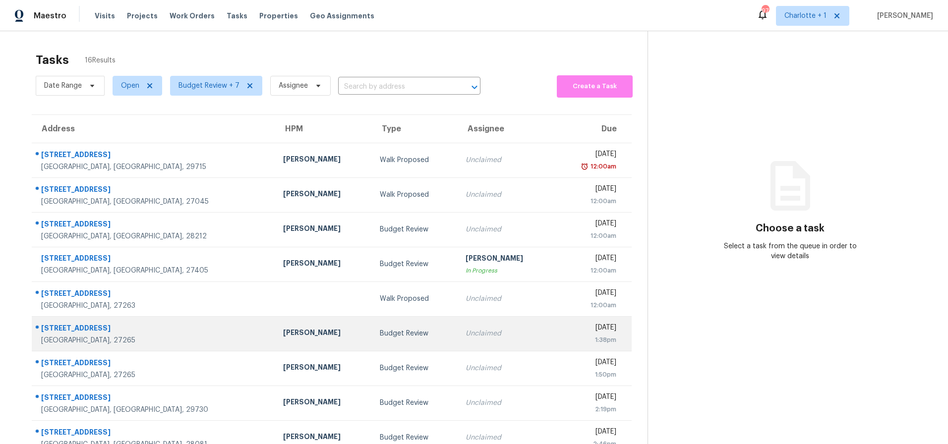
click at [151, 327] on div "7098 E Fork Rd" at bounding box center [154, 329] width 226 height 12
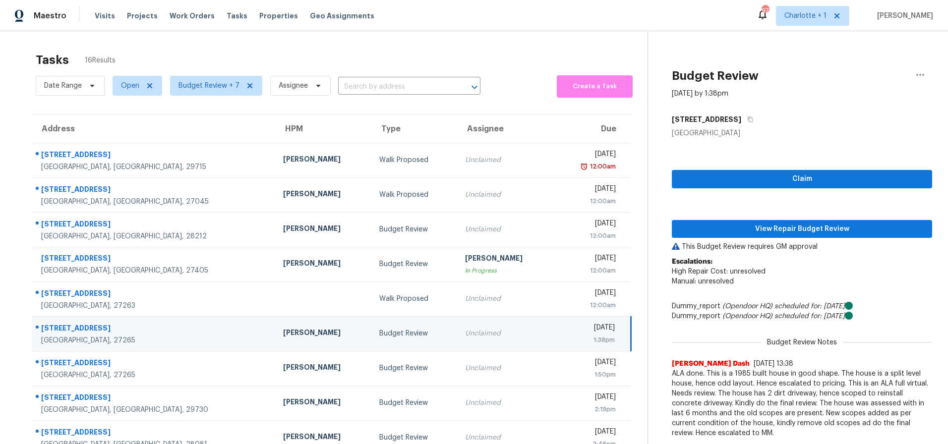
scroll to position [79, 0]
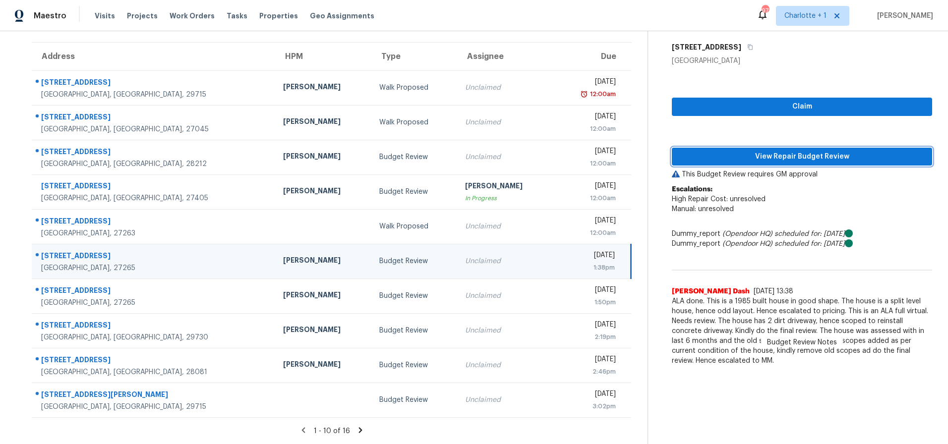
click at [747, 151] on span "View Repair Budget Review" at bounding box center [802, 157] width 244 height 12
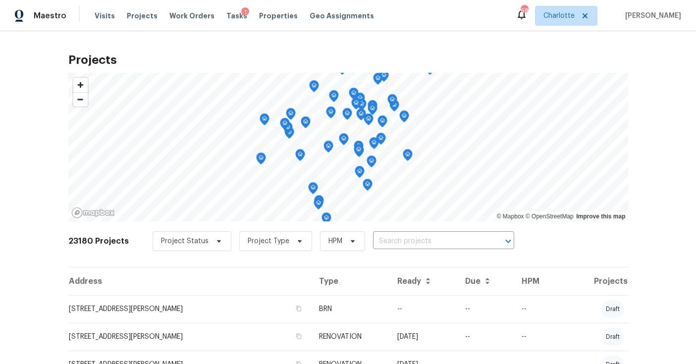
click at [35, 142] on div "Projects © Mapbox © OpenStreetMap Improve this map 23180 Projects Project Statu…" at bounding box center [348, 197] width 696 height 333
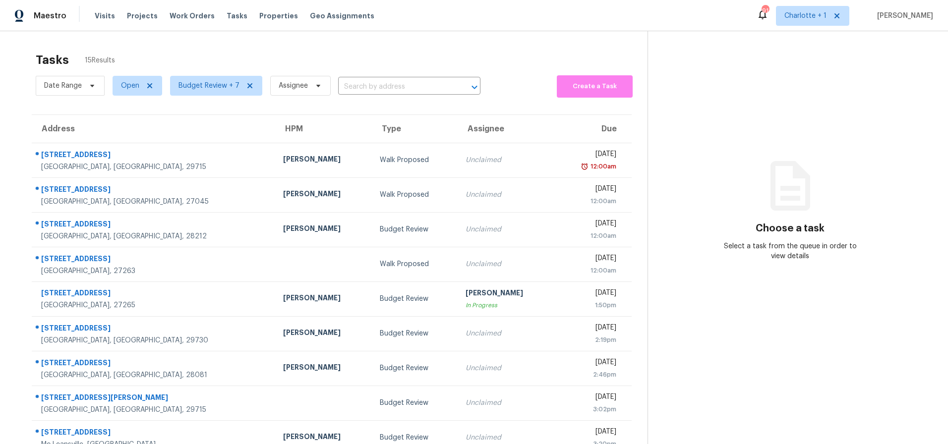
click at [152, 41] on div "Tasks 15 Results Date Range Open Budget Review + 7 Assignee ​ Create a Task Add…" at bounding box center [474, 273] width 948 height 485
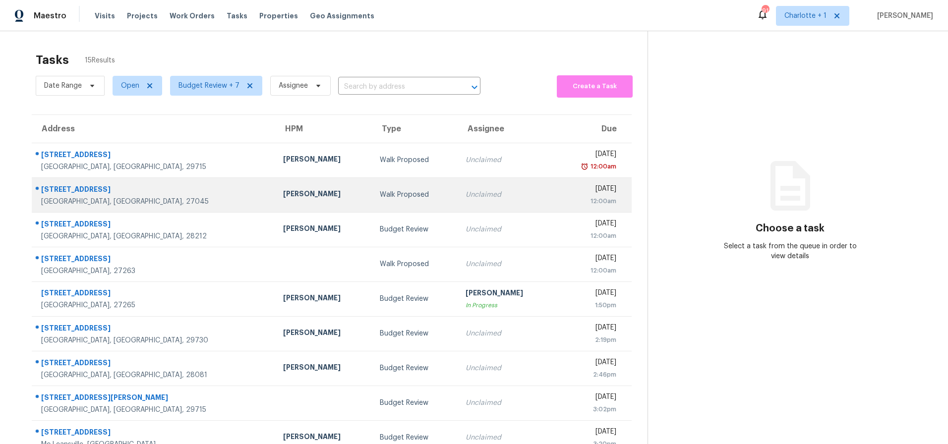
scroll to position [75, 0]
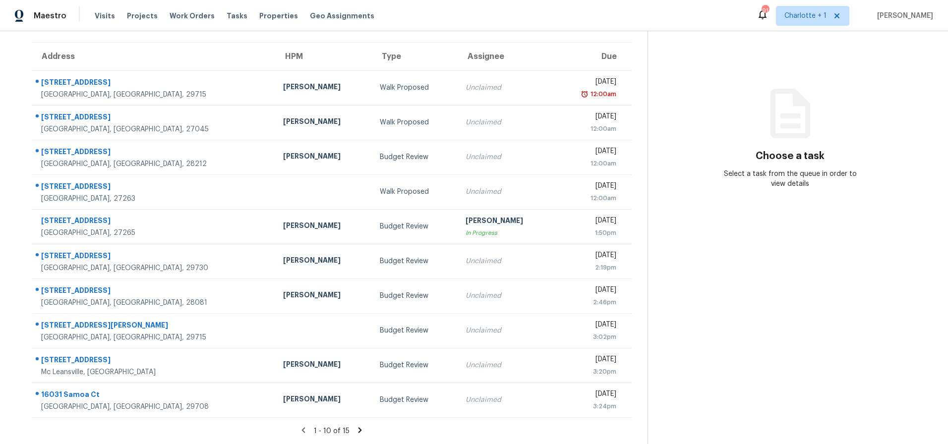
click at [358, 428] on icon at bounding box center [359, 429] width 3 height 5
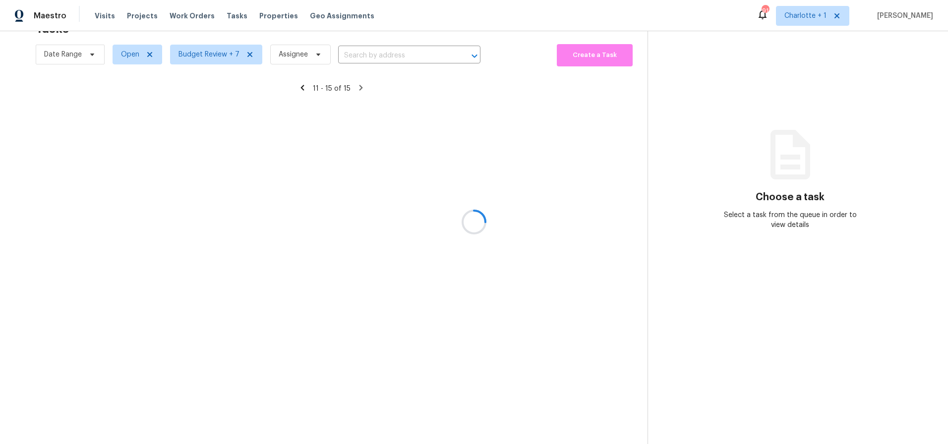
scroll to position [39, 0]
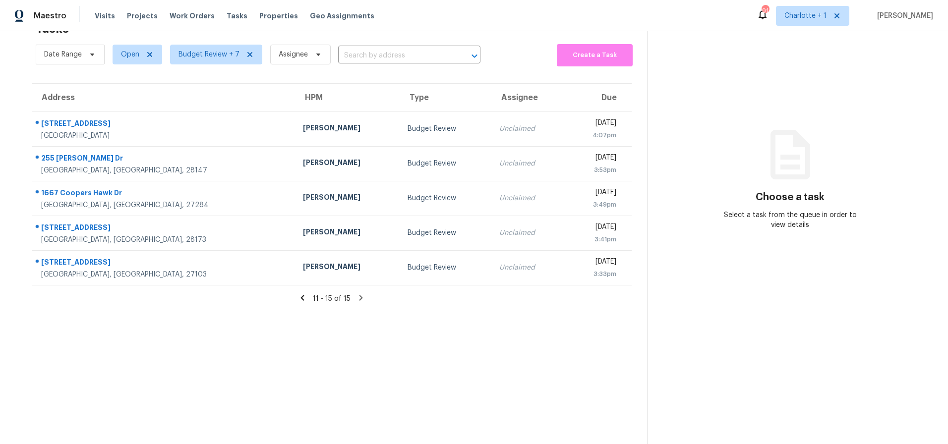
click at [298, 293] on icon at bounding box center [302, 297] width 9 height 9
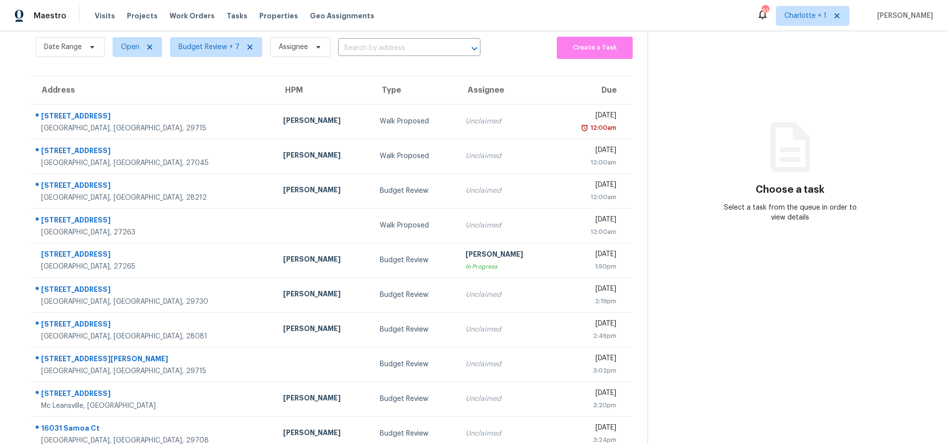
scroll to position [75, 0]
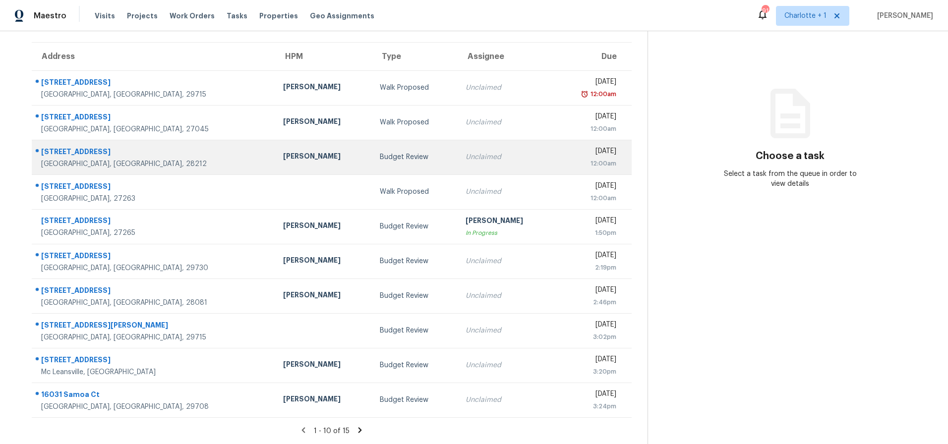
click at [151, 147] on div "[STREET_ADDRESS]" at bounding box center [154, 153] width 226 height 12
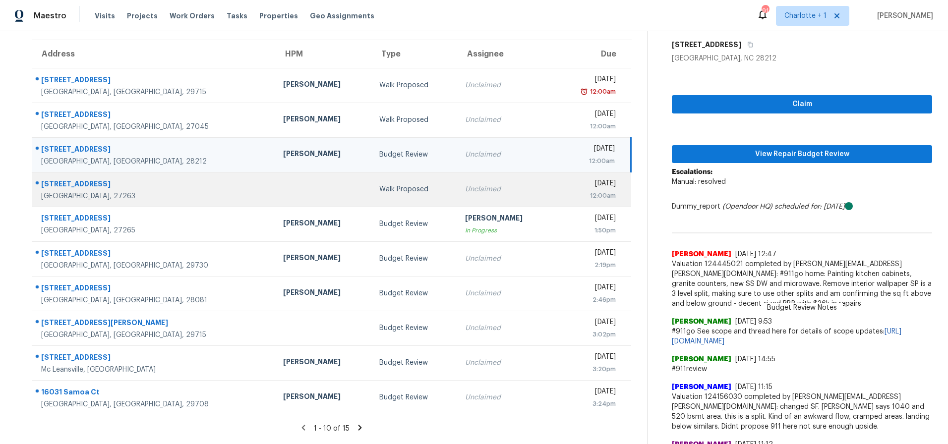
click at [275, 193] on td at bounding box center [323, 189] width 97 height 35
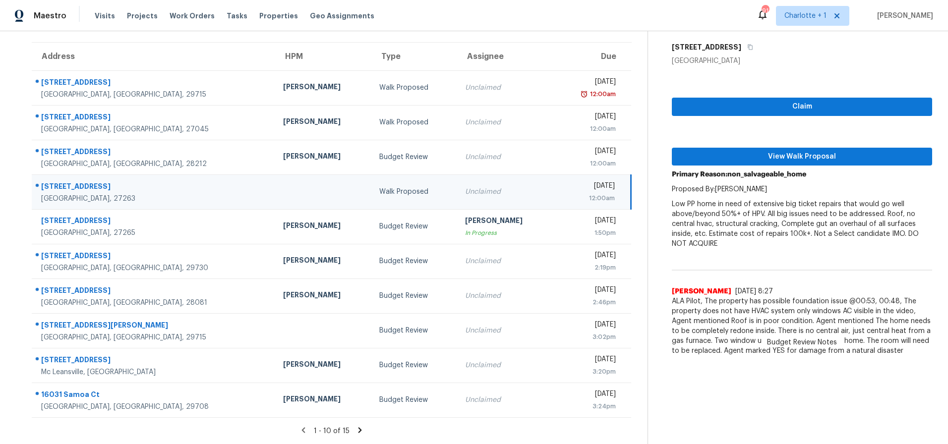
scroll to position [79, 0]
click at [359, 426] on icon at bounding box center [359, 430] width 9 height 9
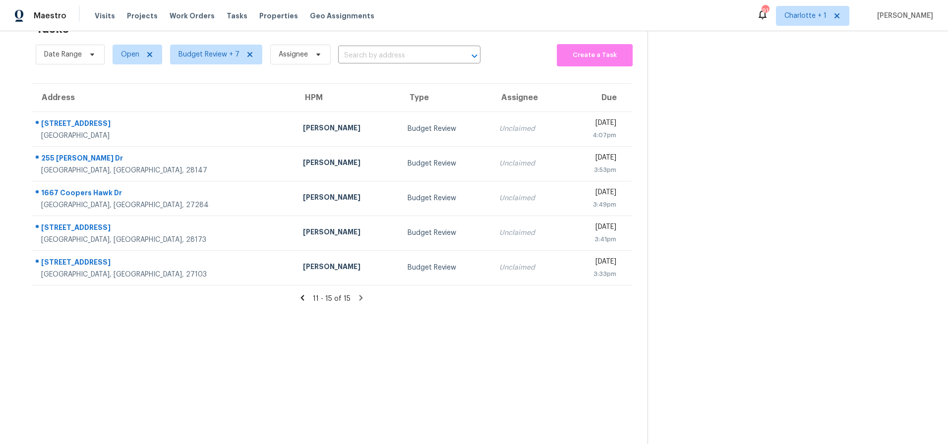
click at [301, 293] on icon at bounding box center [302, 297] width 9 height 9
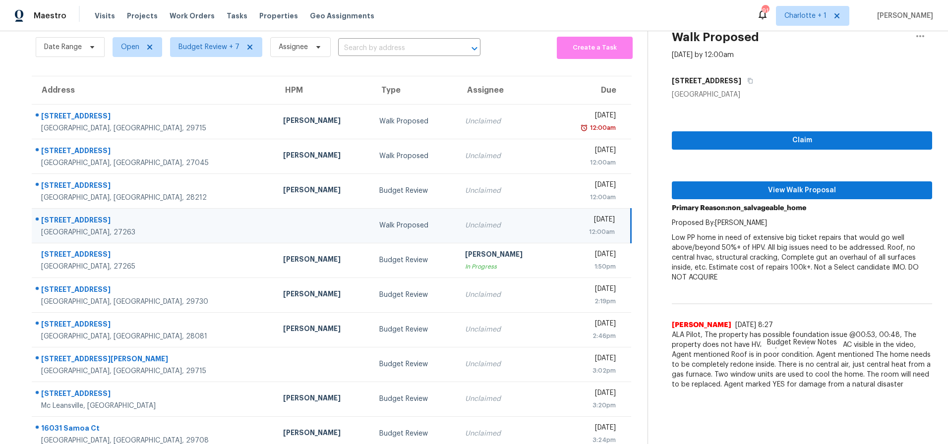
scroll to position [79, 0]
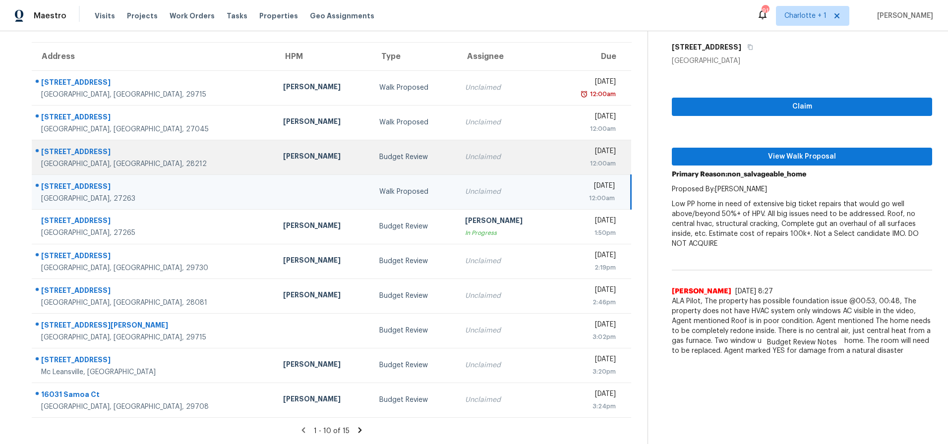
click at [275, 160] on td "[PERSON_NAME]" at bounding box center [323, 157] width 97 height 35
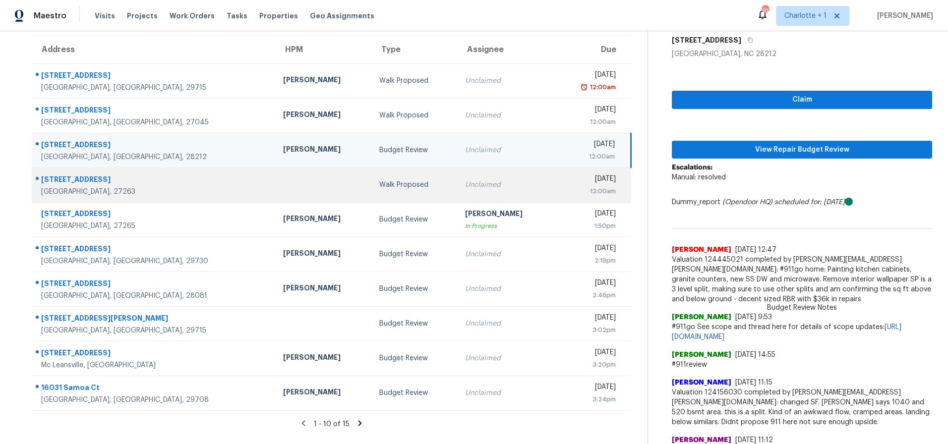
click at [283, 184] on div at bounding box center [323, 185] width 81 height 2
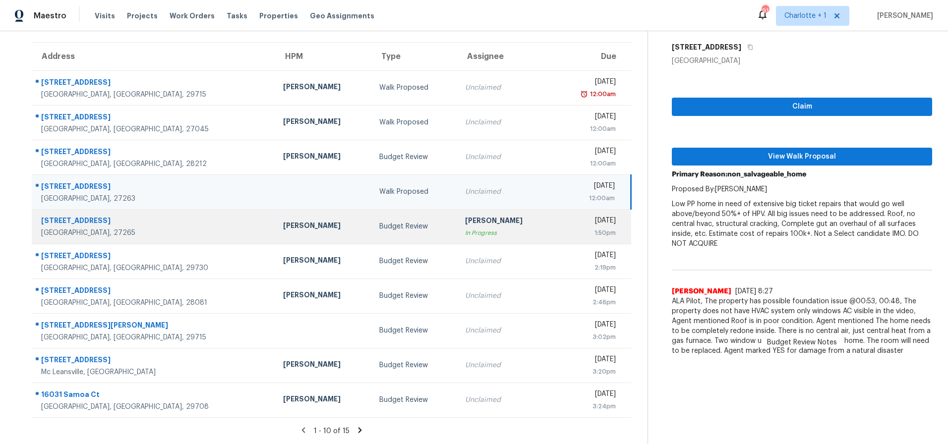
click at [283, 221] on div "[PERSON_NAME]" at bounding box center [323, 227] width 81 height 12
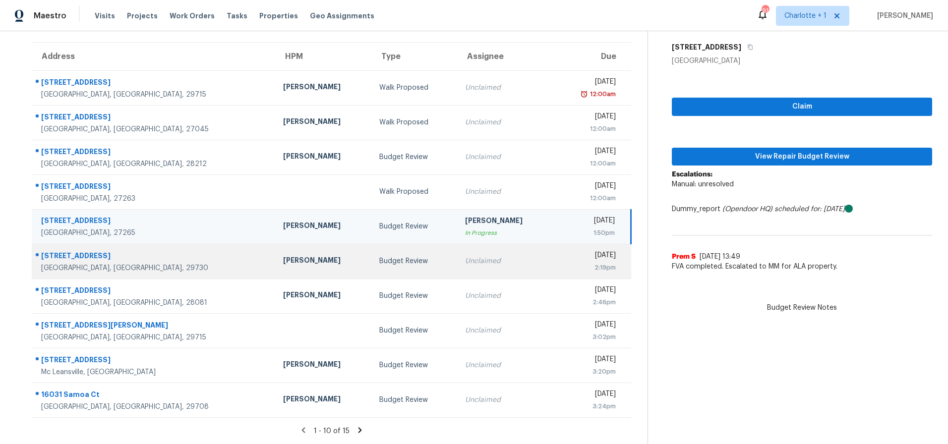
click at [275, 263] on td "[PERSON_NAME]" at bounding box center [323, 261] width 97 height 35
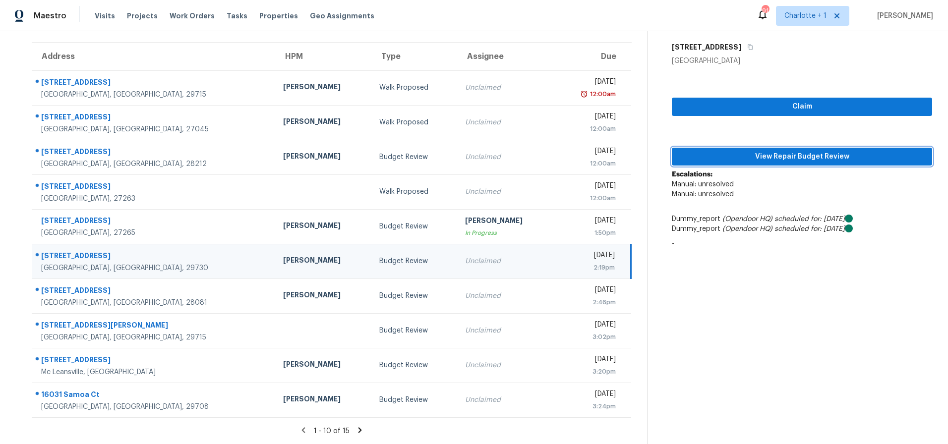
click at [739, 151] on span "View Repair Budget Review" at bounding box center [802, 157] width 244 height 12
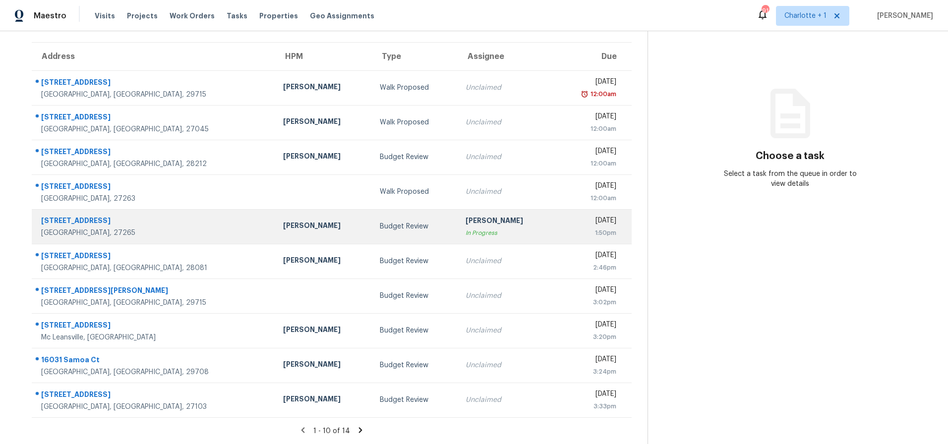
scroll to position [79, 0]
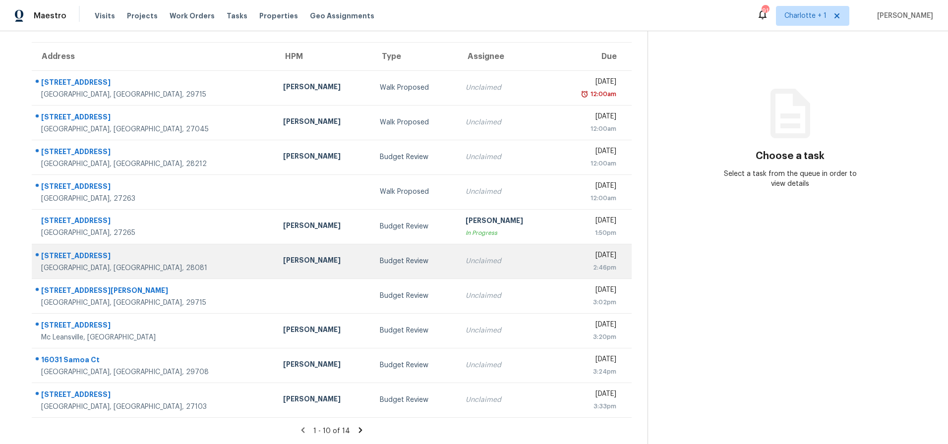
click at [175, 263] on div "[GEOGRAPHIC_DATA], [GEOGRAPHIC_DATA], 28081" at bounding box center [154, 268] width 226 height 10
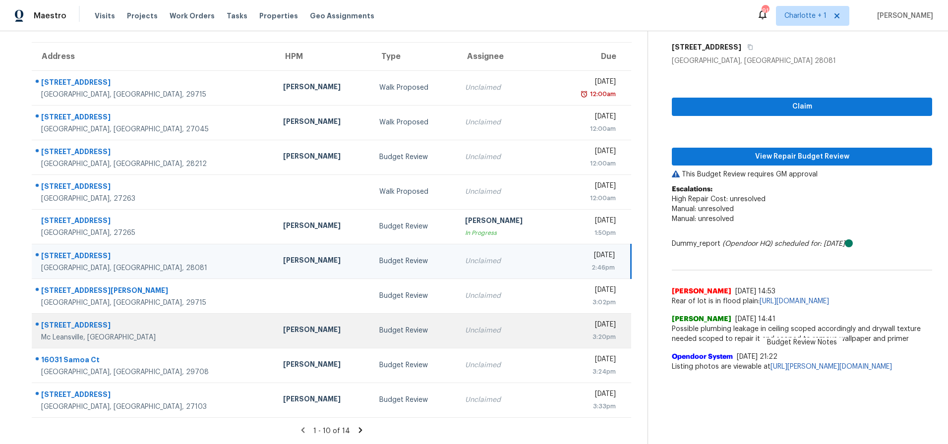
click at [283, 325] on div "[PERSON_NAME]" at bounding box center [323, 331] width 81 height 12
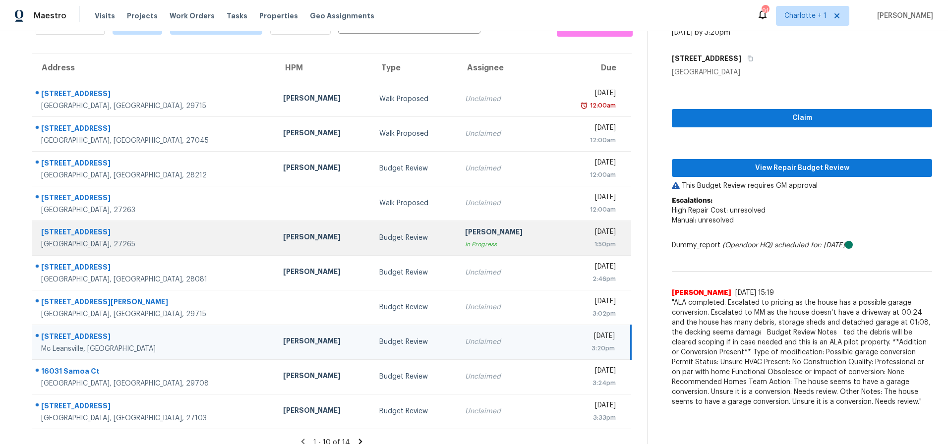
scroll to position [60, 0]
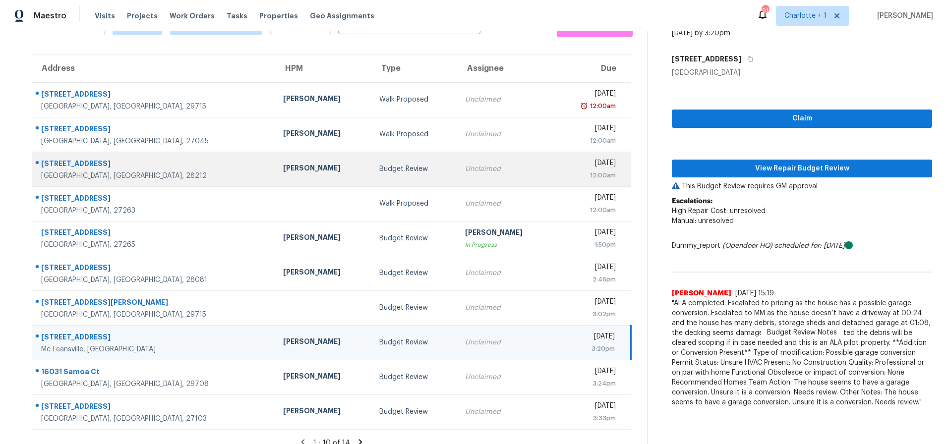
click at [457, 179] on td "Unclaimed" at bounding box center [505, 169] width 97 height 35
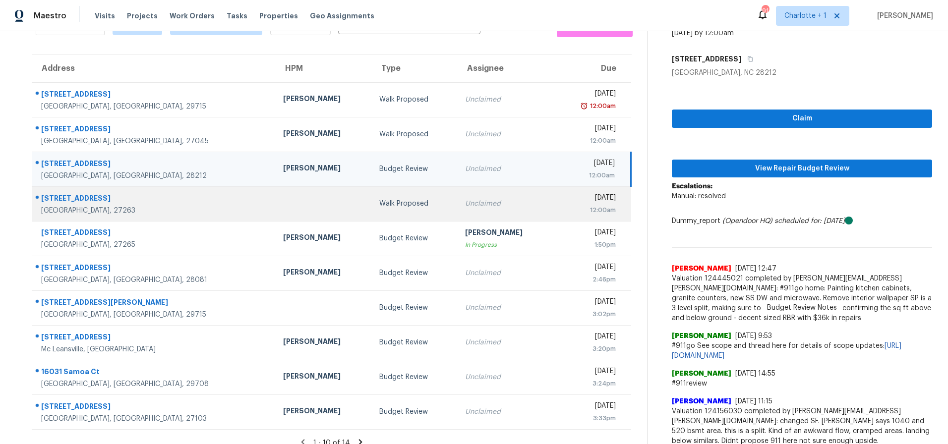
click at [384, 211] on td "Walk Proposed" at bounding box center [413, 203] width 85 height 35
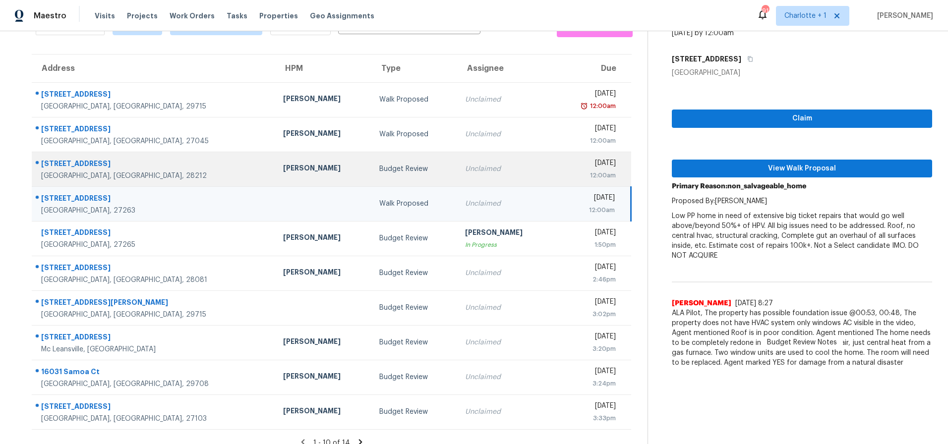
scroll to position [0, 0]
